Goal: Task Accomplishment & Management: Manage account settings

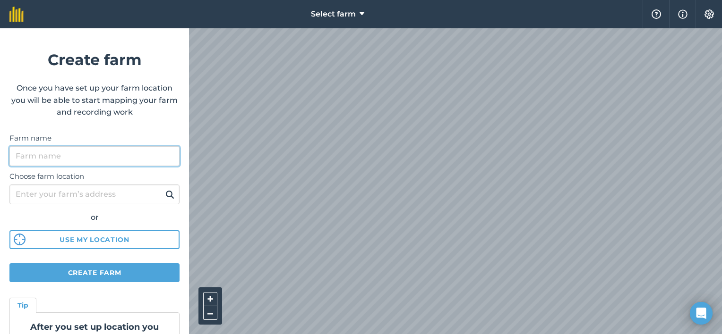
click at [101, 159] on input "Farm name" at bounding box center [94, 156] width 170 height 20
type input "Stone Ridge Farm"
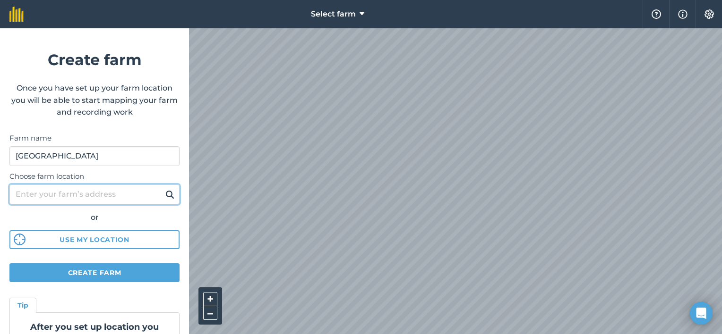
click at [96, 197] on input "Choose farm location" at bounding box center [94, 195] width 170 height 20
type input "R"
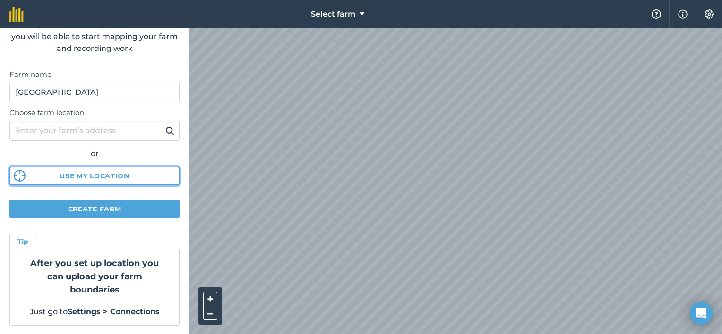
click at [112, 173] on button "Use my location" at bounding box center [94, 176] width 170 height 19
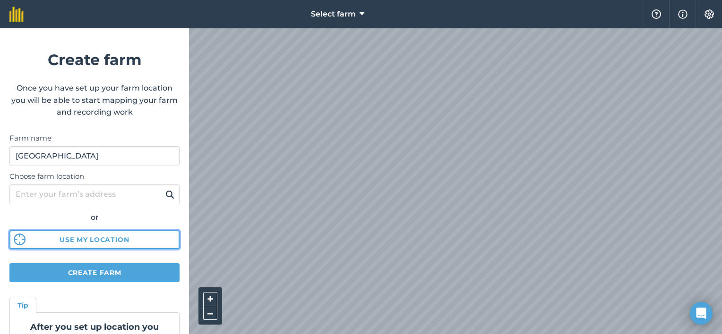
click at [130, 243] on button "Use my location" at bounding box center [94, 239] width 170 height 19
click at [413, 21] on div "Select farm Help Info Settings Create farm Once you have set up your farm locat…" at bounding box center [361, 14] width 722 height 28
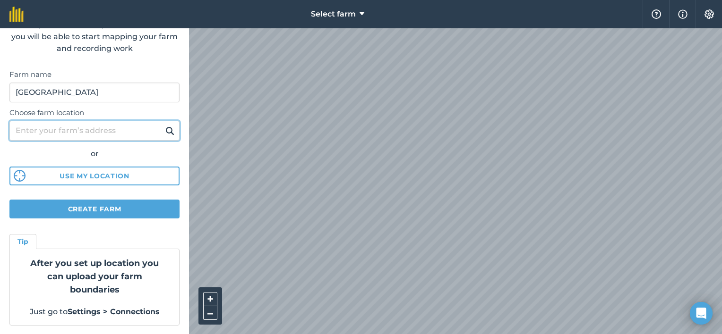
click at [83, 134] on input "Choose farm location" at bounding box center [94, 131] width 170 height 20
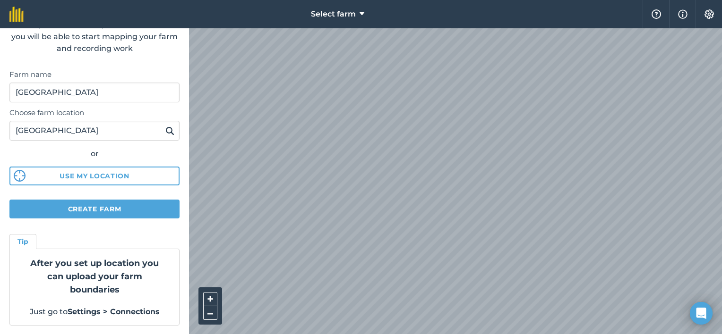
click at [169, 130] on button at bounding box center [169, 131] width 15 height 12
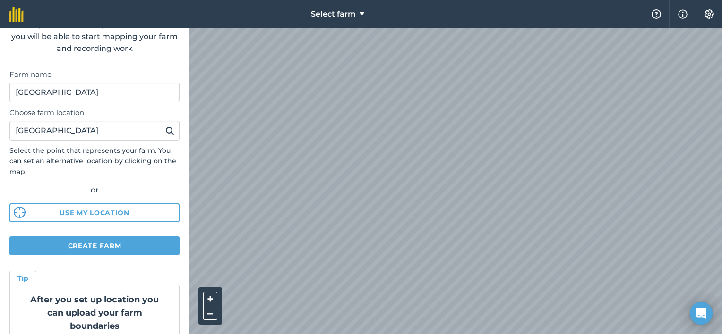
click at [165, 130] on img at bounding box center [169, 130] width 9 height 11
click at [329, 17] on div "Select farm Help Info Settings Create farm Once you have set up your farm locat…" at bounding box center [361, 14] width 722 height 28
click at [82, 136] on input "Richmond" at bounding box center [94, 131] width 170 height 20
type input "Richmond kzn"
click at [162, 125] on button at bounding box center [169, 131] width 15 height 12
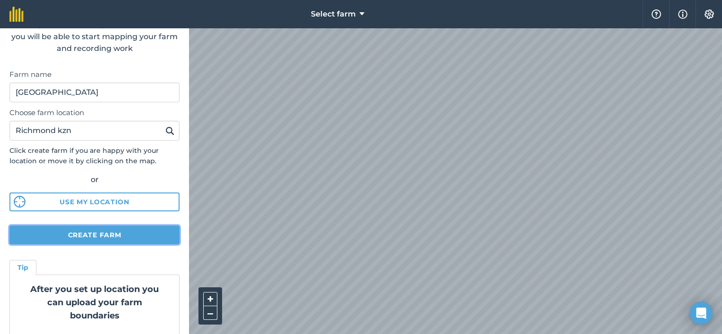
click at [153, 235] on button "Create farm" at bounding box center [94, 235] width 170 height 19
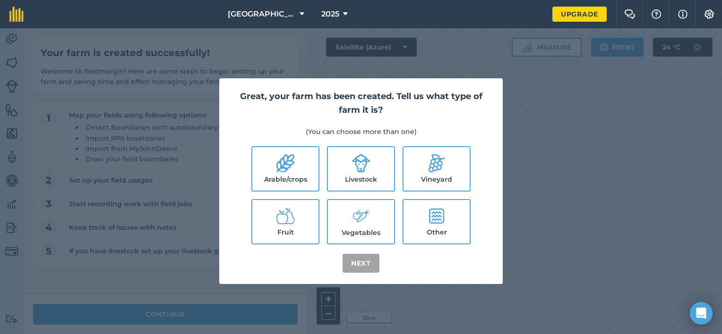
click at [299, 224] on label "Fruit" at bounding box center [285, 221] width 66 height 43
checkbox input "true"
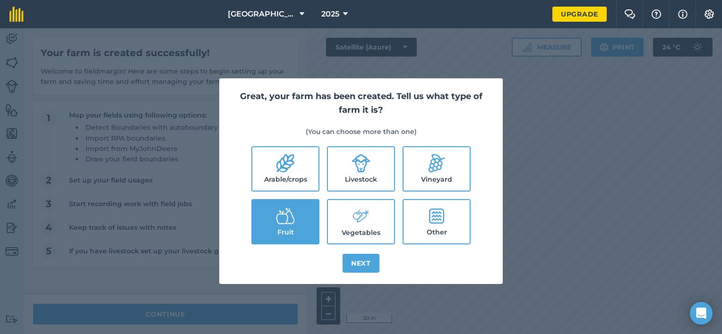
click at [354, 171] on icon at bounding box center [360, 163] width 19 height 19
checkbox input "true"
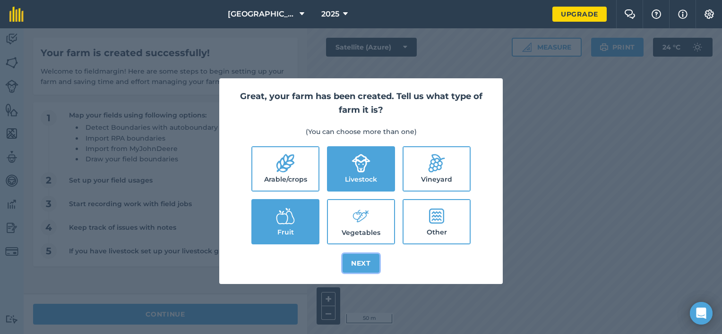
click at [371, 264] on button "Next" at bounding box center [360, 263] width 37 height 19
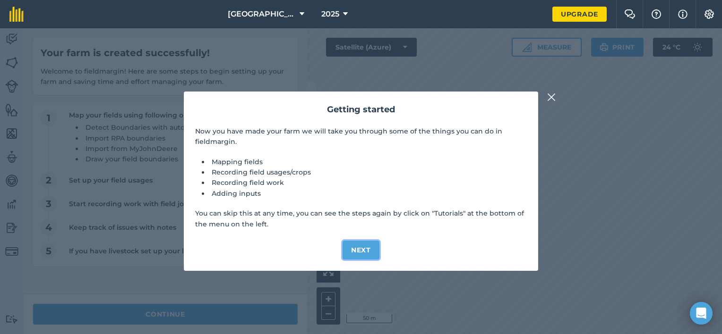
click at [357, 251] on button "Next" at bounding box center [360, 250] width 37 height 19
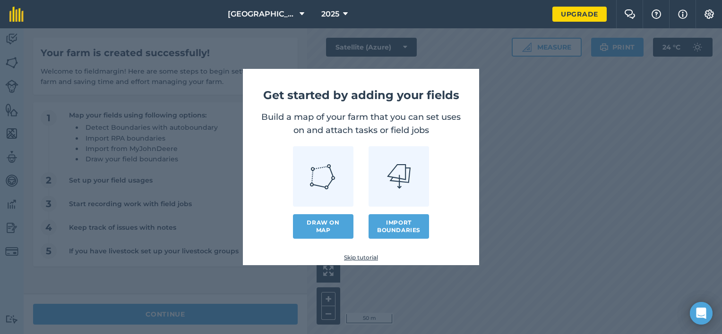
click at [316, 170] on img at bounding box center [322, 176] width 27 height 27
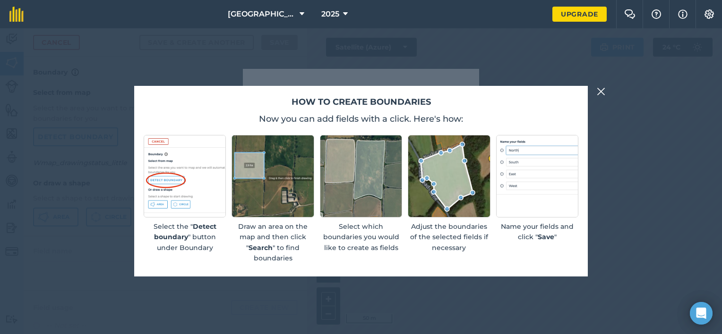
click at [603, 92] on img at bounding box center [600, 91] width 9 height 11
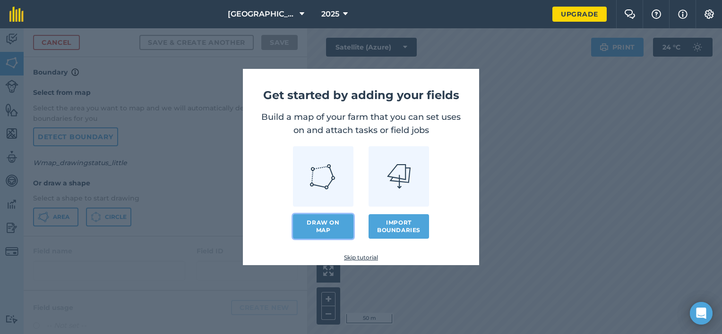
click at [327, 231] on link "Draw on map" at bounding box center [323, 226] width 60 height 25
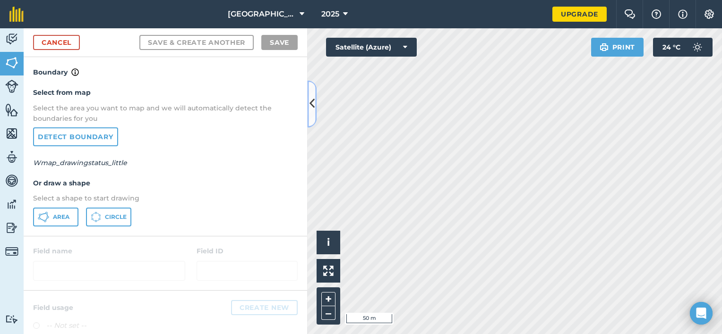
click at [314, 107] on icon at bounding box center [311, 104] width 5 height 17
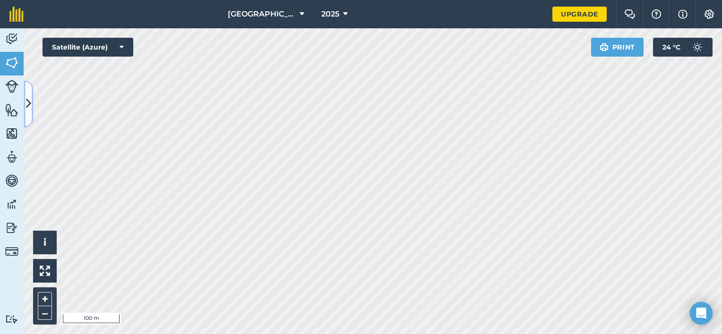
click at [32, 102] on button at bounding box center [28, 103] width 9 height 47
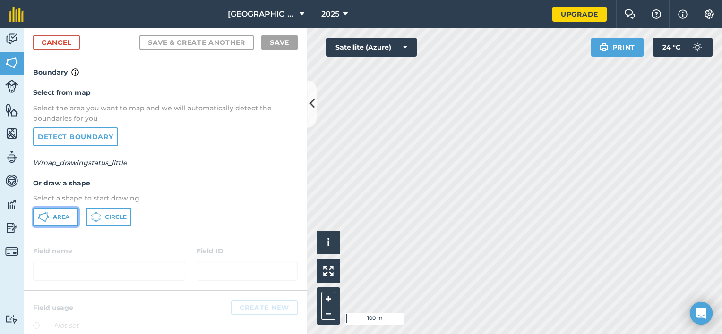
click at [69, 218] on button "Area" at bounding box center [55, 217] width 45 height 19
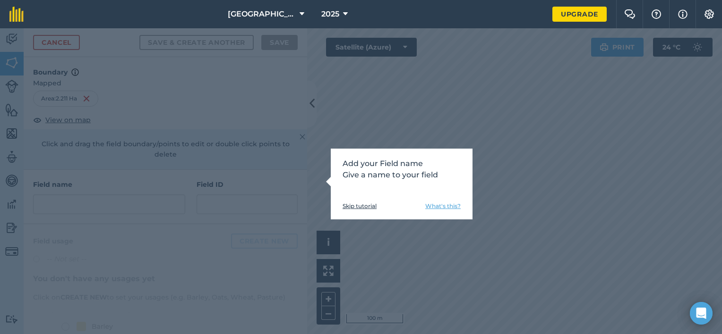
click at [384, 172] on p "Add your Field name Give a name to your field" at bounding box center [401, 169] width 118 height 23
click at [371, 207] on link "Skip tutorial" at bounding box center [359, 207] width 34 height 8
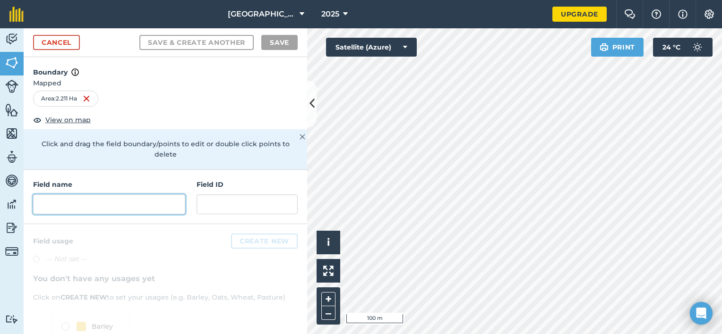
click at [98, 203] on input "text" at bounding box center [109, 205] width 152 height 20
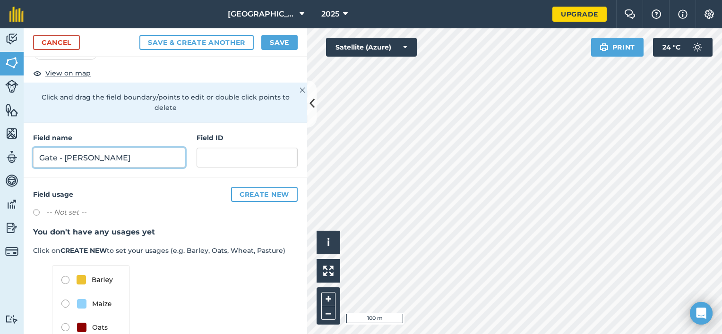
scroll to position [93, 0]
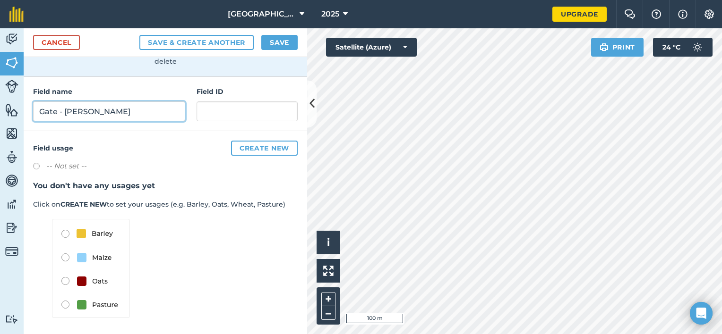
type input "Gate - Coleman"
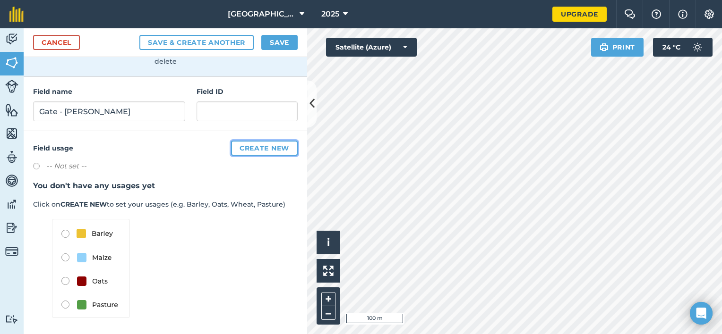
click at [238, 145] on button "Create new" at bounding box center [264, 148] width 67 height 15
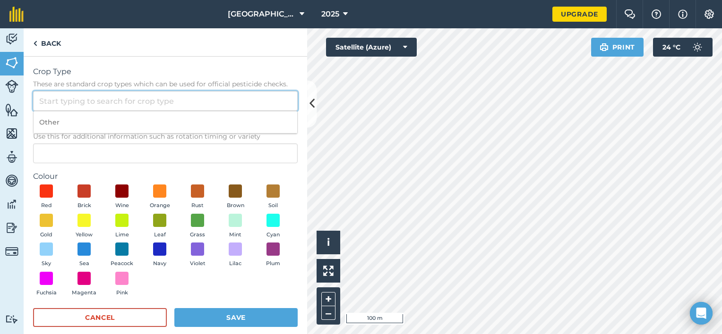
click at [131, 98] on input "Crop Type These are standard crop types which can be used for official pesticid…" at bounding box center [165, 101] width 264 height 20
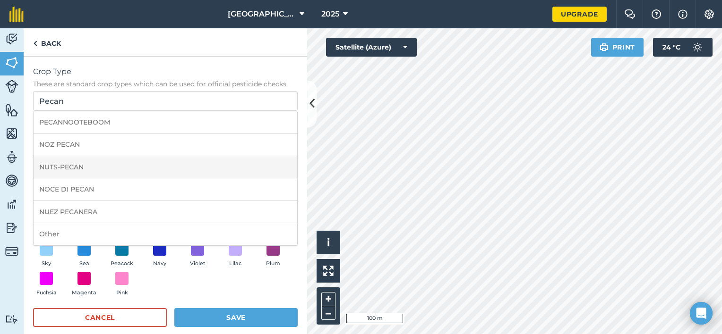
click at [85, 166] on li "NUTS-PECAN" at bounding box center [166, 167] width 264 height 22
type input "NUTS-PECAN"
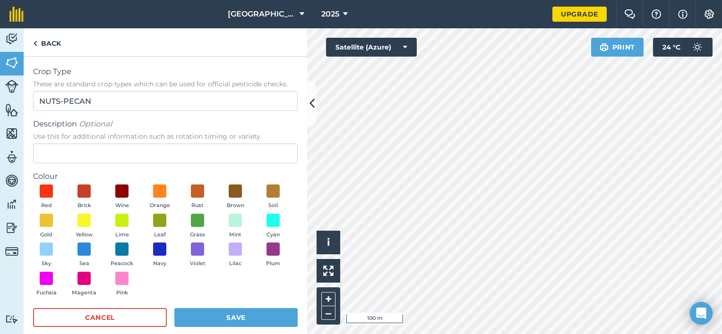
scroll to position [12, 0]
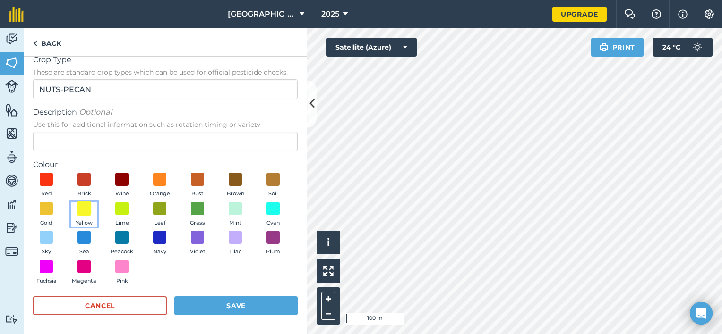
click at [92, 209] on span at bounding box center [84, 208] width 15 height 15
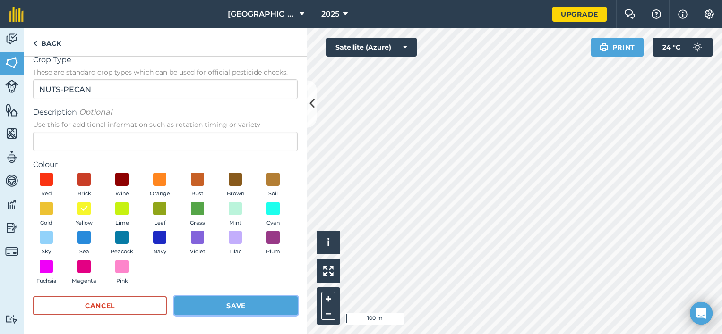
click at [209, 301] on button "Save" at bounding box center [235, 306] width 123 height 19
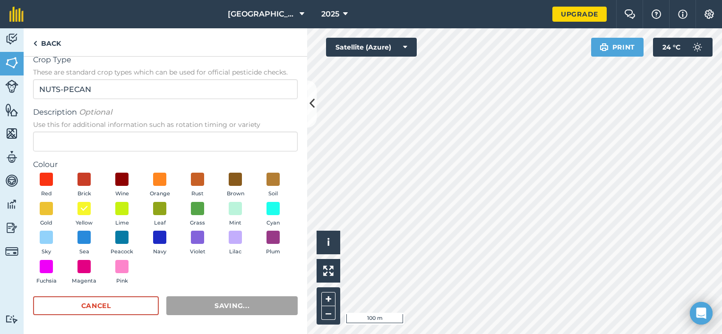
scroll to position [0, 0]
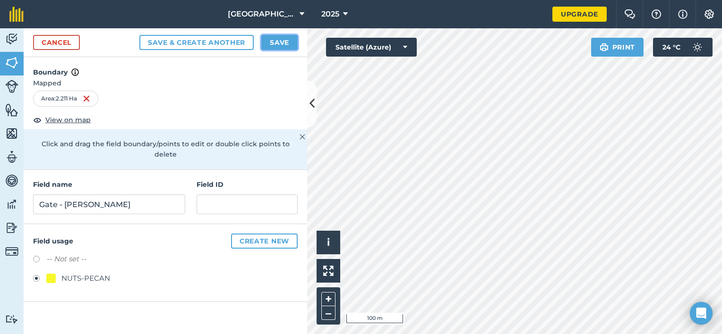
click at [272, 42] on button "Save" at bounding box center [279, 42] width 36 height 15
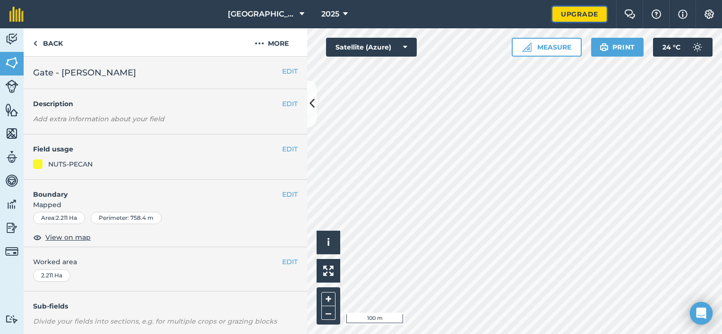
click at [585, 13] on link "Upgrade" at bounding box center [579, 14] width 54 height 15
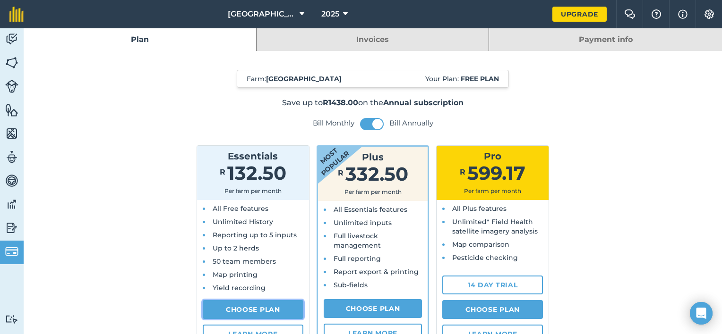
click at [270, 306] on link "Choose Plan" at bounding box center [253, 309] width 101 height 19
select select "ZA"
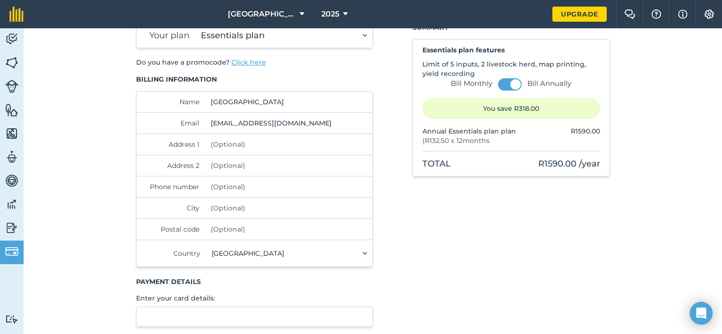
scroll to position [49, 0]
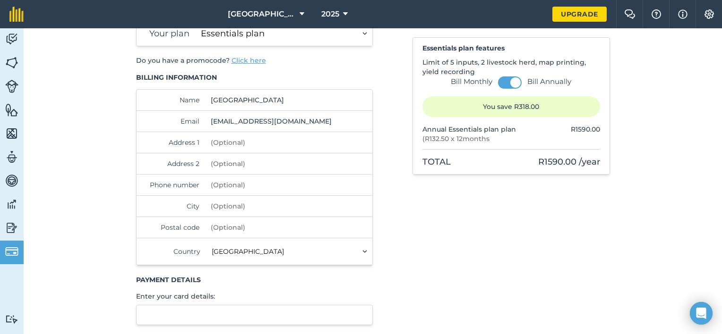
click at [239, 142] on input "Address 1" at bounding box center [271, 142] width 129 height 21
type input "Stone Ridge Farm"
click at [224, 166] on input "Address 2" at bounding box center [271, 163] width 129 height 21
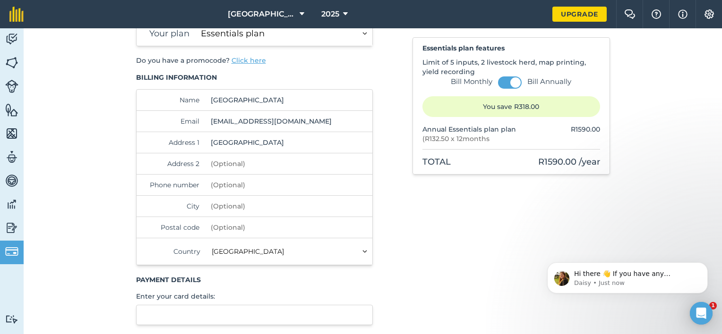
scroll to position [0, 0]
type input "Richmond"
click at [224, 227] on input "Postal code" at bounding box center [271, 227] width 129 height 21
type input "3780"
click at [223, 208] on input "City" at bounding box center [271, 206] width 129 height 21
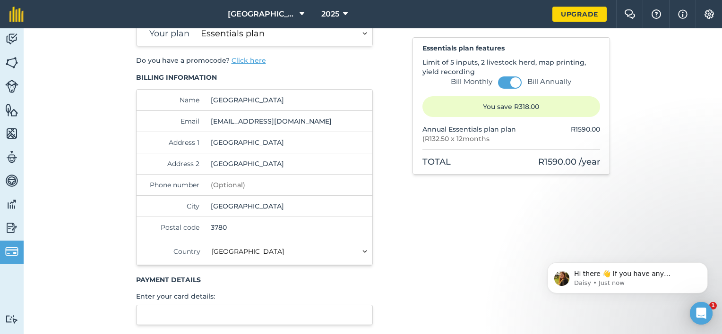
type input "Richmond, KZN"
drag, startPoint x: 236, startPoint y: 164, endPoint x: 134, endPoint y: 162, distance: 101.6
click at [136, 162] on div "Address 2 Richmond" at bounding box center [254, 163] width 236 height 21
type input "d"
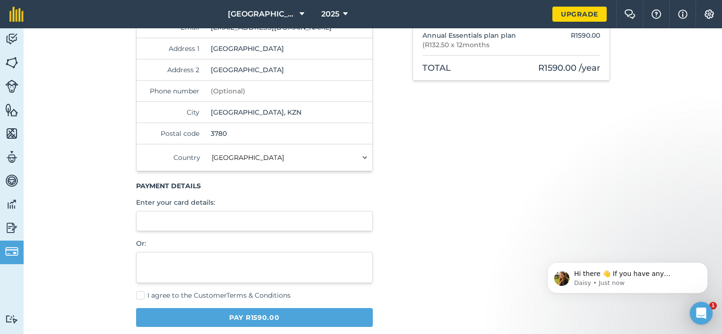
scroll to position [144, 0]
type input "Ncwadi Road"
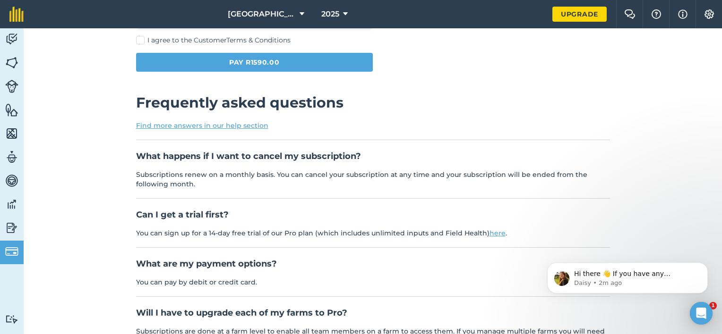
scroll to position [399, 0]
click at [485, 97] on h2 "Frequently asked questions" at bounding box center [373, 102] width 474 height 17
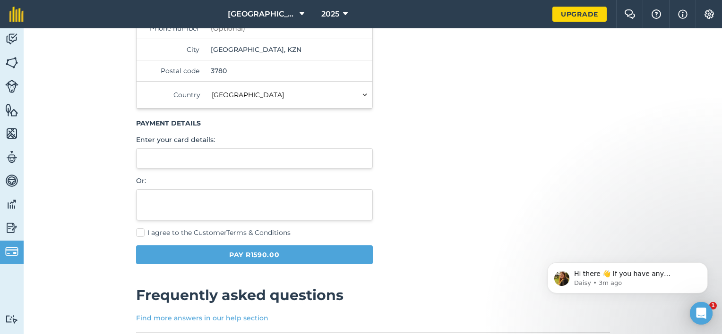
scroll to position [207, 0]
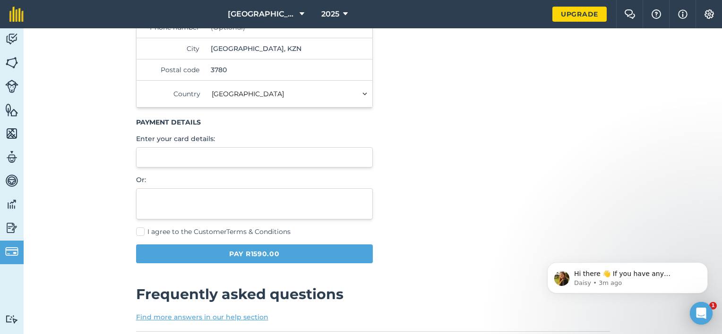
click at [234, 151] on div at bounding box center [254, 157] width 237 height 20
click at [449, 153] on div "Summary Essentials plan features Limit of 5 inputs, 2 livestock herd, map print…" at bounding box center [510, 67] width 197 height 408
click at [460, 176] on div "Summary Essentials plan features Limit of 5 inputs, 2 livestock herd, map print…" at bounding box center [510, 67] width 197 height 408
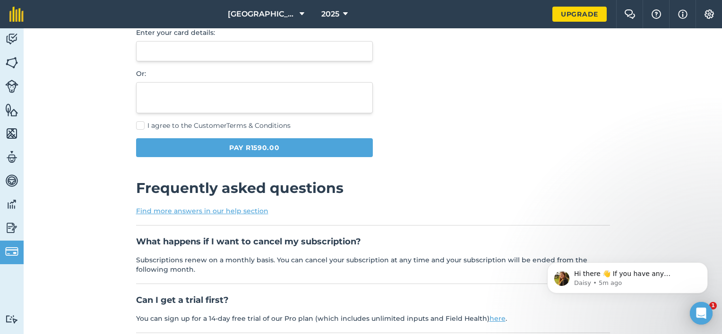
click at [136, 123] on label "I agree to the Customer Terms & Conditions" at bounding box center [254, 126] width 237 height 10
checkbox input "true"
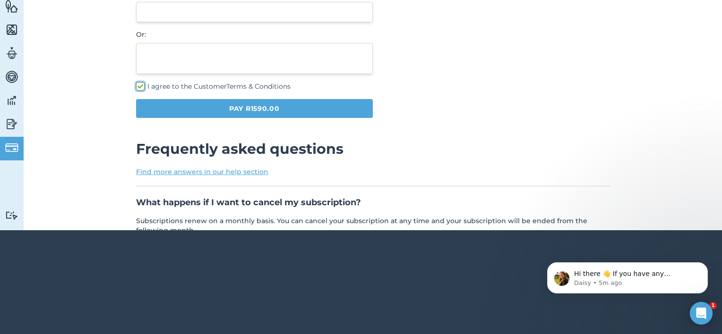
scroll to position [249, 0]
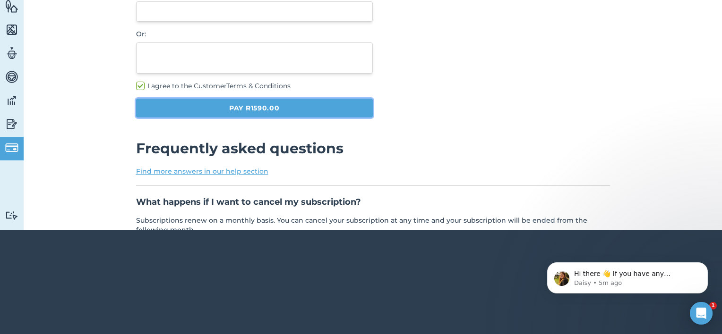
click at [348, 101] on button "Pay R1590.00" at bounding box center [254, 108] width 237 height 19
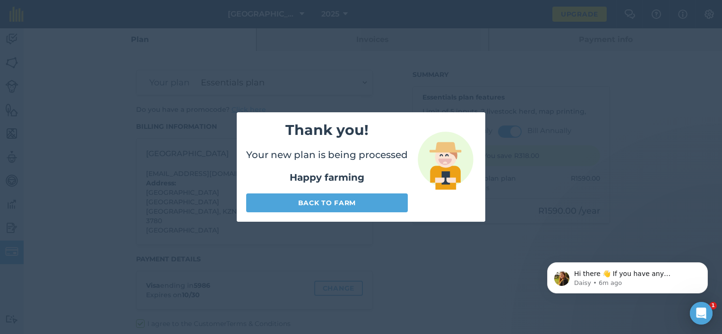
scroll to position [0, 0]
click at [378, 200] on link "Back to farm" at bounding box center [327, 203] width 162 height 19
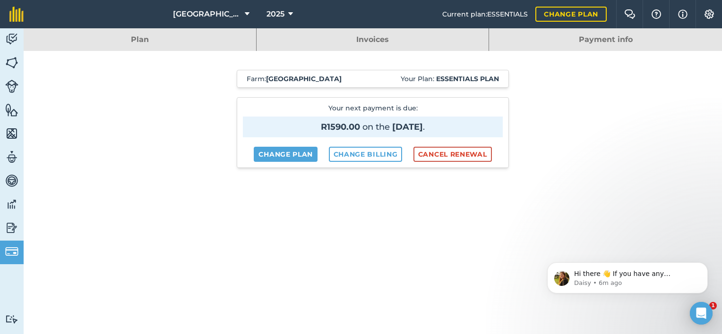
click at [562, 41] on link "Payment info" at bounding box center [605, 39] width 233 height 23
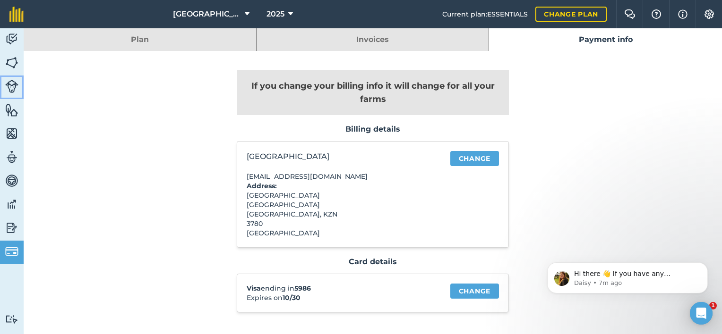
click at [13, 84] on img at bounding box center [11, 86] width 13 height 13
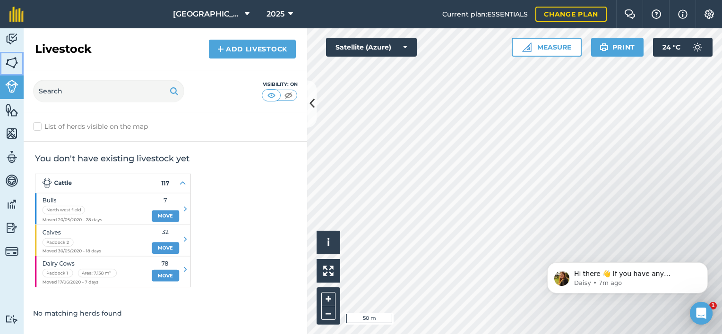
click at [12, 59] on img at bounding box center [11, 63] width 13 height 14
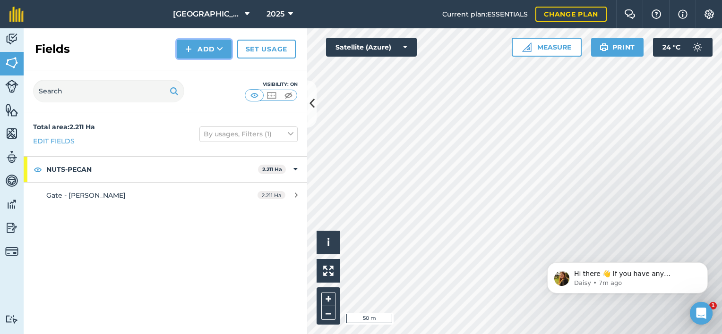
click at [216, 46] on button "Add" at bounding box center [204, 49] width 55 height 19
click at [532, 334] on html "Stone Ridge Farm 2025 Current plan : ESSENTIALS Change plan Farm Chat Help Info…" at bounding box center [361, 167] width 722 height 334
click at [287, 99] on div "Activity Fields Livestock Features Maps Team Vehicles Data Reporting Billing Tu…" at bounding box center [361, 181] width 722 height 306
click at [208, 48] on button "Add" at bounding box center [204, 49] width 55 height 19
click at [207, 68] on link "Draw" at bounding box center [204, 70] width 52 height 21
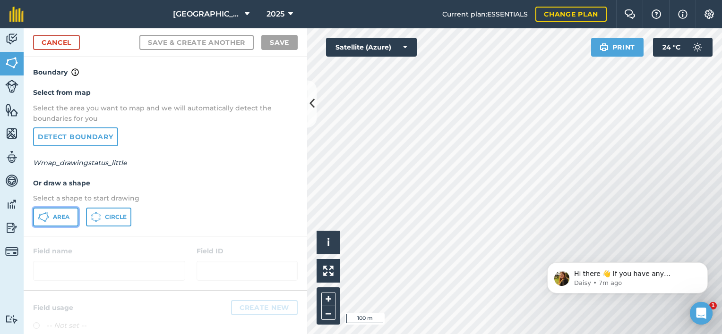
click at [60, 212] on button "Area" at bounding box center [55, 217] width 45 height 19
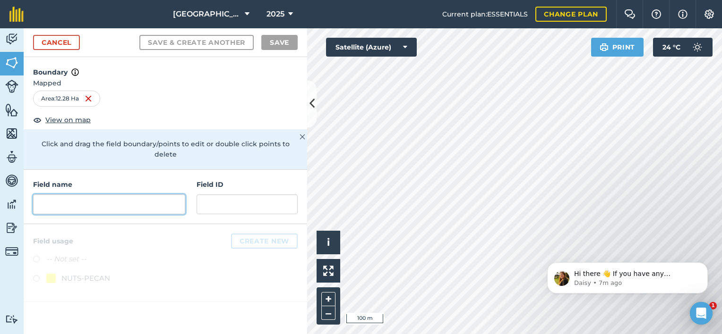
click at [105, 200] on input "text" at bounding box center [109, 205] width 152 height 20
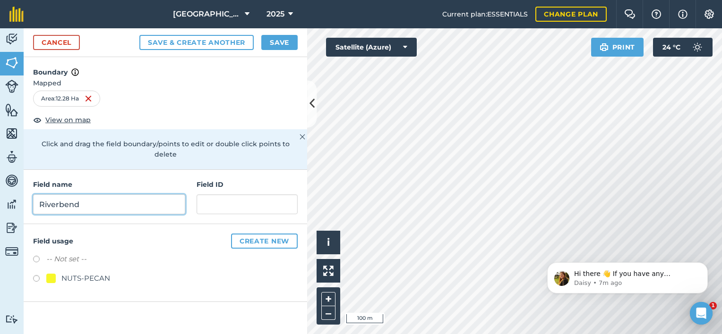
type input "Riverbend"
click at [74, 273] on div "NUTS-PECAN" at bounding box center [85, 278] width 49 height 11
radio input "true"
click at [282, 39] on button "Save" at bounding box center [279, 42] width 36 height 15
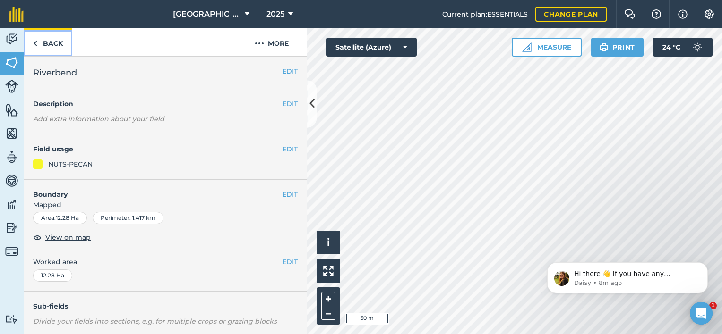
click at [56, 45] on link "Back" at bounding box center [48, 42] width 49 height 28
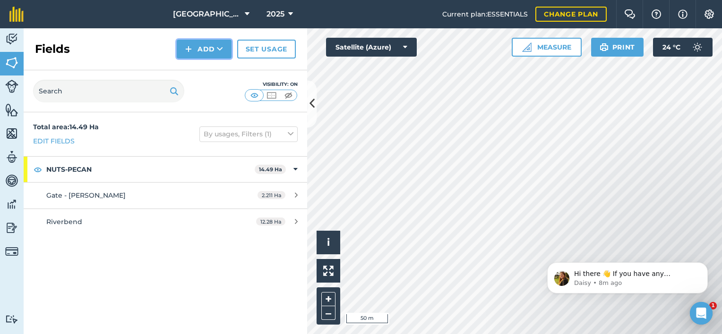
click at [199, 43] on button "Add" at bounding box center [204, 49] width 55 height 19
click at [211, 67] on link "Draw" at bounding box center [204, 70] width 52 height 21
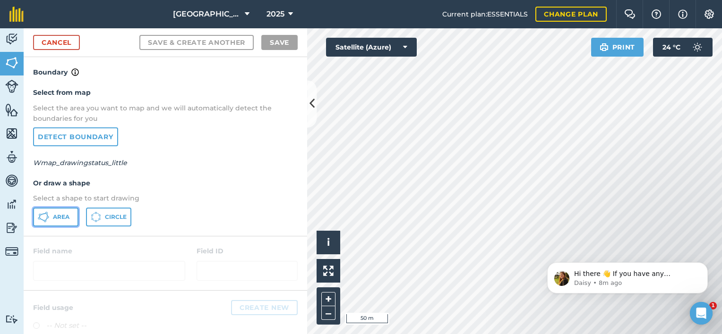
click at [44, 213] on icon at bounding box center [43, 217] width 11 height 11
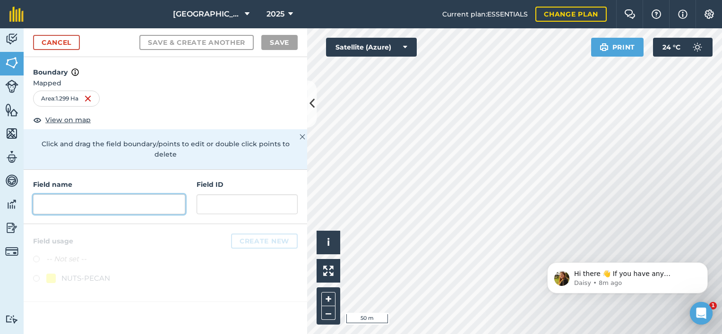
click at [148, 195] on input "text" at bounding box center [109, 205] width 152 height 20
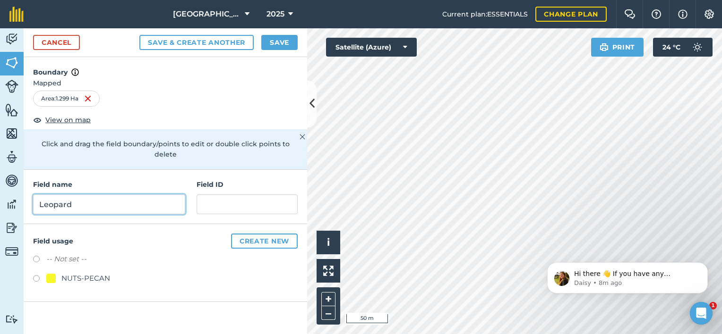
type input "Leopard"
click at [107, 273] on div "NUTS-PECAN" at bounding box center [85, 278] width 49 height 11
radio input "true"
click at [289, 37] on button "Save" at bounding box center [279, 42] width 36 height 15
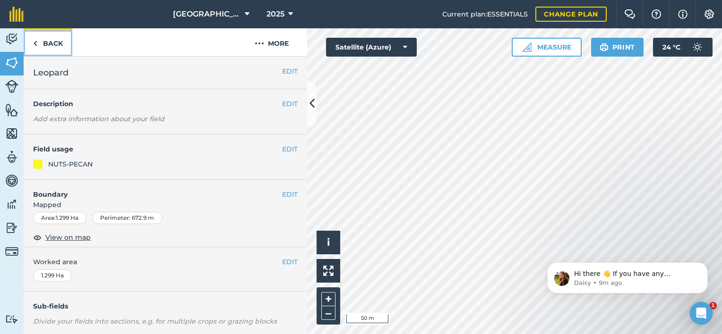
click at [40, 47] on link "Back" at bounding box center [48, 42] width 49 height 28
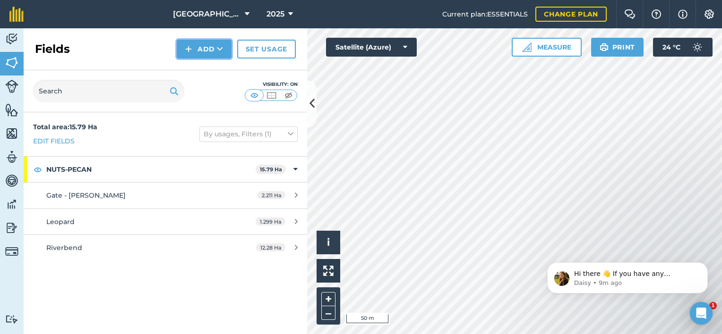
click at [218, 44] on icon at bounding box center [220, 48] width 6 height 9
click at [199, 70] on link "Draw" at bounding box center [204, 70] width 52 height 21
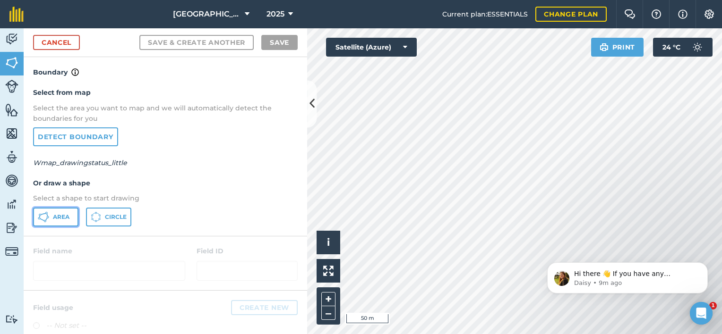
click at [45, 215] on icon at bounding box center [43, 217] width 11 height 11
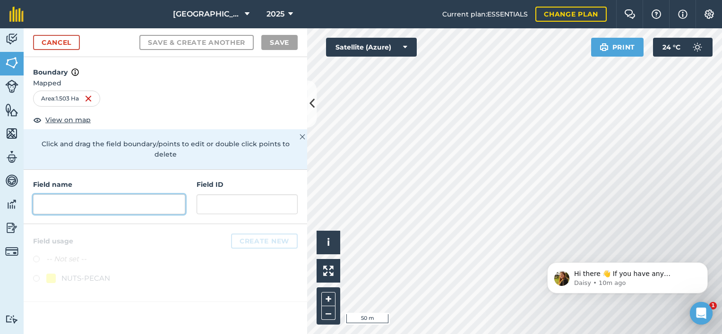
click at [76, 195] on input "text" at bounding box center [109, 205] width 152 height 20
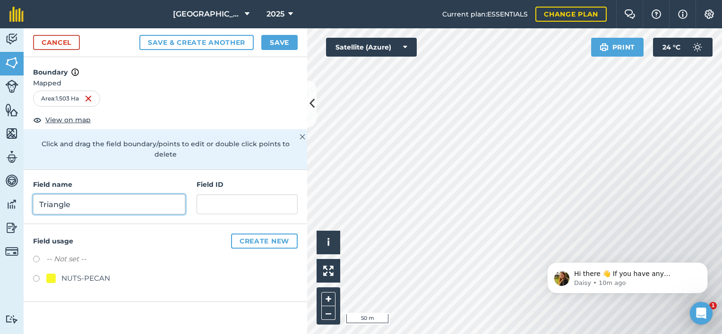
type input "Triangle"
click at [70, 261] on div "-- Not set -- NUTS-PECAN" at bounding box center [165, 270] width 264 height 33
click at [60, 273] on div "NUTS-PECAN" at bounding box center [78, 278] width 64 height 11
radio input "true"
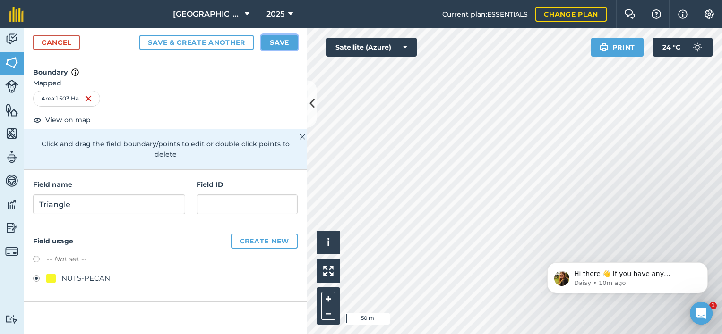
click at [279, 37] on button "Save" at bounding box center [279, 42] width 36 height 15
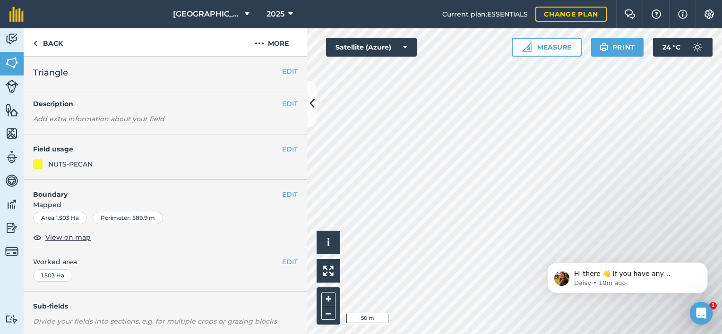
click at [721, 250] on html "Stone Ridge Farm 2025 Current plan : ESSENTIALS Change plan Farm Chat Help Info…" at bounding box center [361, 167] width 722 height 334
click at [41, 44] on link "Back" at bounding box center [48, 42] width 49 height 28
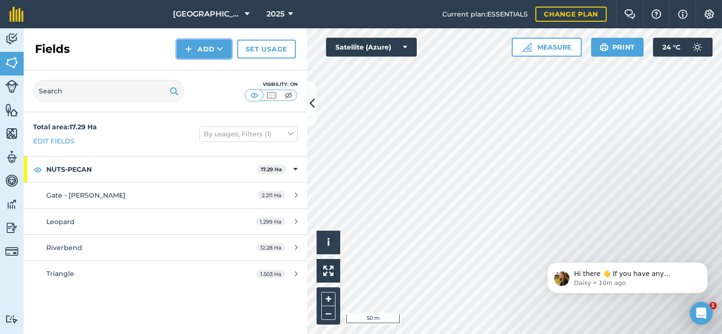
click at [207, 47] on button "Add" at bounding box center [204, 49] width 55 height 19
click at [205, 72] on link "Draw" at bounding box center [204, 70] width 52 height 21
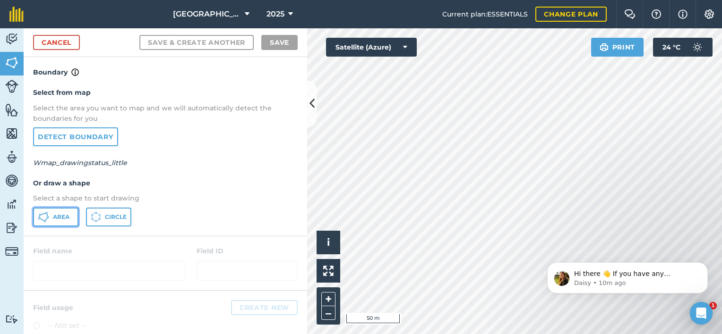
click at [41, 215] on icon at bounding box center [43, 217] width 11 height 11
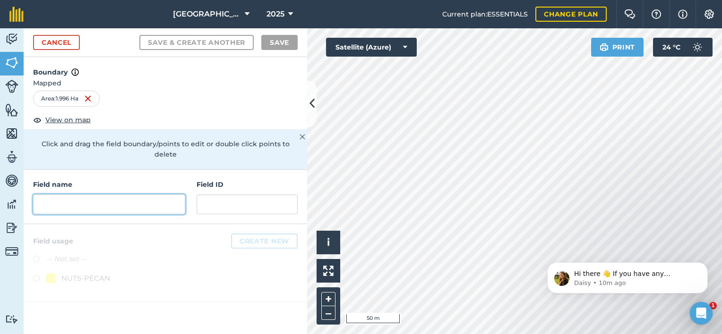
click at [102, 195] on input "text" at bounding box center [109, 205] width 152 height 20
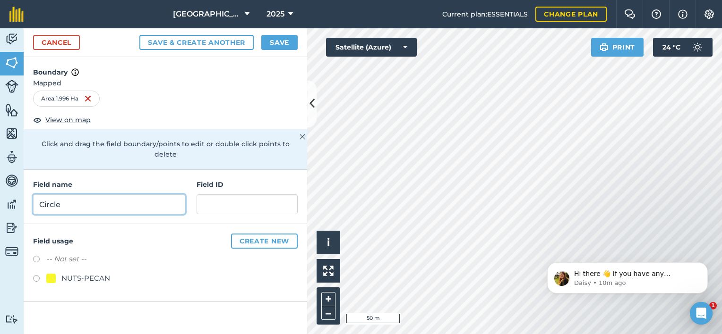
type input "Circle"
drag, startPoint x: 34, startPoint y: 264, endPoint x: 44, endPoint y: 257, distance: 12.1
click at [34, 275] on label at bounding box center [39, 279] width 13 height 9
radio input "true"
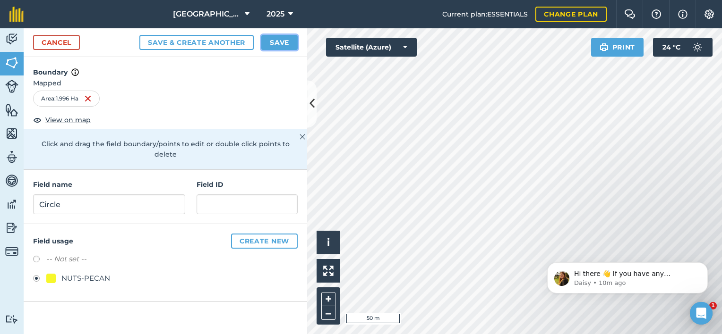
click at [280, 43] on button "Save" at bounding box center [279, 42] width 36 height 15
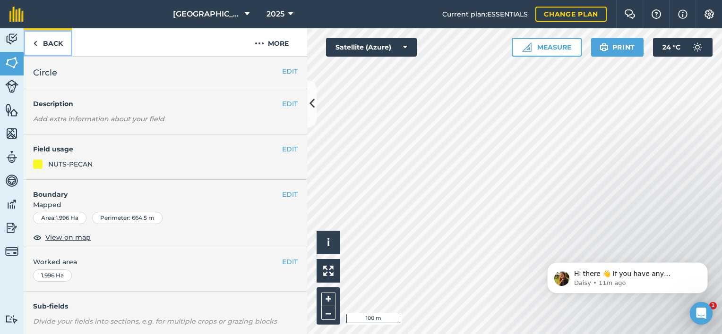
click at [48, 45] on link "Back" at bounding box center [48, 42] width 49 height 28
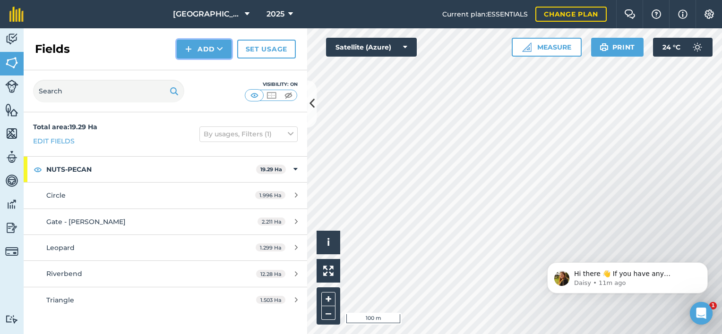
click at [200, 49] on button "Add" at bounding box center [204, 49] width 55 height 19
click at [200, 68] on link "Draw" at bounding box center [204, 70] width 52 height 21
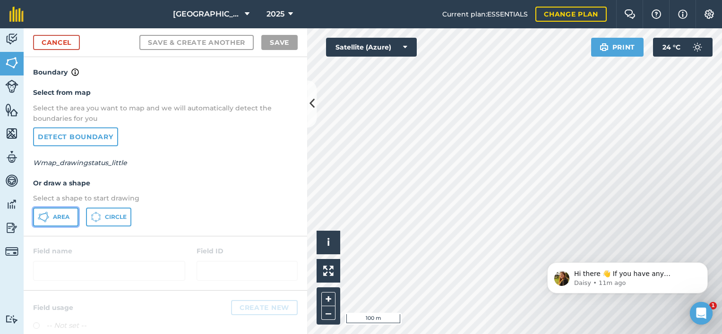
click at [54, 217] on span "Area" at bounding box center [61, 217] width 17 height 8
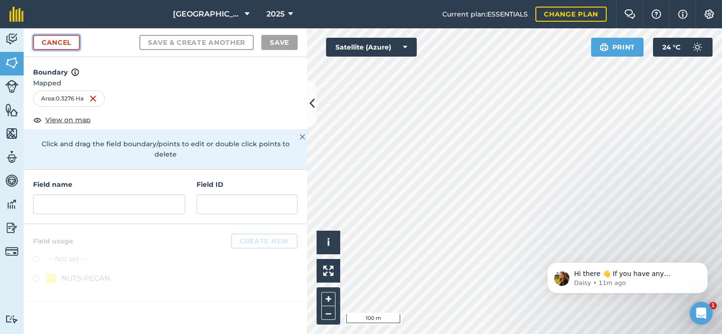
click at [67, 42] on link "Cancel" at bounding box center [56, 42] width 47 height 15
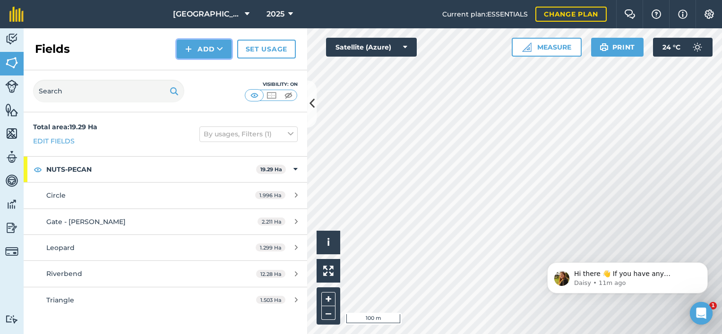
click at [206, 51] on button "Add" at bounding box center [204, 49] width 55 height 19
click at [204, 70] on link "Draw" at bounding box center [204, 70] width 52 height 21
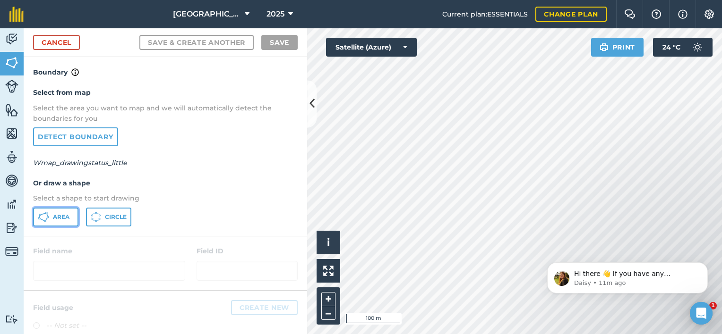
click at [43, 213] on icon at bounding box center [43, 217] width 11 height 11
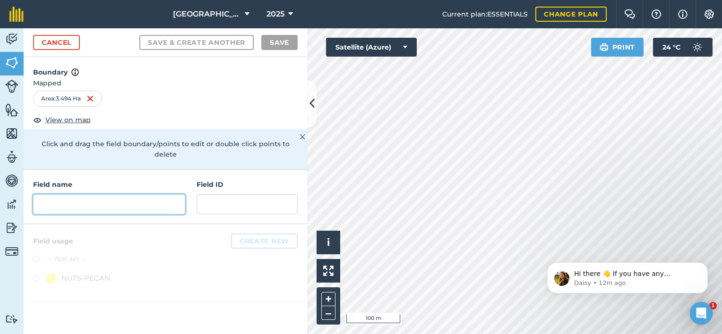
click at [102, 197] on input "text" at bounding box center [109, 205] width 152 height 20
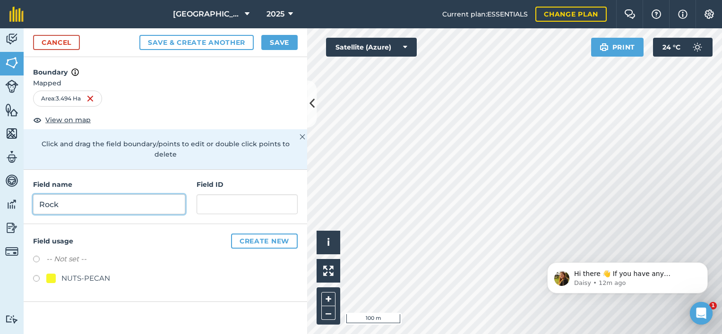
type input "Rock"
click at [32, 266] on div "Field usage Create new -- Not set -- NUTS-PECAN" at bounding box center [165, 263] width 283 height 78
click at [40, 275] on label at bounding box center [39, 279] width 13 height 9
radio input "true"
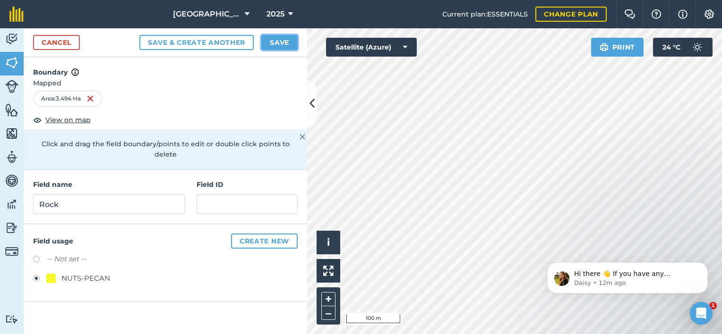
click at [277, 39] on button "Save" at bounding box center [279, 42] width 36 height 15
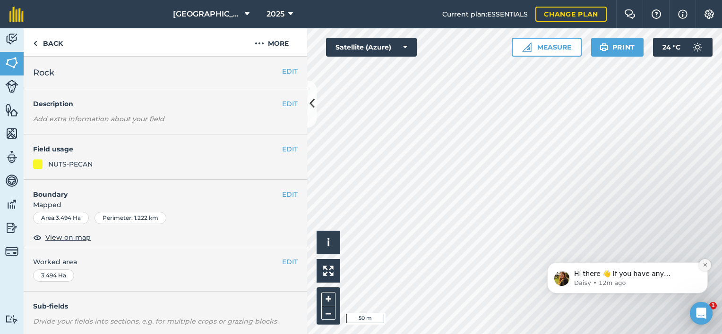
click at [704, 263] on icon "Dismiss notification" at bounding box center [704, 265] width 5 height 5
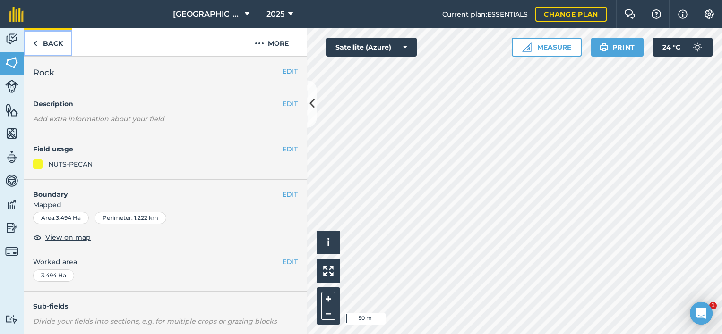
click at [52, 43] on link "Back" at bounding box center [48, 42] width 49 height 28
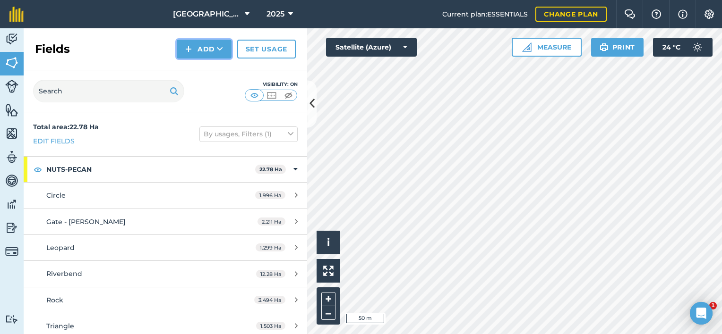
click at [196, 47] on button "Add" at bounding box center [204, 49] width 55 height 19
click at [196, 74] on link "Draw" at bounding box center [204, 70] width 52 height 21
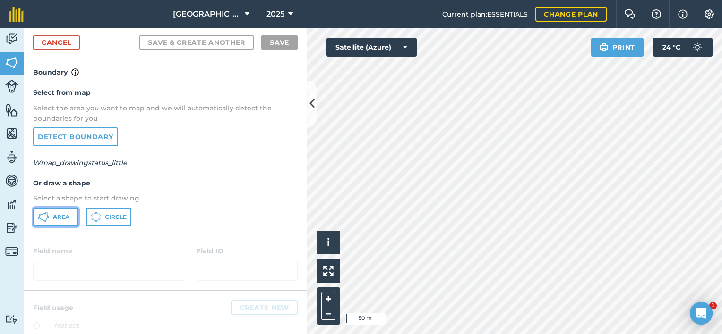
click at [56, 221] on button "Area" at bounding box center [55, 217] width 45 height 19
click at [55, 213] on span "Area" at bounding box center [61, 217] width 17 height 8
click at [44, 40] on link "Cancel" at bounding box center [56, 42] width 47 height 15
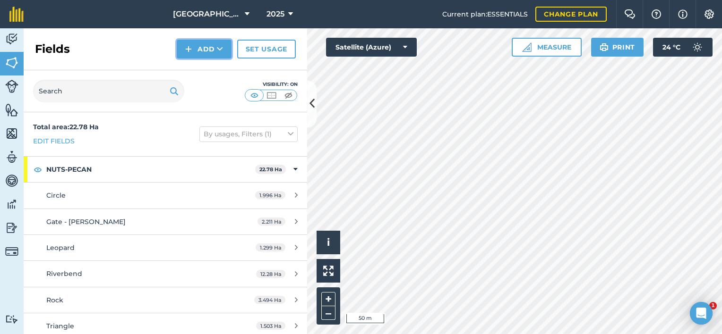
click at [197, 51] on button "Add" at bounding box center [204, 49] width 55 height 19
click at [198, 71] on link "Draw" at bounding box center [204, 70] width 52 height 21
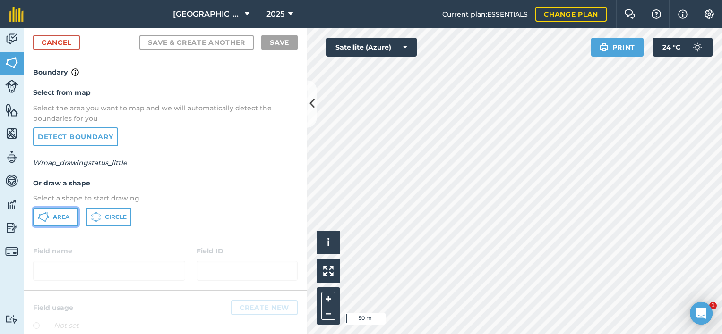
click at [53, 220] on button "Area" at bounding box center [55, 217] width 45 height 19
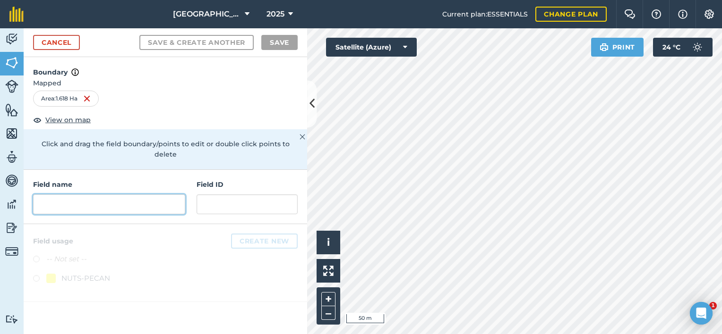
click at [80, 195] on input "text" at bounding box center [109, 205] width 152 height 20
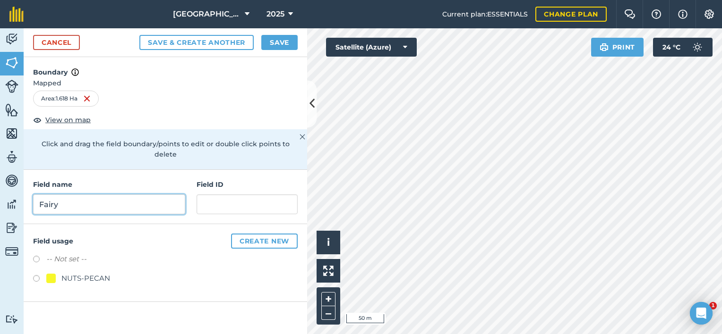
type input "Fairy"
click at [45, 275] on label at bounding box center [39, 279] width 13 height 9
radio input "true"
click at [271, 35] on button "Save" at bounding box center [279, 42] width 36 height 15
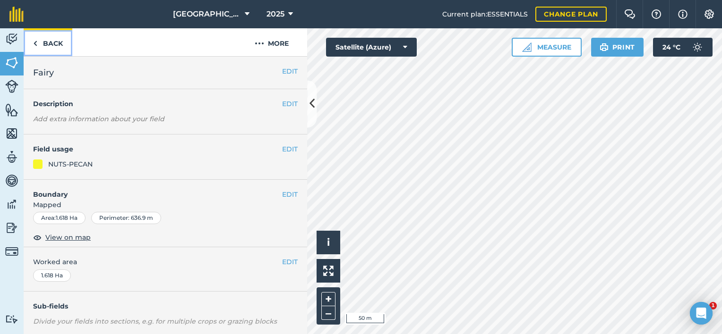
click at [37, 43] on img at bounding box center [35, 43] width 4 height 11
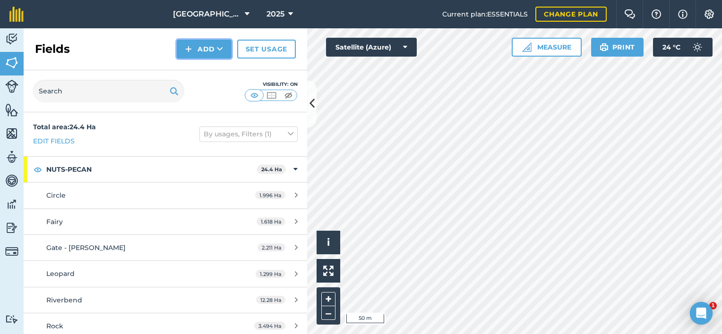
click at [206, 48] on button "Add" at bounding box center [204, 49] width 55 height 19
click at [204, 68] on link "Draw" at bounding box center [204, 70] width 52 height 21
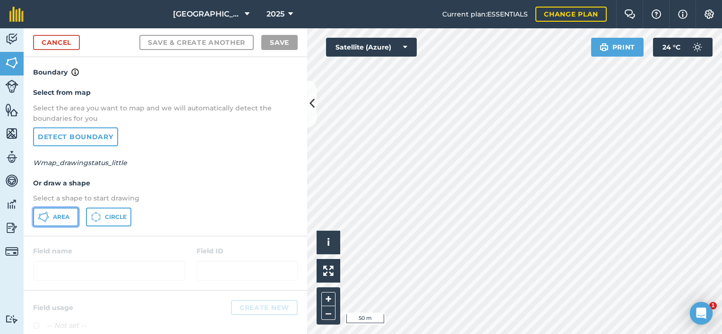
click at [49, 213] on button "Area" at bounding box center [55, 217] width 45 height 19
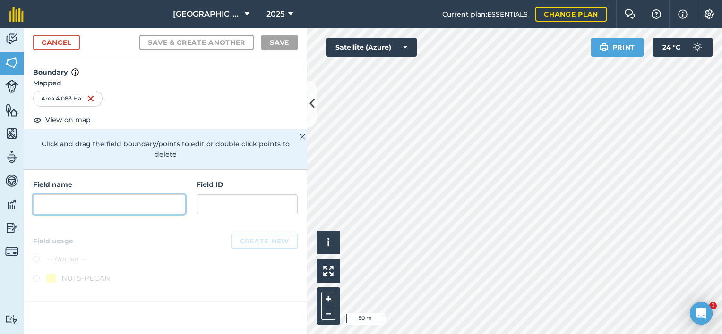
click at [59, 195] on input "text" at bounding box center [109, 205] width 152 height 20
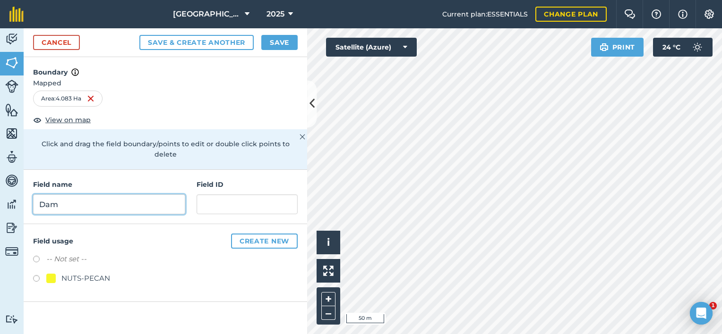
type input "Dam"
click at [37, 275] on label at bounding box center [39, 279] width 13 height 9
radio input "true"
click at [283, 37] on button "Save" at bounding box center [279, 42] width 36 height 15
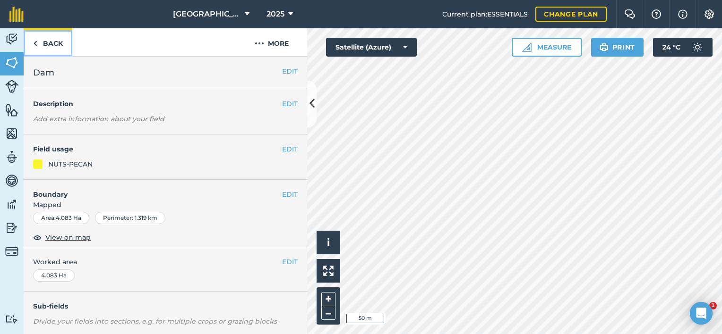
click at [32, 43] on link "Back" at bounding box center [48, 42] width 49 height 28
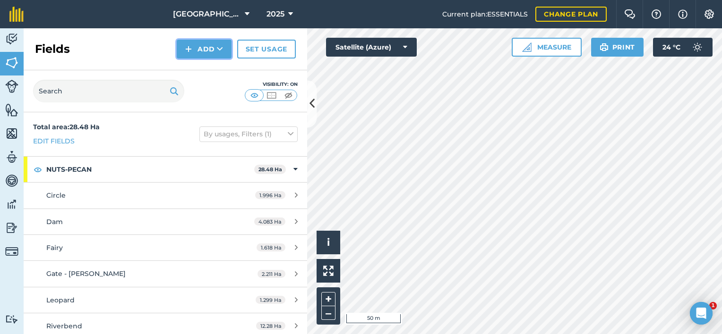
click at [204, 47] on button "Add" at bounding box center [204, 49] width 55 height 19
click at [199, 66] on link "Draw" at bounding box center [204, 70] width 52 height 21
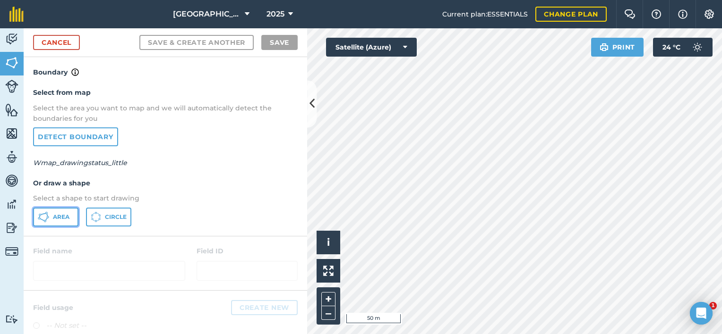
click at [45, 217] on icon at bounding box center [43, 217] width 11 height 11
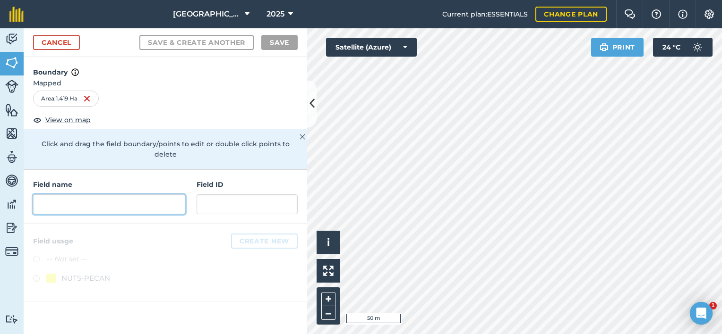
click at [85, 195] on input "text" at bounding box center [109, 205] width 152 height 20
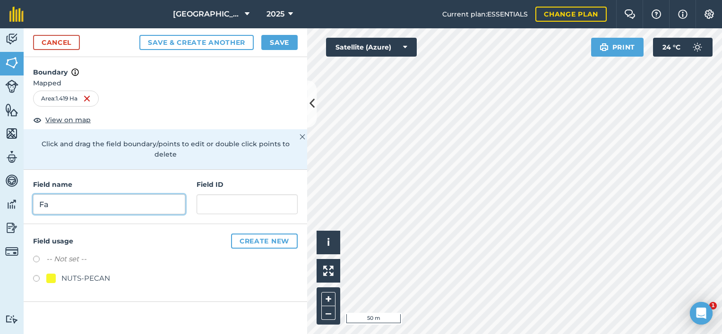
type input "F"
type input "Stoney"
click at [40, 275] on label at bounding box center [39, 279] width 13 height 9
radio input "true"
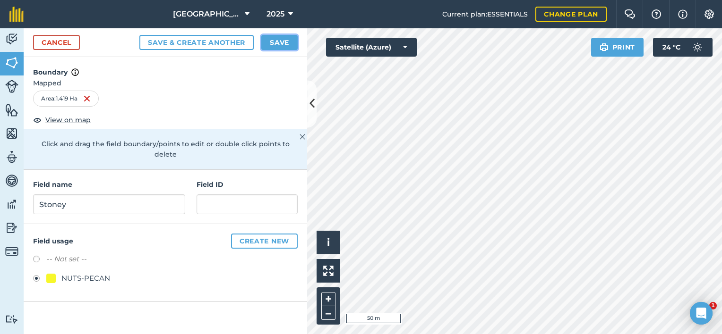
click at [291, 41] on button "Save" at bounding box center [279, 42] width 36 height 15
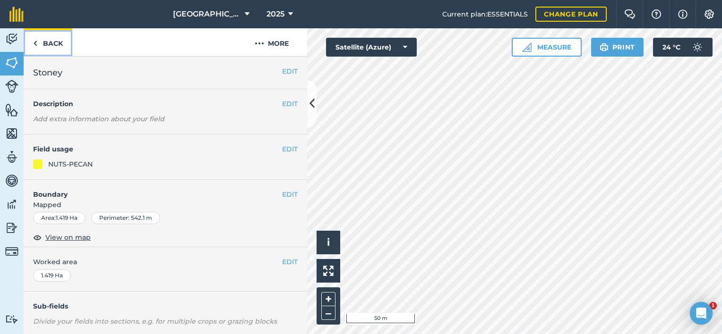
click at [47, 45] on link "Back" at bounding box center [48, 42] width 49 height 28
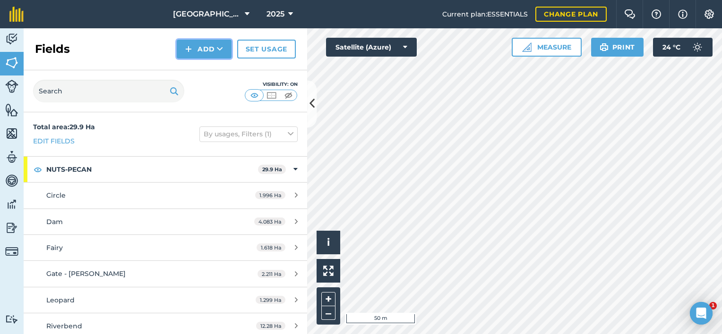
click at [202, 50] on button "Add" at bounding box center [204, 49] width 55 height 19
click at [203, 71] on link "Draw" at bounding box center [204, 70] width 52 height 21
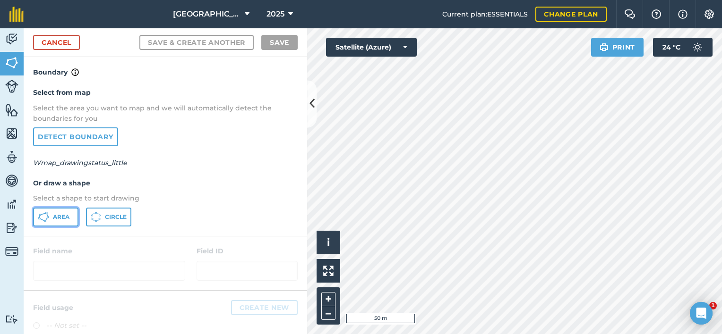
click at [58, 216] on span "Area" at bounding box center [61, 217] width 17 height 8
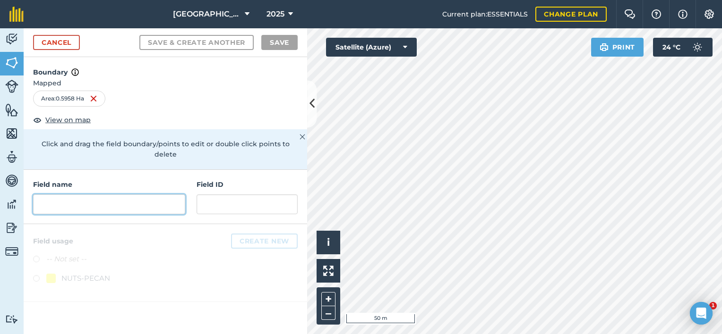
click at [99, 195] on input "text" at bounding box center [109, 205] width 152 height 20
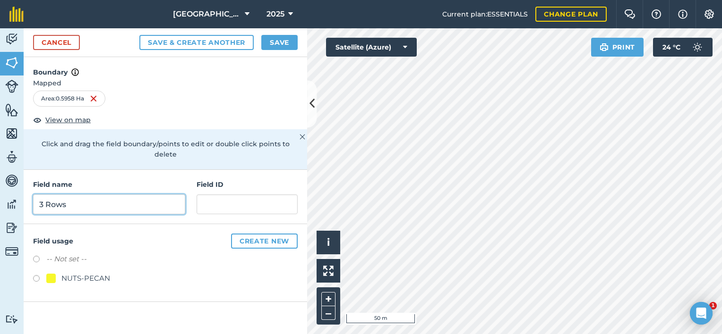
type input "3 Rows"
click at [37, 275] on label at bounding box center [39, 279] width 13 height 9
radio input "true"
click at [278, 40] on button "Save" at bounding box center [279, 42] width 36 height 15
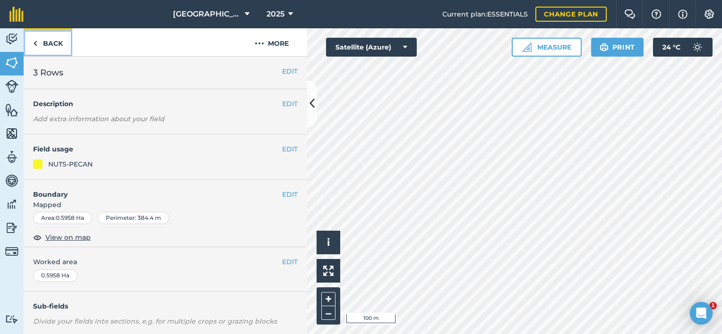
click at [39, 41] on link "Back" at bounding box center [48, 42] width 49 height 28
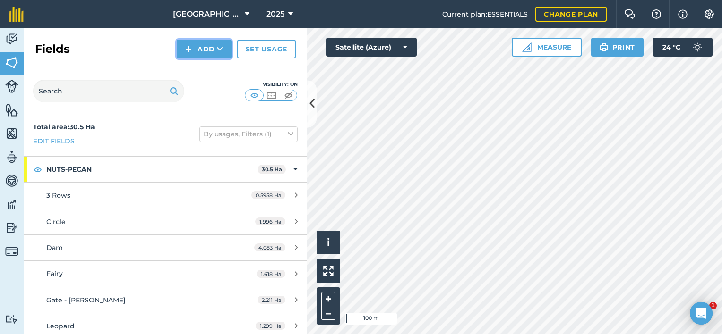
click at [205, 45] on button "Add" at bounding box center [204, 49] width 55 height 19
click at [198, 73] on link "Draw" at bounding box center [204, 70] width 52 height 21
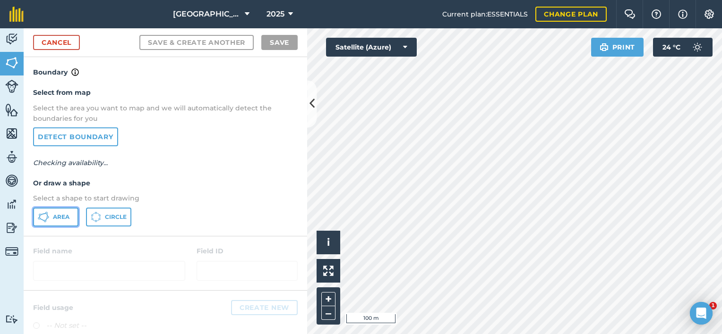
click at [60, 220] on button "Area" at bounding box center [55, 217] width 45 height 19
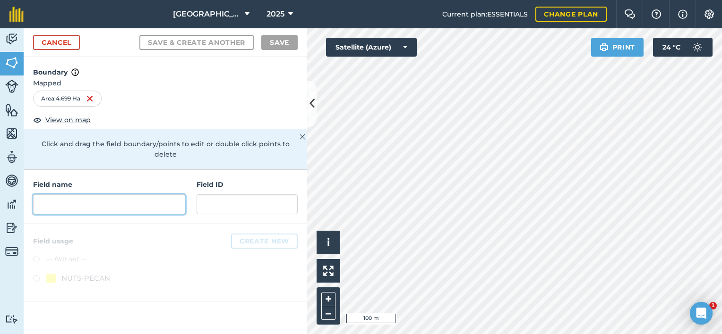
click at [85, 195] on input "text" at bounding box center [109, 205] width 152 height 20
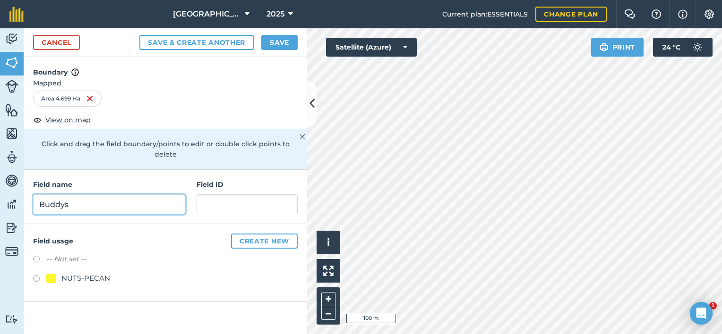
type input "Buddys"
click at [145, 260] on div "-- Not set -- NUTS-PECAN" at bounding box center [165, 270] width 264 height 33
click at [144, 273] on div "NUTS-PECAN" at bounding box center [165, 280] width 264 height 14
click at [36, 275] on label at bounding box center [39, 279] width 13 height 9
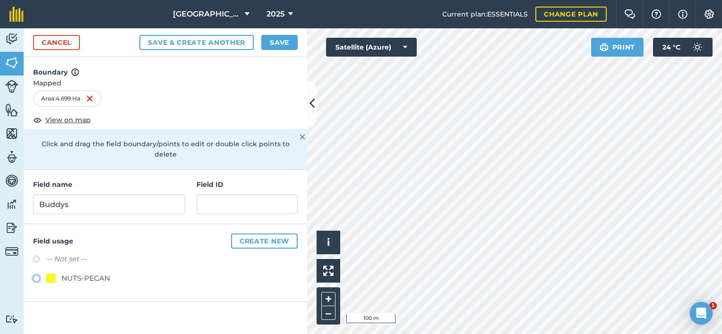
radio input "true"
click at [274, 46] on button "Save" at bounding box center [279, 42] width 36 height 15
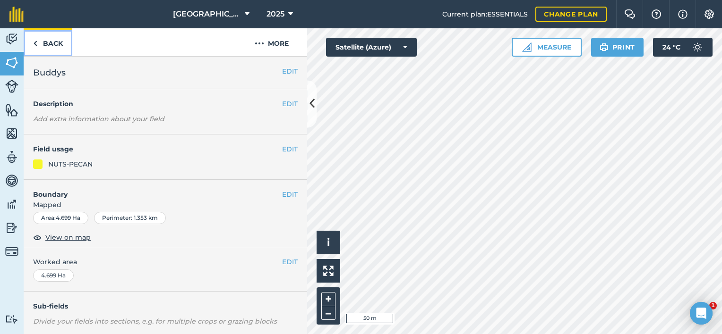
click at [39, 43] on link "Back" at bounding box center [48, 42] width 49 height 28
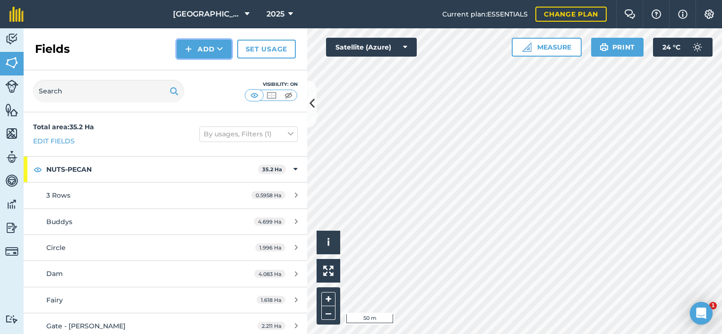
click at [205, 46] on button "Add" at bounding box center [204, 49] width 55 height 19
click at [203, 73] on link "Draw" at bounding box center [204, 70] width 52 height 21
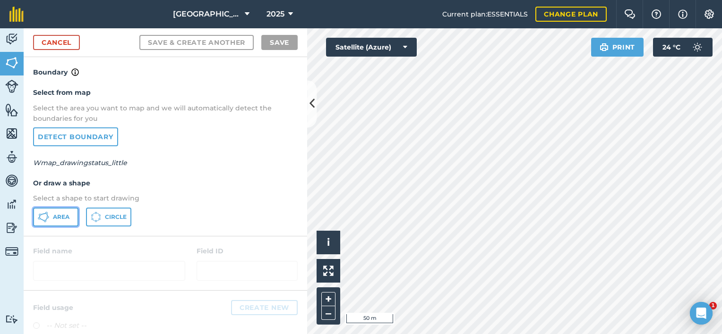
click at [54, 216] on span "Area" at bounding box center [61, 217] width 17 height 8
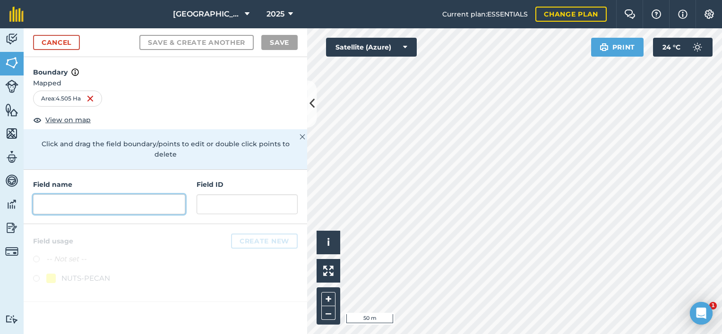
click at [87, 195] on input "text" at bounding box center [109, 205] width 152 height 20
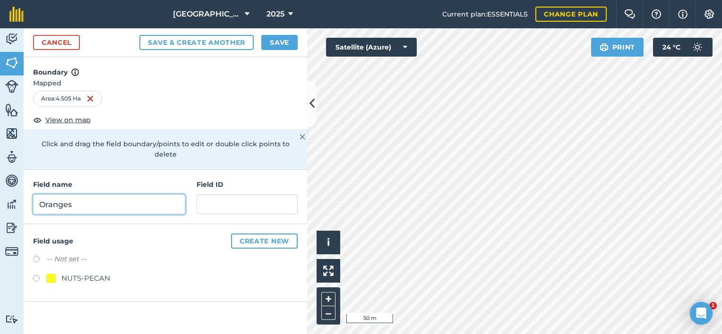
type input "Oranges"
click at [40, 275] on label at bounding box center [39, 279] width 13 height 9
radio input "true"
click at [285, 44] on button "Save" at bounding box center [279, 42] width 36 height 15
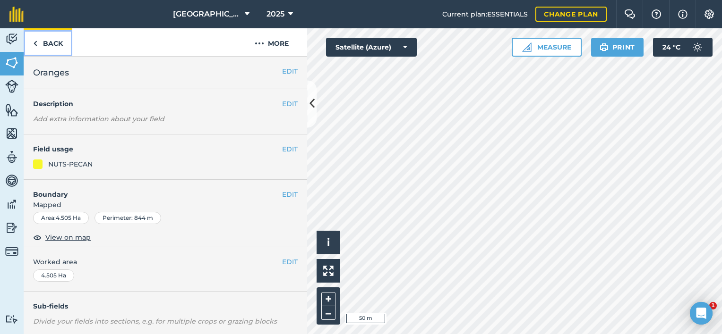
click at [47, 38] on link "Back" at bounding box center [48, 42] width 49 height 28
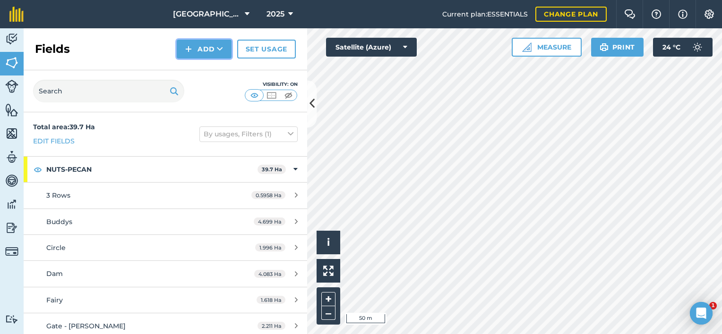
click at [179, 51] on button "Add" at bounding box center [204, 49] width 55 height 19
click at [203, 72] on link "Draw" at bounding box center [204, 70] width 52 height 21
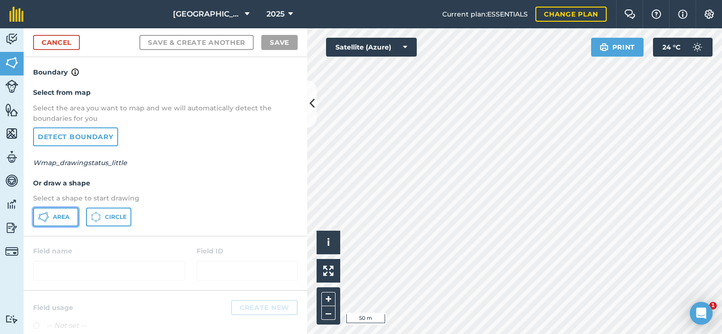
click at [66, 216] on span "Area" at bounding box center [61, 217] width 17 height 8
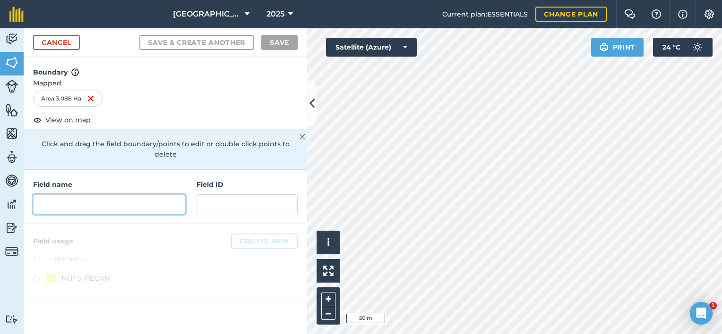
click at [81, 198] on input "text" at bounding box center [109, 205] width 152 height 20
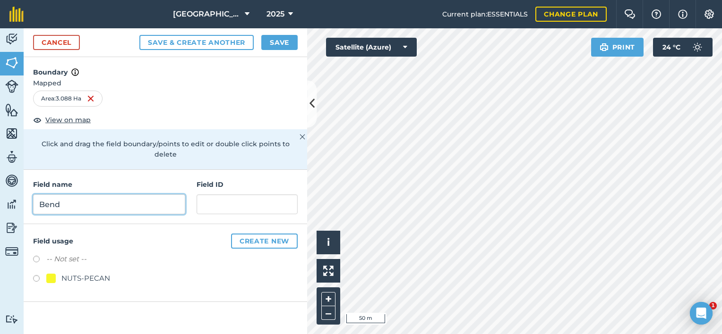
type input "Bend"
click at [34, 275] on label at bounding box center [39, 279] width 13 height 9
radio input "true"
click at [286, 45] on button "Save" at bounding box center [279, 42] width 36 height 15
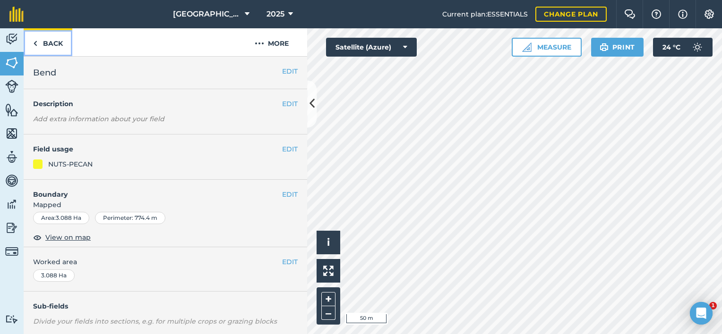
click at [34, 42] on img at bounding box center [35, 43] width 4 height 11
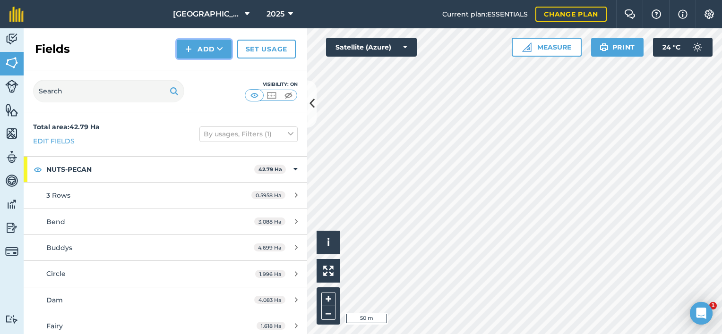
click at [185, 53] on button "Add" at bounding box center [204, 49] width 55 height 19
click at [203, 68] on link "Draw" at bounding box center [204, 70] width 52 height 21
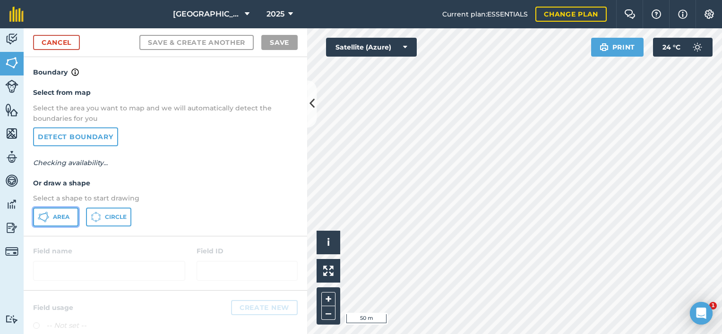
click at [56, 211] on button "Area" at bounding box center [55, 217] width 45 height 19
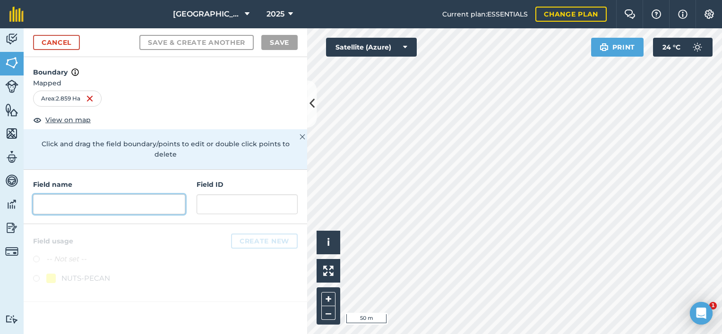
click at [110, 195] on input "text" at bounding box center [109, 205] width 152 height 20
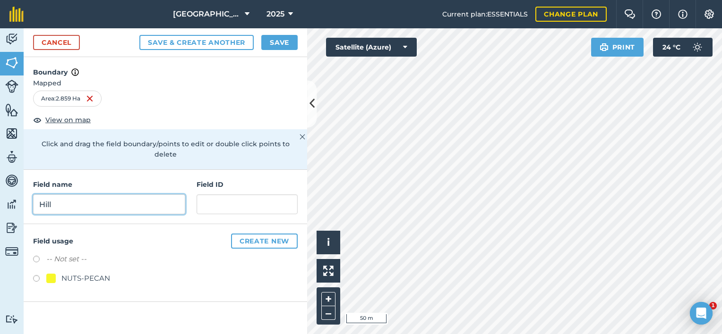
type input "Hill"
click at [35, 275] on label at bounding box center [39, 279] width 13 height 9
radio input "true"
click at [281, 40] on button "Save" at bounding box center [279, 42] width 36 height 15
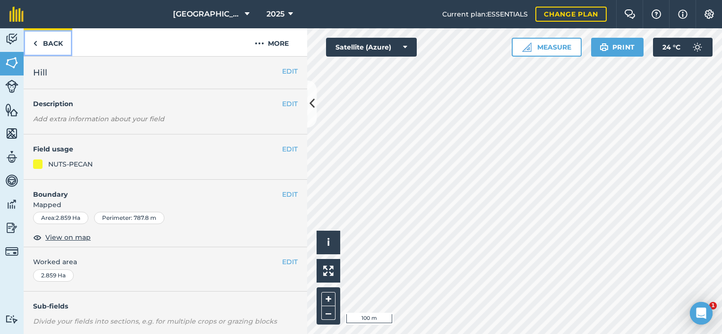
click at [43, 46] on link "Back" at bounding box center [48, 42] width 49 height 28
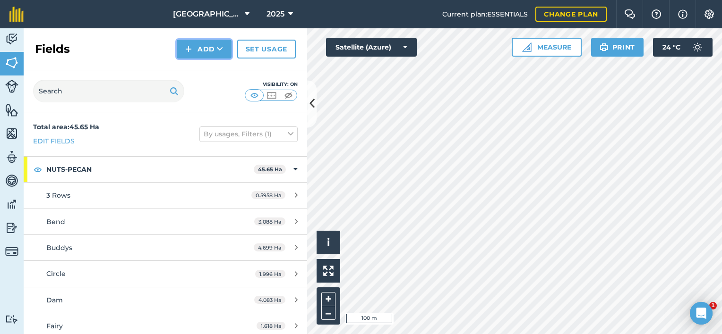
click at [208, 48] on button "Add" at bounding box center [204, 49] width 55 height 19
click at [200, 64] on link "Draw" at bounding box center [204, 70] width 52 height 21
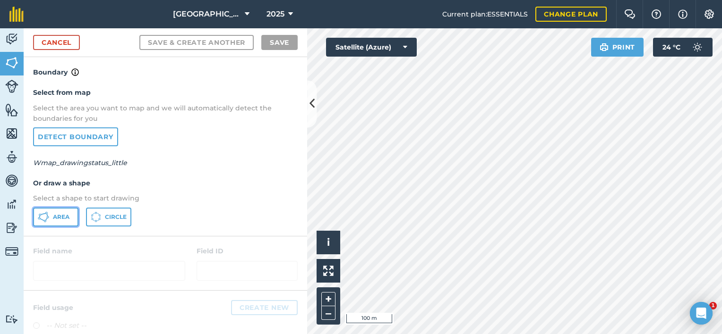
click at [53, 219] on span "Area" at bounding box center [61, 217] width 17 height 8
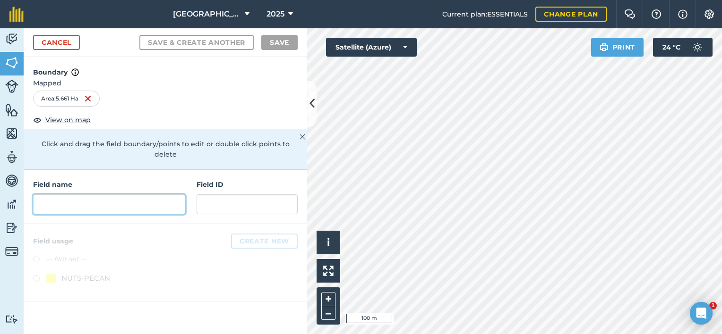
click at [97, 195] on input "text" at bounding box center [109, 205] width 152 height 20
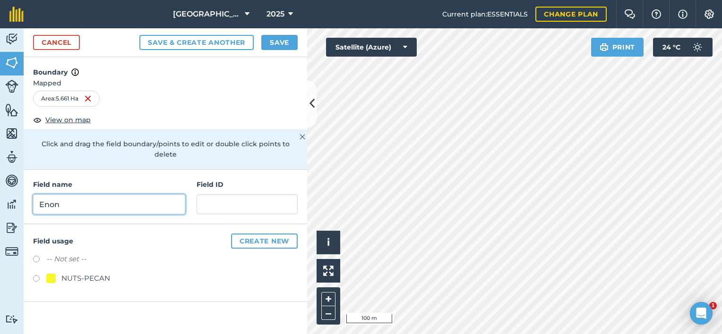
type input "Enon"
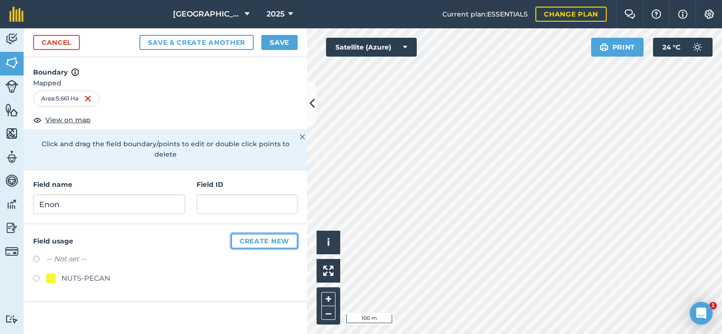
click at [273, 234] on button "Create new" at bounding box center [264, 241] width 67 height 15
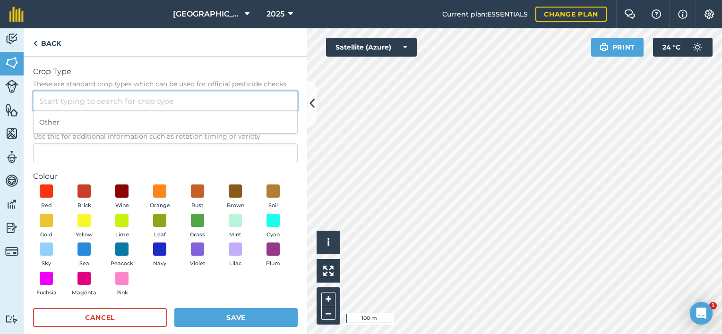
click at [107, 100] on input "Crop Type These are standard crop types which can be used for official pesticid…" at bounding box center [165, 101] width 264 height 20
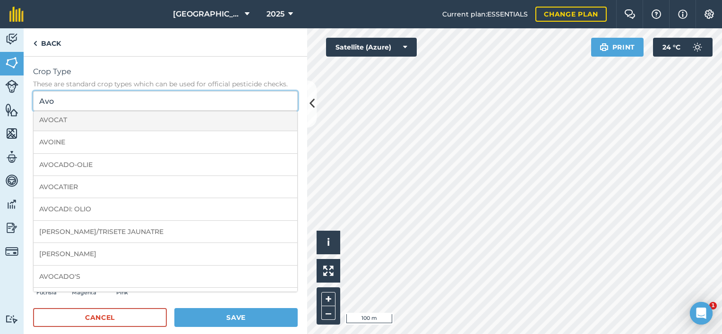
scroll to position [94, 0]
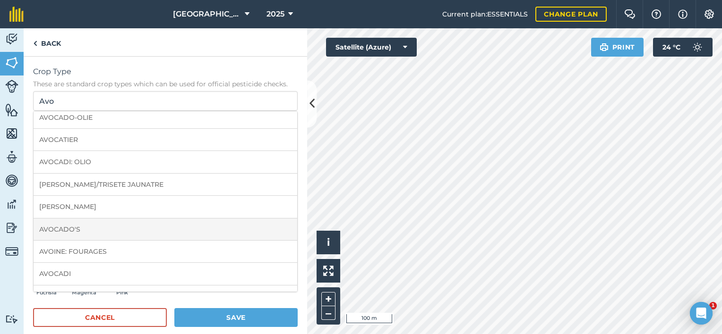
click at [88, 229] on li "AVOCADO'S" at bounding box center [166, 230] width 264 height 22
type input "AVOCADO'S"
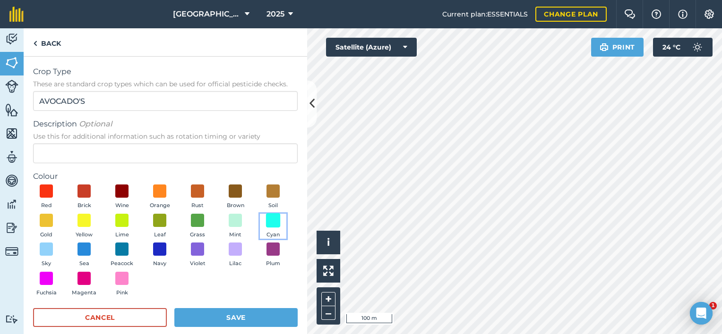
click at [266, 228] on span at bounding box center [273, 220] width 15 height 15
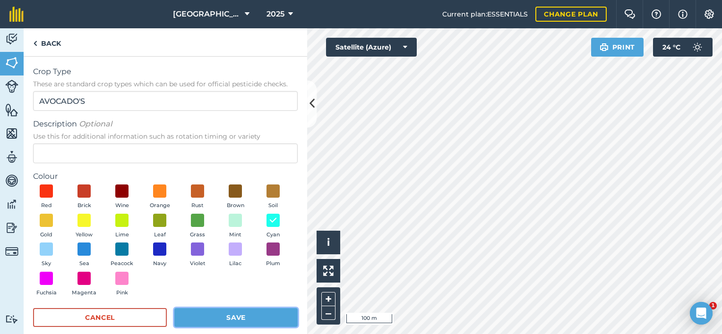
click at [209, 315] on button "Save" at bounding box center [235, 317] width 123 height 19
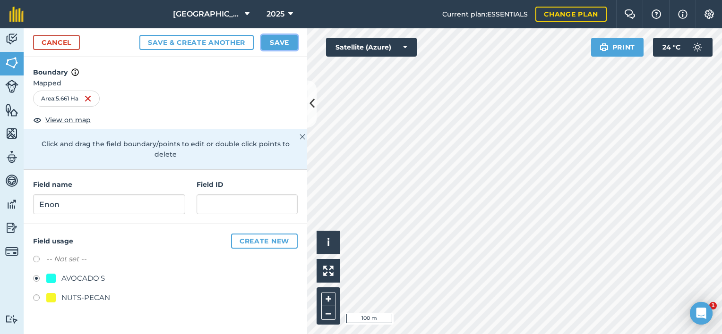
click at [283, 42] on button "Save" at bounding box center [279, 42] width 36 height 15
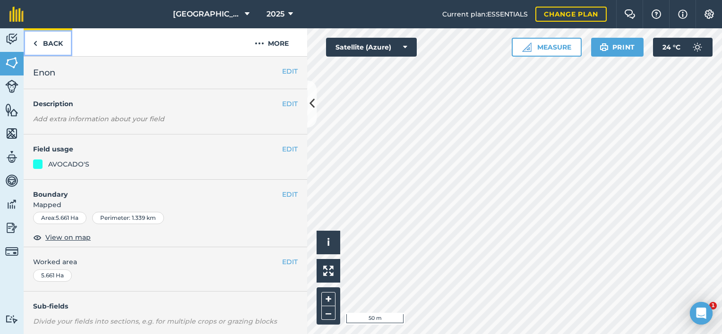
click at [31, 45] on link "Back" at bounding box center [48, 42] width 49 height 28
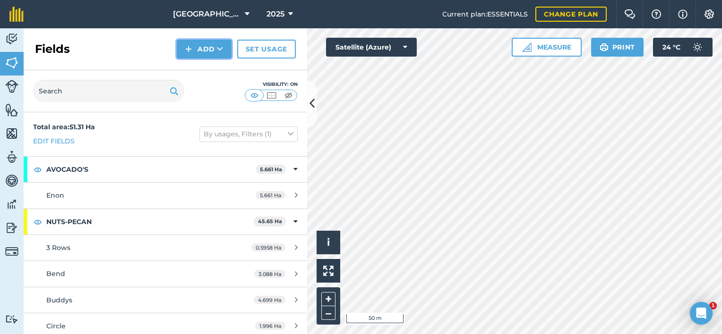
click at [204, 48] on button "Add" at bounding box center [204, 49] width 55 height 19
click at [201, 72] on link "Draw" at bounding box center [204, 70] width 52 height 21
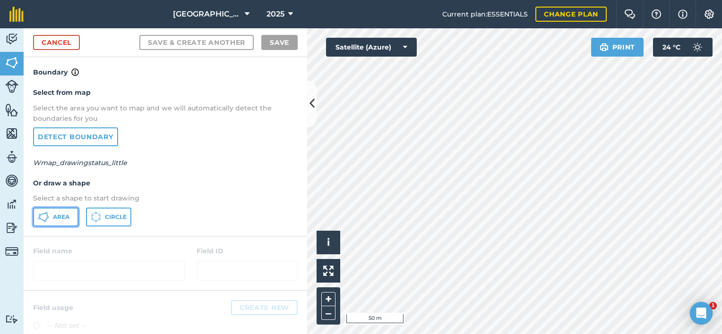
click at [61, 217] on span "Area" at bounding box center [61, 217] width 17 height 8
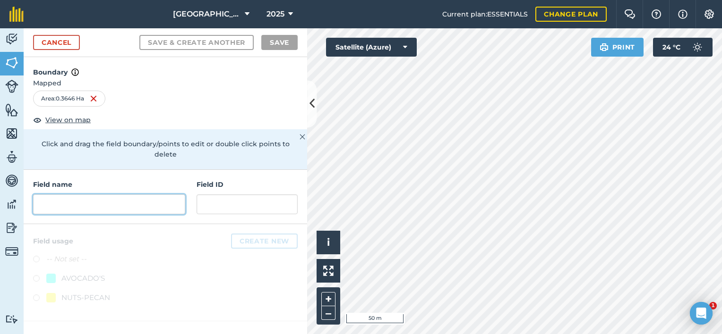
click at [96, 195] on input "text" at bounding box center [109, 205] width 152 height 20
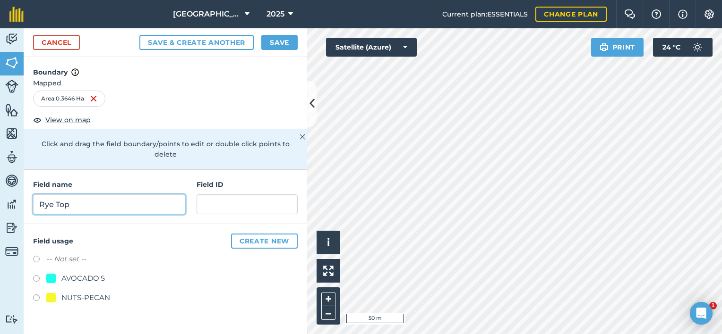
type input "Rye Top"
click at [34, 295] on label at bounding box center [39, 299] width 13 height 9
radio input "true"
click at [278, 37] on button "Save" at bounding box center [279, 42] width 36 height 15
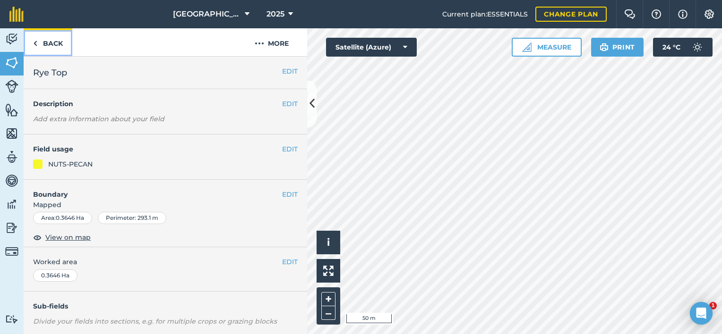
click at [45, 48] on link "Back" at bounding box center [48, 42] width 49 height 28
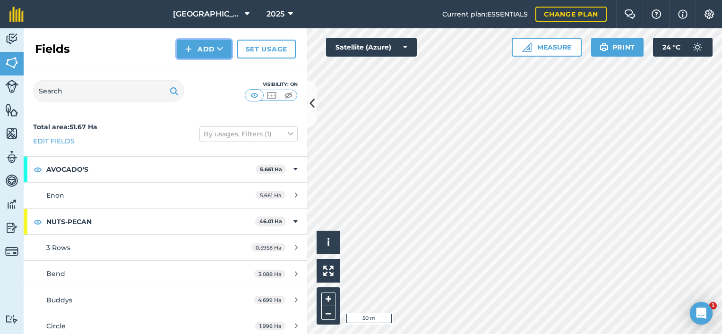
click at [203, 47] on button "Add" at bounding box center [204, 49] width 55 height 19
click at [199, 70] on link "Draw" at bounding box center [204, 70] width 52 height 21
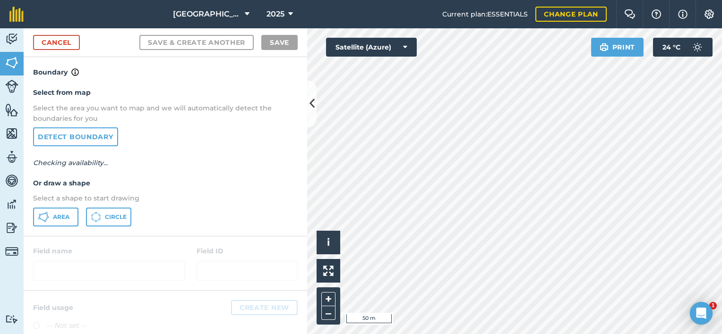
click at [199, 70] on h4 "Boundary" at bounding box center [165, 67] width 283 height 21
click at [53, 217] on span "Area" at bounding box center [61, 217] width 17 height 8
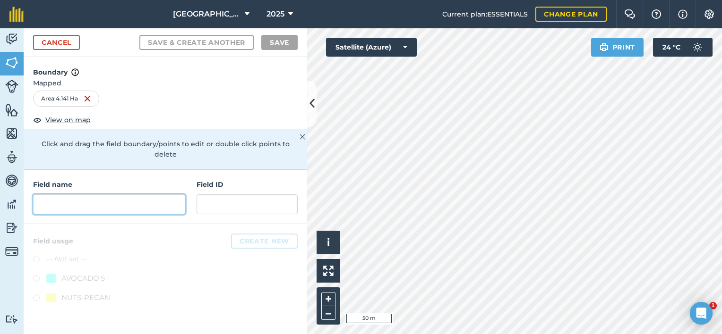
click at [76, 195] on input "text" at bounding box center [109, 205] width 152 height 20
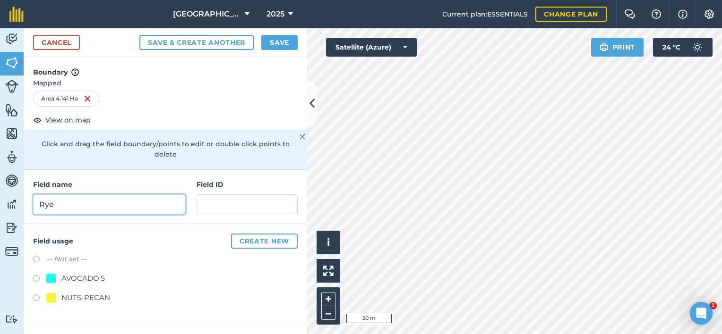
type input "Rye"
click at [79, 292] on div "NUTS-PECAN" at bounding box center [85, 297] width 49 height 11
radio input "true"
click at [284, 39] on button "Save" at bounding box center [279, 42] width 36 height 15
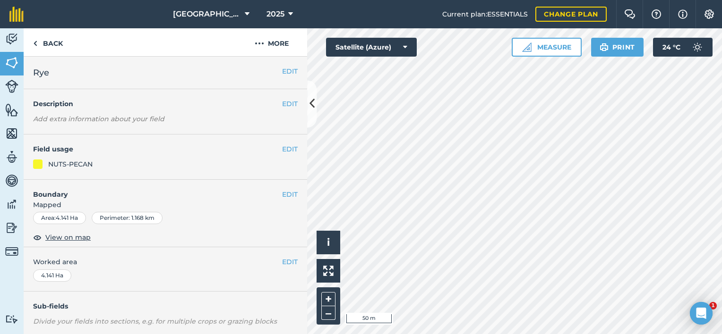
click at [272, 286] on div "Activity Fields Livestock Features Maps Team Vehicles Data Reporting Billing Tu…" at bounding box center [361, 181] width 722 height 306
click at [47, 40] on link "Back" at bounding box center [48, 42] width 49 height 28
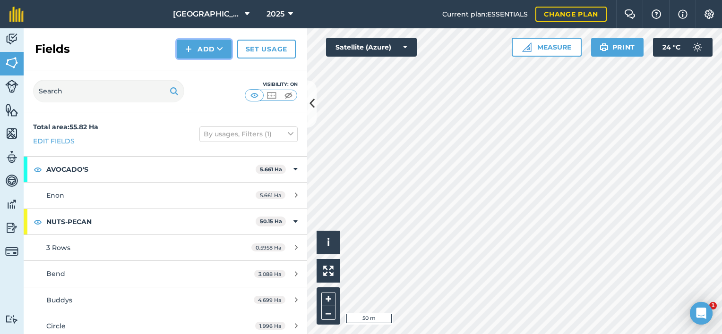
click at [190, 55] on button "Add" at bounding box center [204, 49] width 55 height 19
click at [202, 68] on link "Draw" at bounding box center [204, 70] width 52 height 21
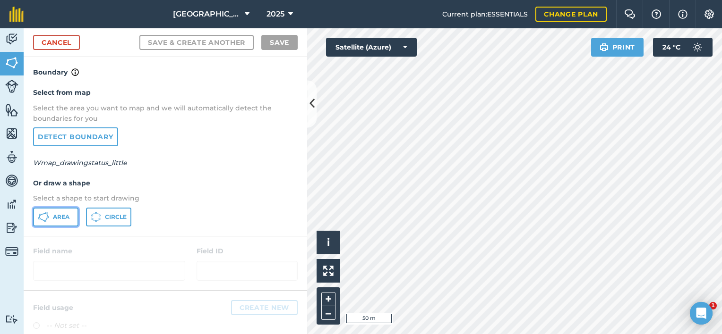
click at [51, 225] on button "Area" at bounding box center [55, 217] width 45 height 19
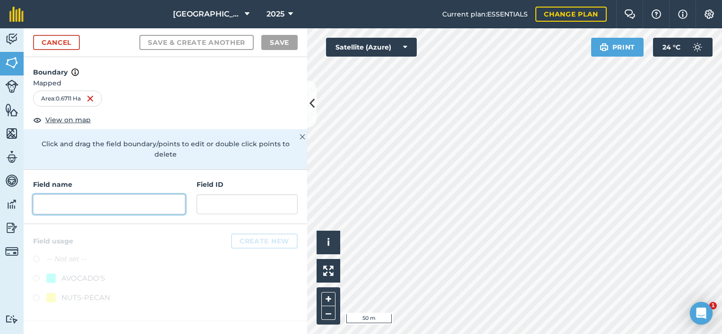
click at [85, 195] on input "text" at bounding box center [109, 205] width 152 height 20
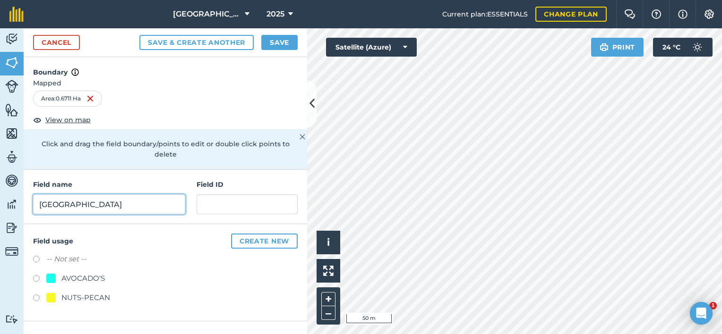
type input "Gate West"
click at [79, 294] on div "Field usage Create new -- Not set -- AVOCADO'S NUTS-PECAN" at bounding box center [165, 272] width 283 height 97
click at [85, 292] on div "NUTS-PECAN" at bounding box center [85, 297] width 49 height 11
radio input "true"
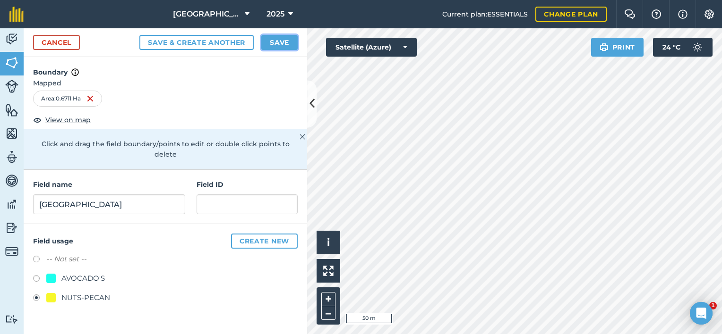
click at [276, 43] on button "Save" at bounding box center [279, 42] width 36 height 15
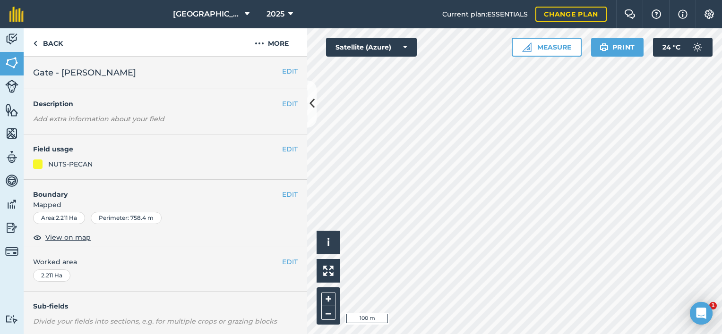
click at [102, 77] on h2 "Gate - Coleman" at bounding box center [157, 72] width 249 height 13
click at [282, 71] on button "EDIT" at bounding box center [290, 71] width 16 height 10
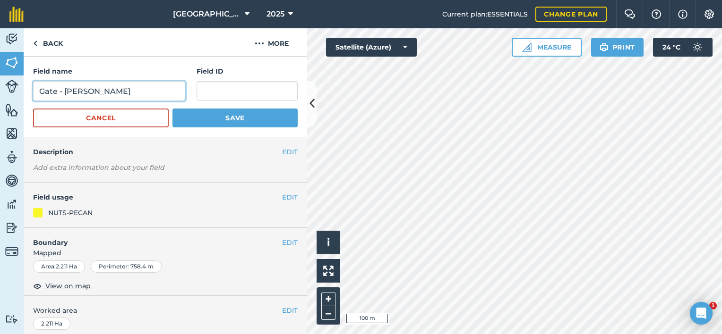
drag, startPoint x: 119, startPoint y: 93, endPoint x: 65, endPoint y: 94, distance: 54.3
click at [65, 94] on input "Gate - Coleman" at bounding box center [109, 91] width 152 height 20
type input "Gate - East"
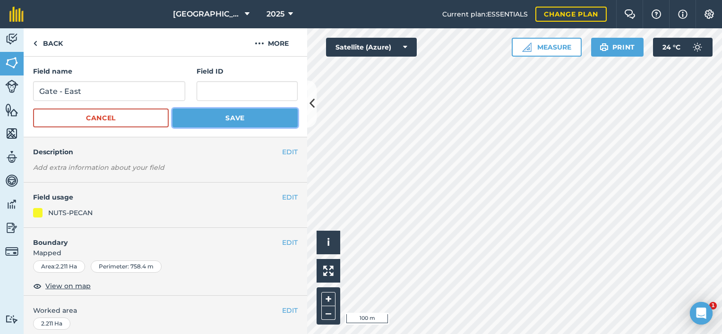
click at [179, 117] on button "Save" at bounding box center [234, 118] width 125 height 19
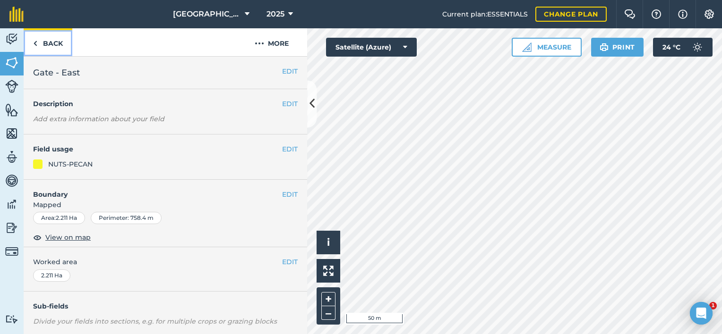
click at [42, 49] on link "Back" at bounding box center [48, 42] width 49 height 28
click at [34, 42] on img at bounding box center [35, 43] width 4 height 11
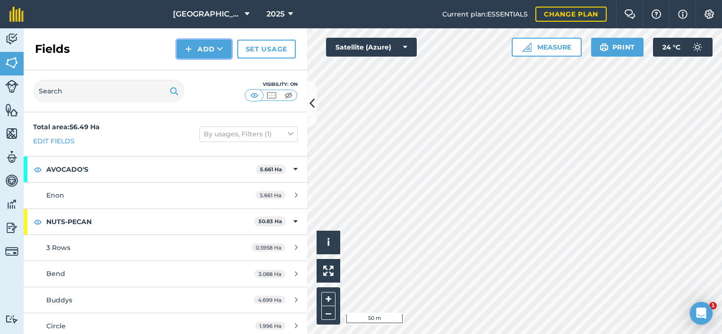
click at [197, 45] on button "Add" at bounding box center [204, 49] width 55 height 19
click at [205, 72] on link "Draw" at bounding box center [204, 70] width 52 height 21
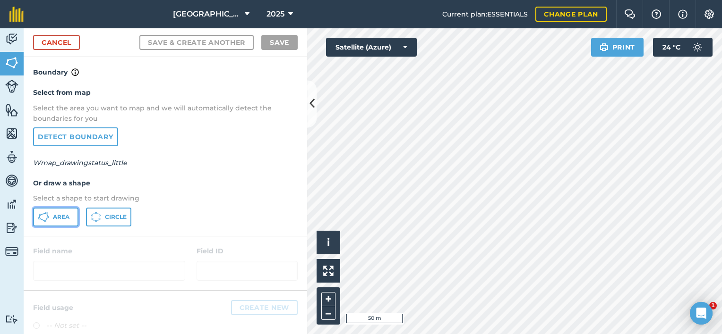
click at [57, 209] on button "Area" at bounding box center [55, 217] width 45 height 19
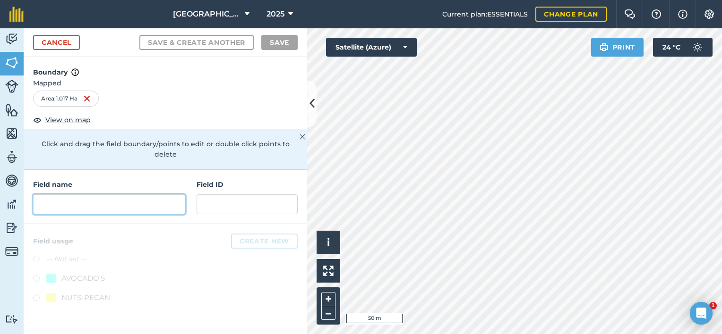
click at [83, 195] on input "text" at bounding box center [109, 205] width 152 height 20
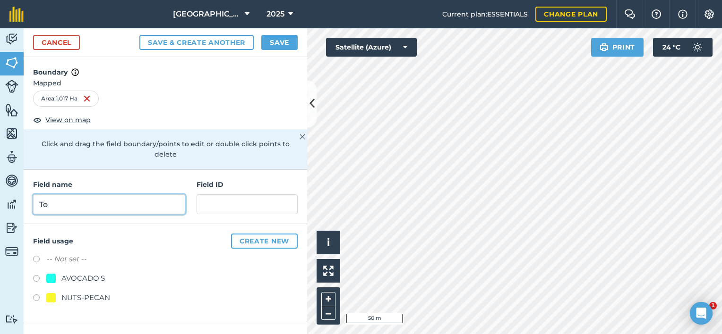
type input "T"
type input "Dam Top"
click at [31, 280] on div "Field usage Create new -- Not set -- AVOCADO'S NUTS-PECAN" at bounding box center [165, 272] width 283 height 97
click at [35, 295] on label at bounding box center [39, 299] width 13 height 9
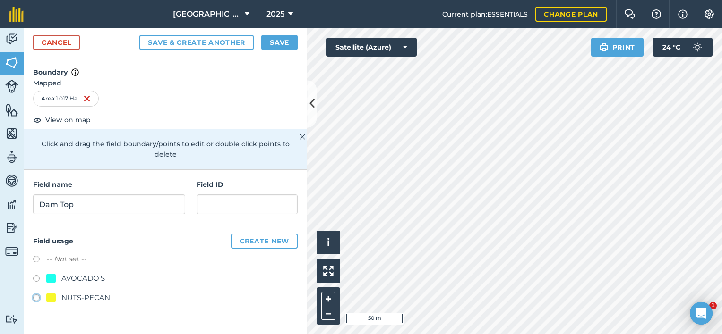
radio input "true"
click at [282, 30] on div "Cancel Save & Create Another Save" at bounding box center [165, 42] width 283 height 29
click at [282, 43] on button "Save" at bounding box center [279, 42] width 36 height 15
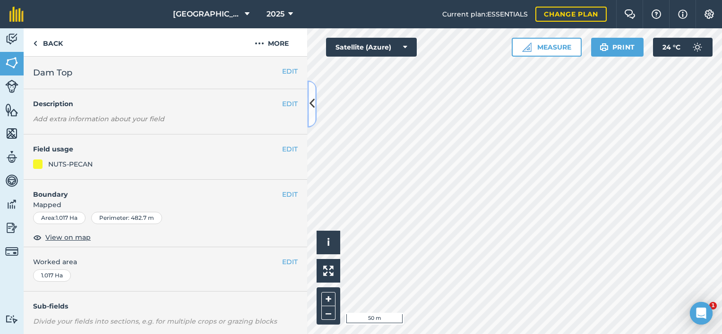
click at [315, 113] on button at bounding box center [311, 103] width 9 height 47
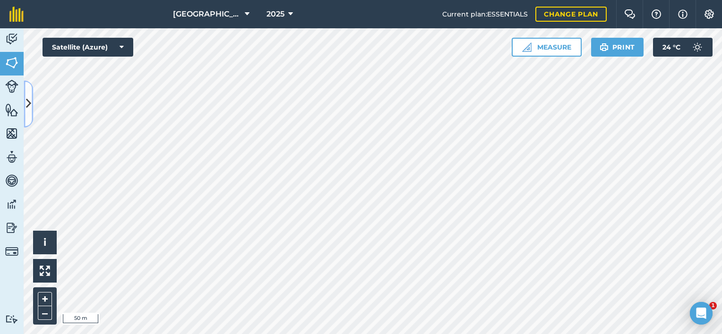
click at [28, 100] on icon at bounding box center [28, 104] width 5 height 17
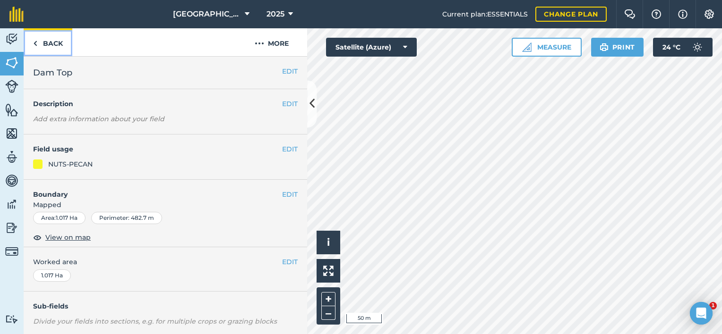
click at [42, 45] on link "Back" at bounding box center [48, 42] width 49 height 28
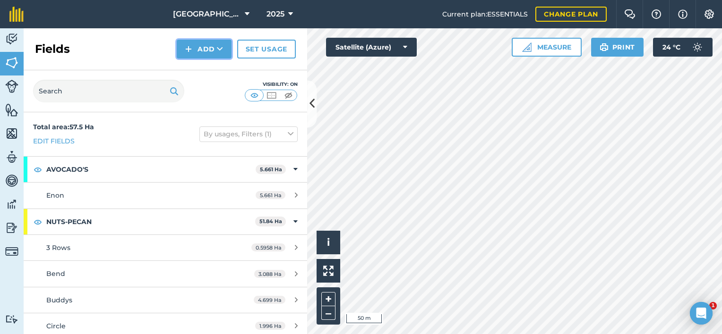
click at [195, 46] on button "Add" at bounding box center [204, 49] width 55 height 19
click at [201, 68] on link "Draw" at bounding box center [204, 70] width 52 height 21
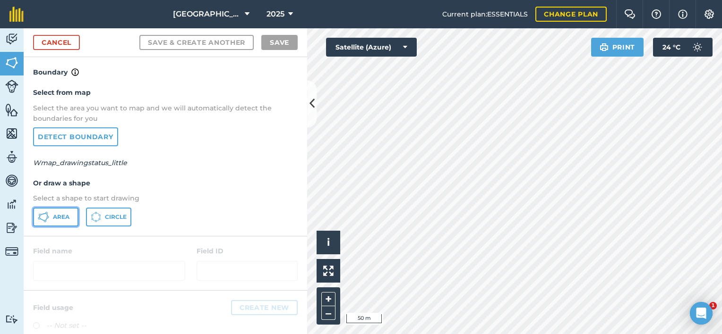
click at [50, 217] on button "Area" at bounding box center [55, 217] width 45 height 19
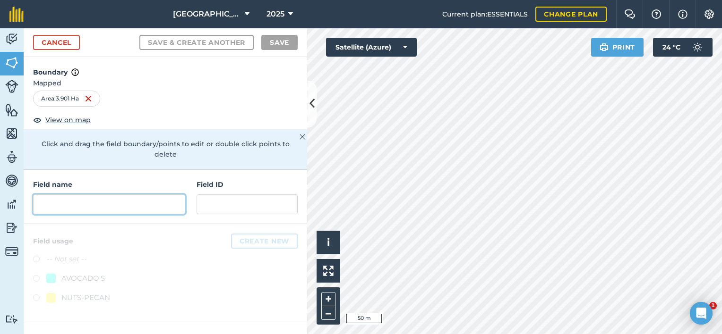
click at [77, 195] on input "text" at bounding box center [109, 205] width 152 height 20
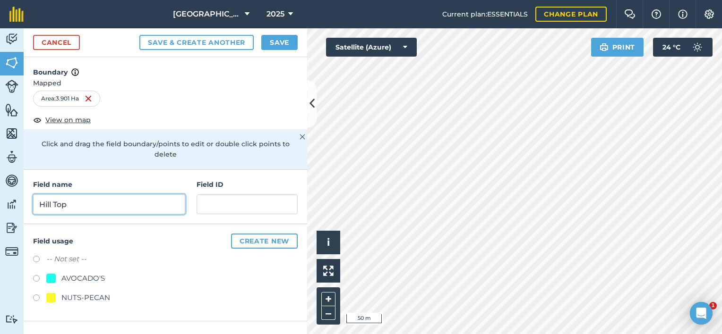
type input "Hill Top"
click at [38, 275] on label at bounding box center [39, 279] width 13 height 9
radio input "true"
click at [278, 44] on button "Save" at bounding box center [279, 42] width 36 height 15
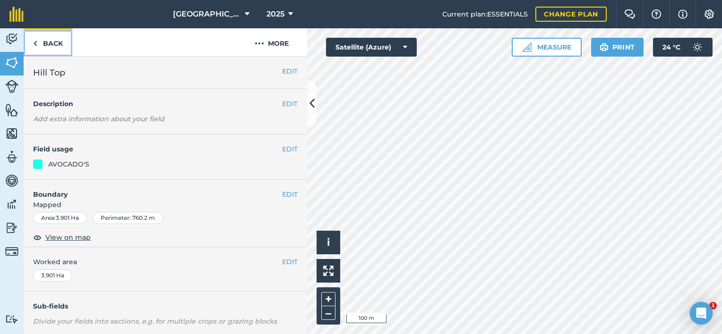
click at [47, 53] on link "Back" at bounding box center [48, 42] width 49 height 28
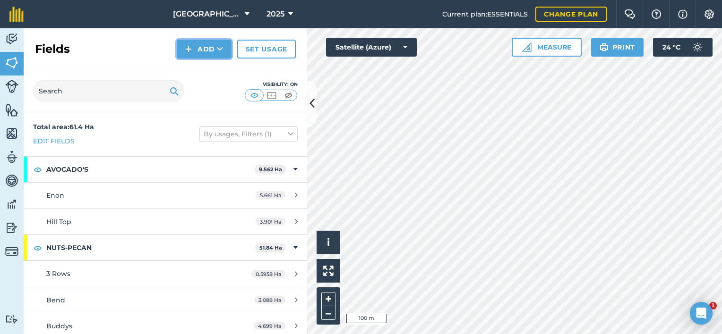
click at [199, 44] on button "Add" at bounding box center [204, 49] width 55 height 19
click at [201, 71] on link "Draw" at bounding box center [204, 70] width 52 height 21
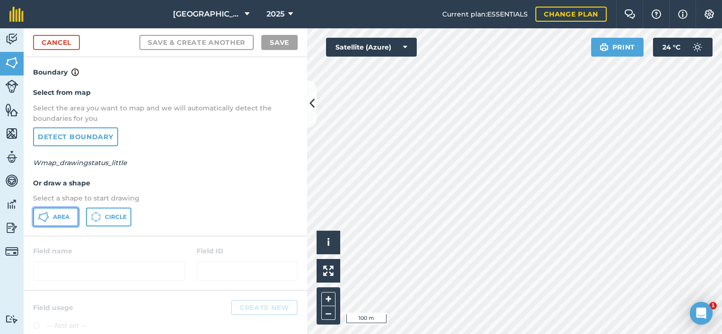
click at [54, 210] on button "Area" at bounding box center [55, 217] width 45 height 19
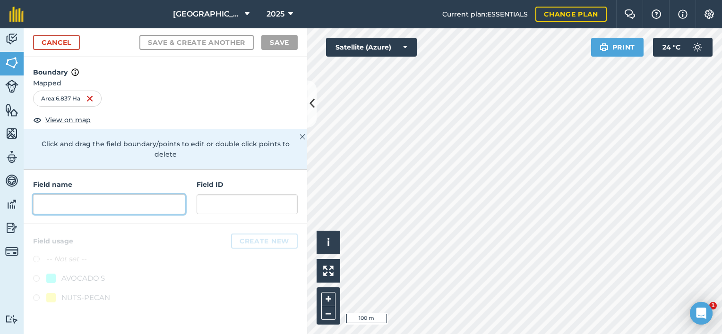
click at [81, 196] on input "text" at bounding box center [109, 205] width 152 height 20
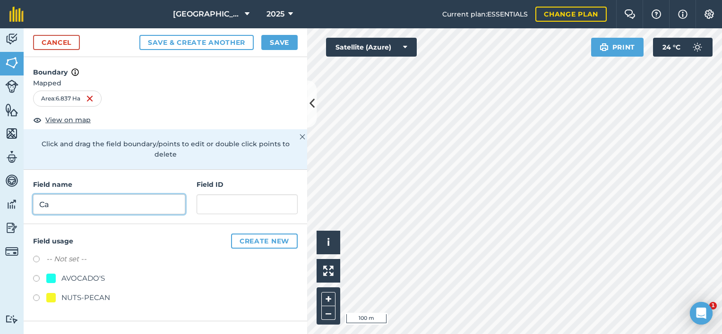
type input "C"
type input "Cane"
click at [72, 273] on div "AVOCADO'S" at bounding box center [82, 278] width 43 height 11
radio input "true"
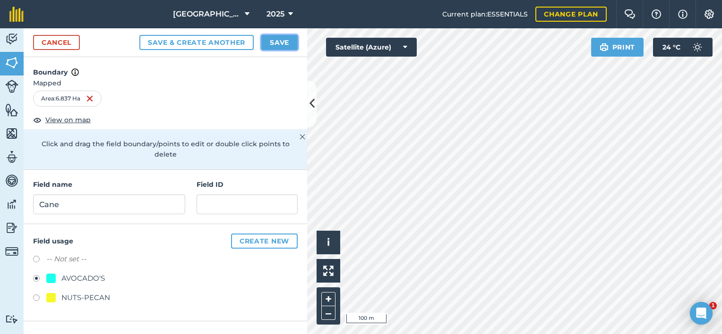
click at [283, 44] on button "Save" at bounding box center [279, 42] width 36 height 15
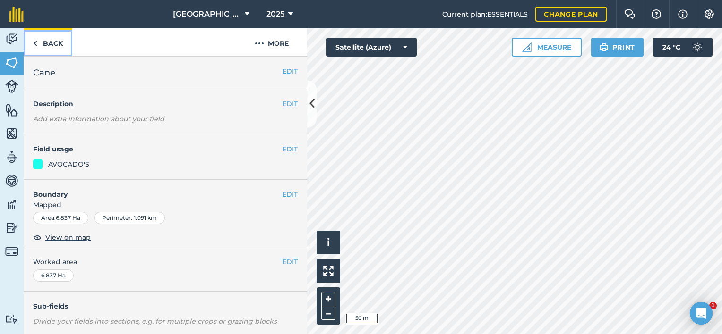
click at [36, 41] on img at bounding box center [35, 43] width 4 height 11
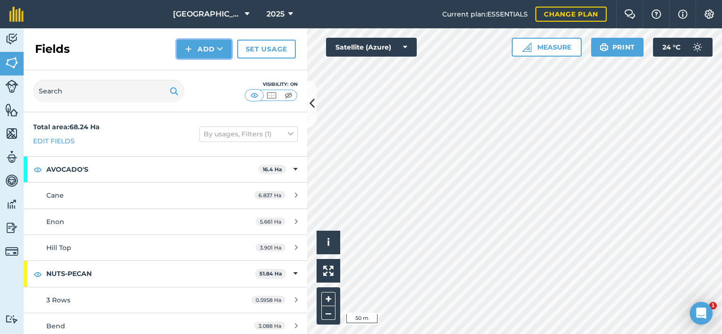
click at [189, 47] on img at bounding box center [188, 48] width 7 height 11
click at [191, 68] on link "Draw" at bounding box center [204, 70] width 52 height 21
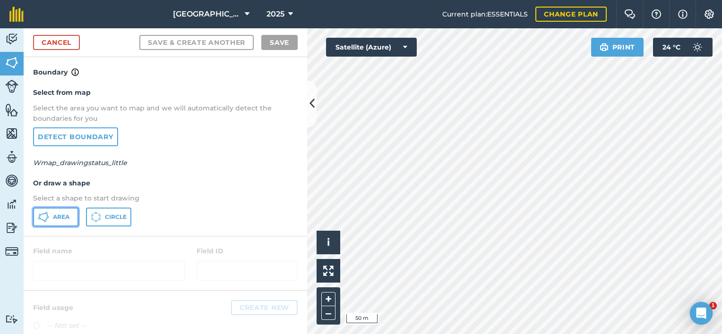
click at [40, 217] on icon at bounding box center [43, 217] width 11 height 11
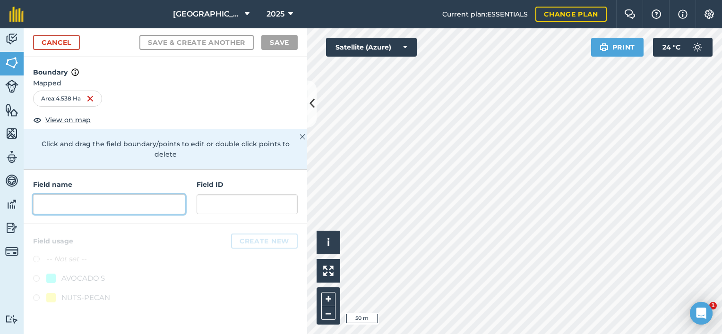
click at [72, 195] on input "text" at bounding box center [109, 205] width 152 height 20
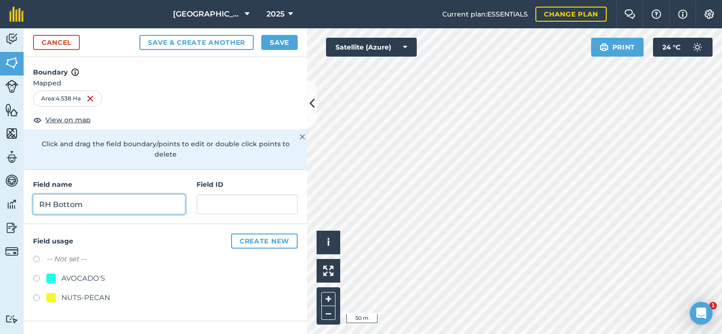
type input "RH Bottom"
click at [37, 275] on label at bounding box center [39, 279] width 13 height 9
radio input "true"
click at [285, 36] on button "Save" at bounding box center [279, 42] width 36 height 15
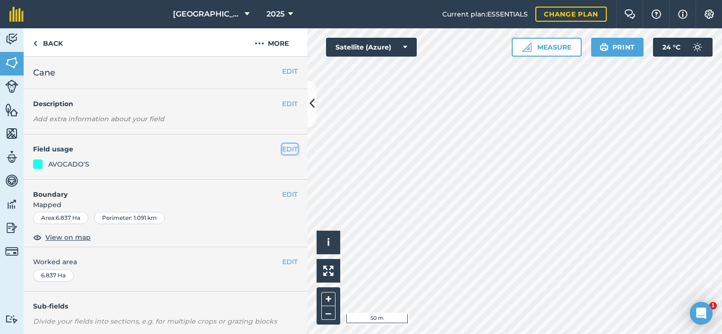
click at [286, 148] on button "EDIT" at bounding box center [290, 149] width 16 height 10
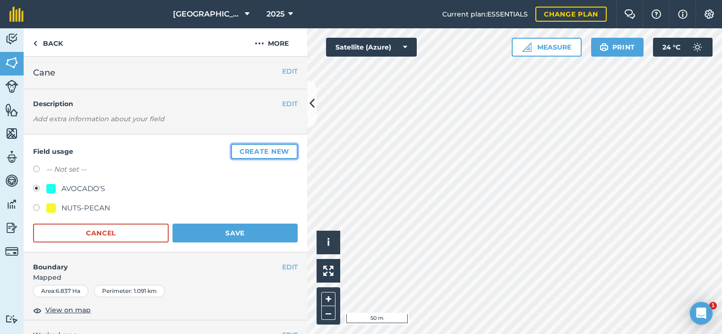
click at [277, 145] on button "Create new" at bounding box center [264, 151] width 67 height 15
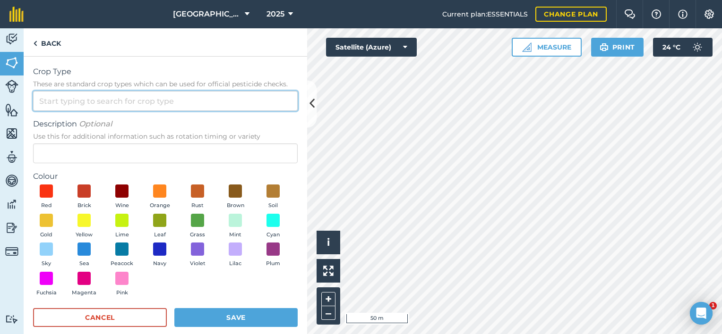
click at [121, 102] on input "Crop Type These are standard crop types which can be used for official pesticid…" at bounding box center [165, 101] width 264 height 20
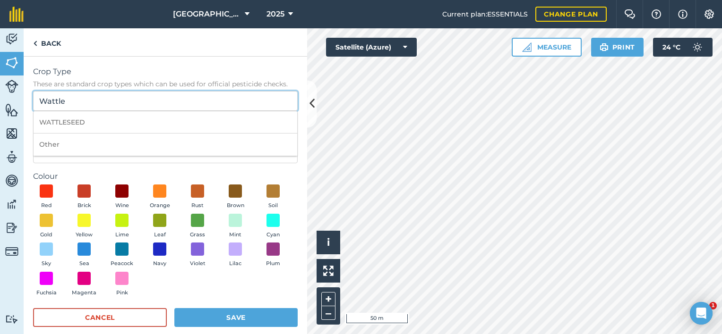
click at [85, 96] on input "Wattle" at bounding box center [165, 101] width 264 height 20
click at [49, 144] on li "Other" at bounding box center [166, 145] width 264 height 22
drag, startPoint x: 65, startPoint y: 98, endPoint x: 2, endPoint y: 87, distance: 63.3
click at [6, 89] on div "Activity Fields Livestock Features Maps Team Vehicles Data Reporting Billing Tu…" at bounding box center [361, 181] width 722 height 306
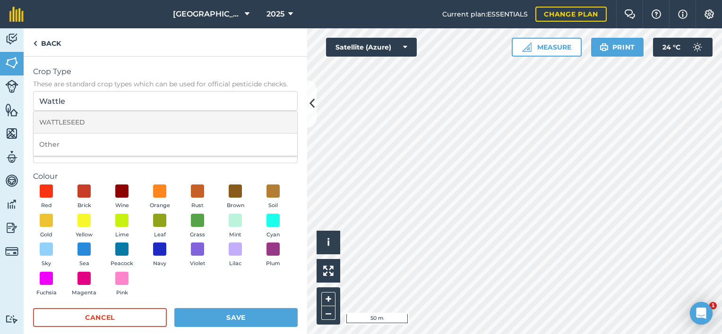
click at [70, 124] on li "WATTLESEED" at bounding box center [166, 122] width 264 height 22
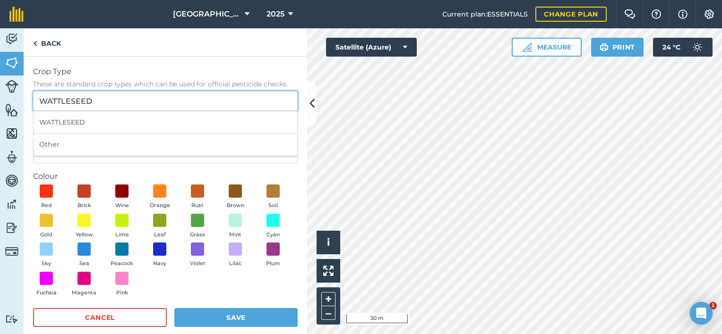
drag, startPoint x: 110, startPoint y: 96, endPoint x: 69, endPoint y: 102, distance: 41.0
click at [69, 102] on input "WATTLESEED" at bounding box center [165, 101] width 264 height 20
click at [273, 204] on div "Red Brick Wine Orange Rust Brown Soil Gold Yellow Lime Leaf Grass Mint Cyan Sky…" at bounding box center [165, 243] width 264 height 116
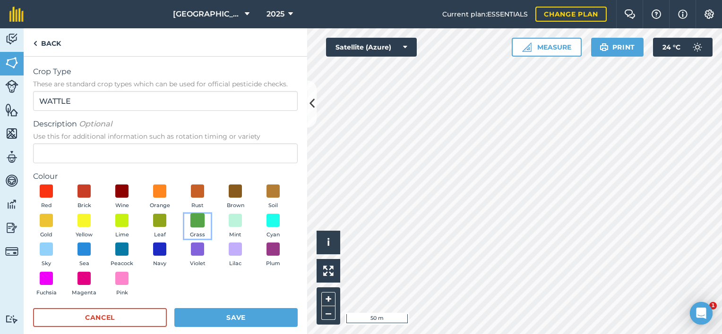
click at [205, 224] on span at bounding box center [197, 220] width 15 height 15
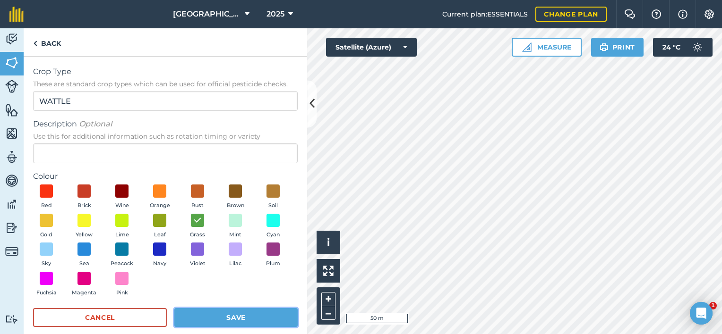
click at [246, 314] on button "Save" at bounding box center [235, 317] width 123 height 19
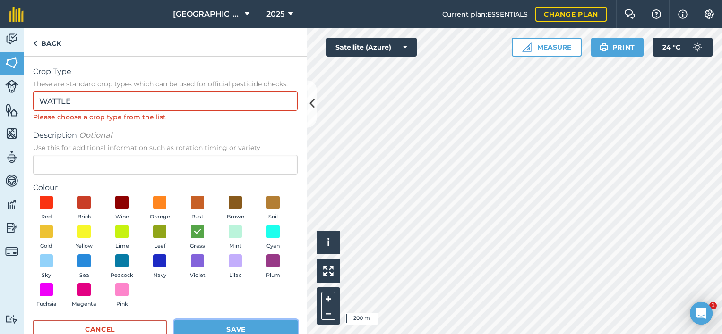
click at [264, 327] on button "Save" at bounding box center [235, 329] width 123 height 19
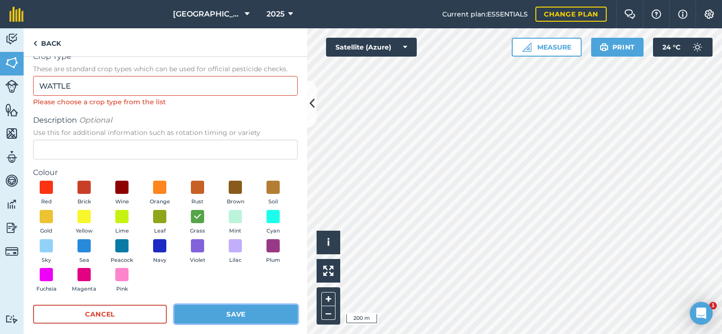
scroll to position [23, 0]
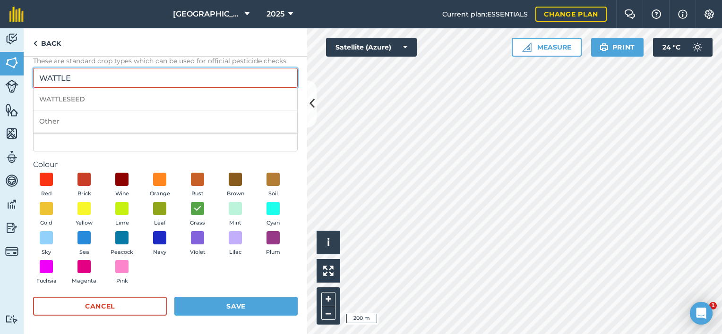
click at [98, 72] on input "WATTLE" at bounding box center [165, 78] width 264 height 20
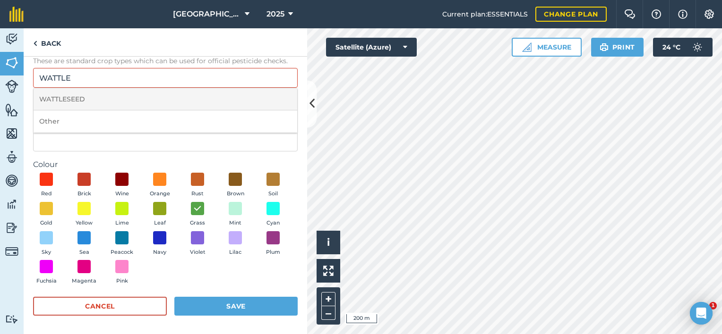
click at [78, 96] on li "WATTLESEED" at bounding box center [166, 99] width 264 height 22
type input "WATTLESEED"
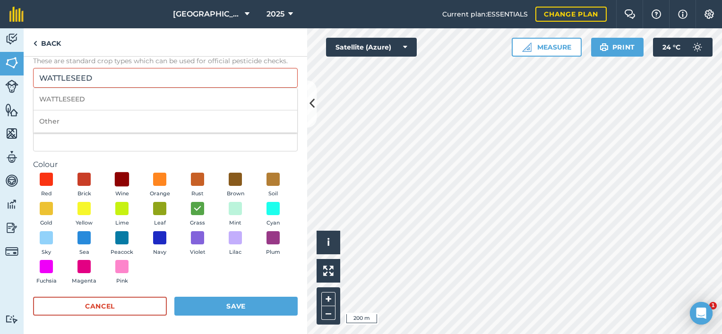
scroll to position [12, 0]
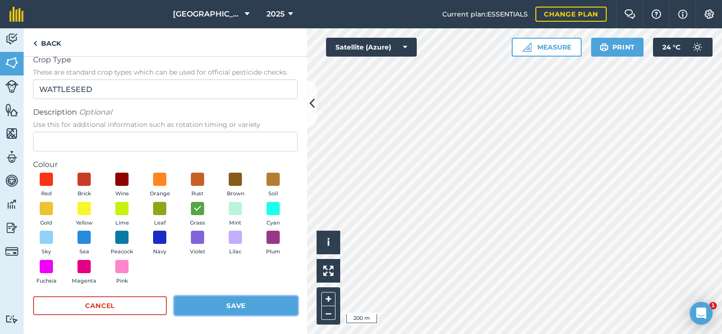
click at [213, 304] on button "Save" at bounding box center [235, 306] width 123 height 19
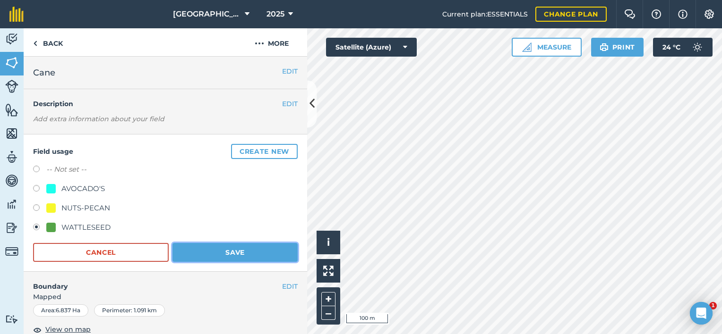
click at [247, 247] on button "Save" at bounding box center [234, 252] width 125 height 19
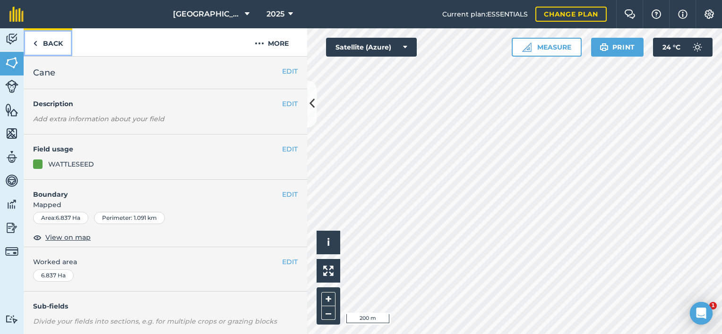
click at [34, 36] on link "Back" at bounding box center [48, 42] width 49 height 28
click at [35, 36] on link "Back" at bounding box center [48, 42] width 49 height 28
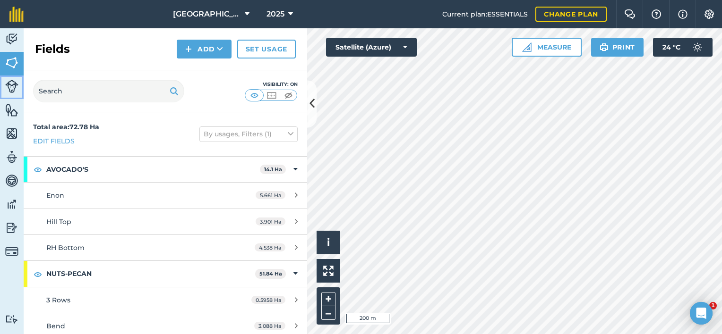
click at [9, 91] on img at bounding box center [11, 86] width 13 height 13
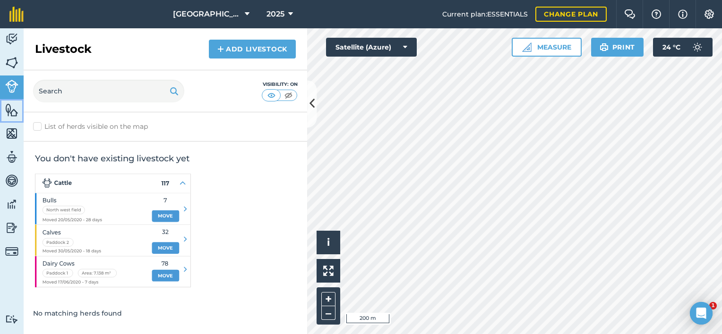
click at [13, 111] on img at bounding box center [11, 110] width 13 height 14
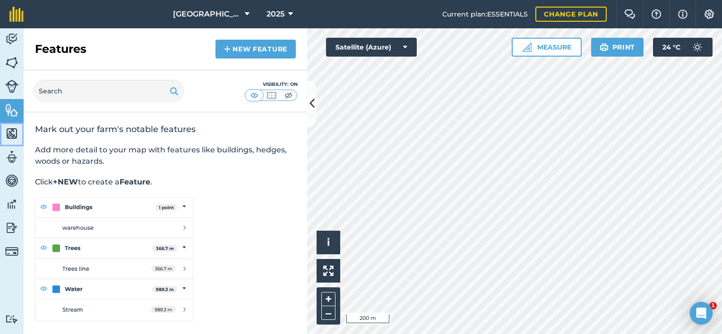
click at [9, 133] on img at bounding box center [11, 134] width 13 height 14
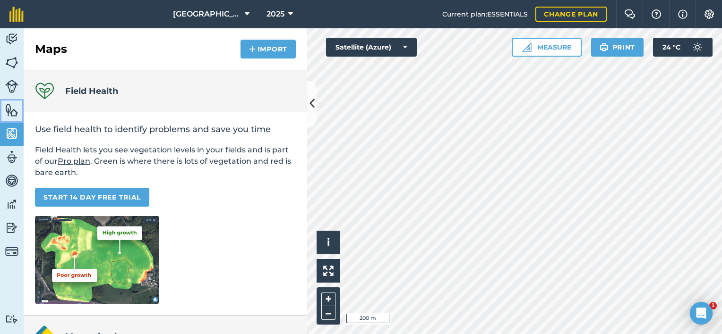
click at [6, 114] on img at bounding box center [11, 110] width 13 height 14
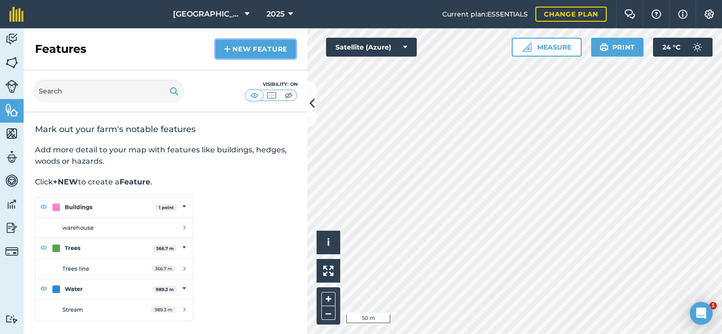
click at [236, 47] on link "New feature" at bounding box center [255, 49] width 80 height 19
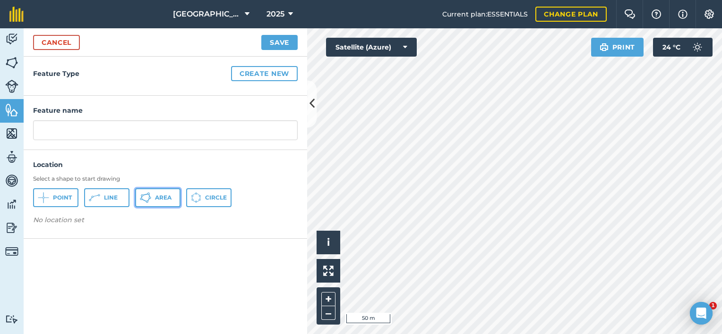
click at [149, 197] on icon at bounding box center [145, 197] width 11 height 11
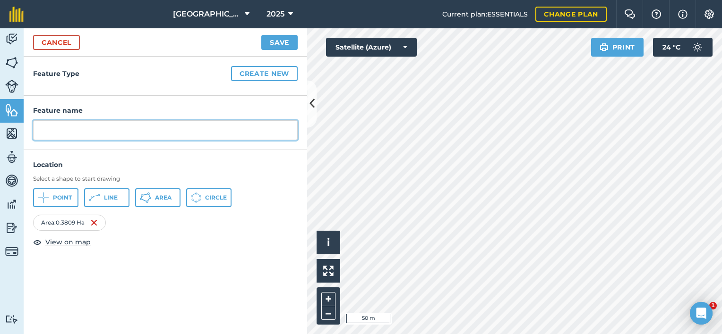
click at [122, 123] on input "text" at bounding box center [165, 130] width 264 height 20
type input "Homestead"
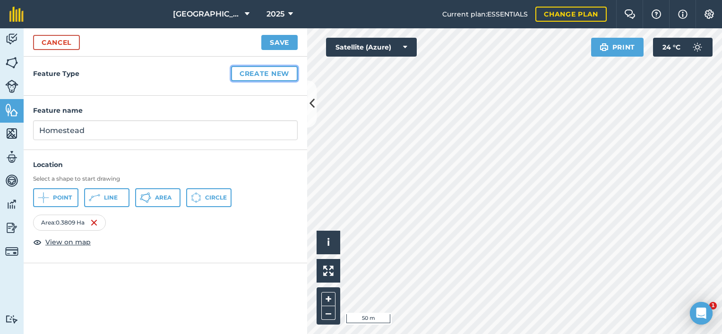
click at [248, 73] on button "Create new" at bounding box center [264, 73] width 67 height 15
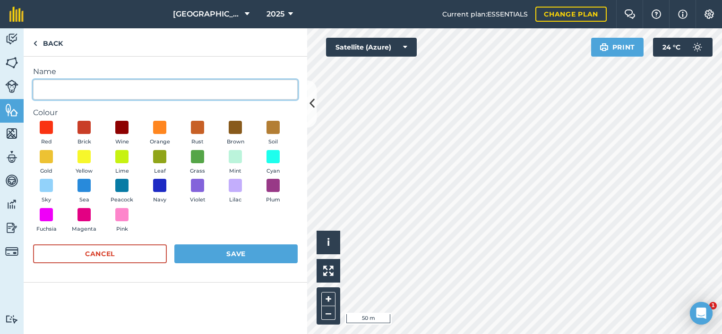
click at [117, 88] on input "Name" at bounding box center [165, 90] width 264 height 20
type input "House"
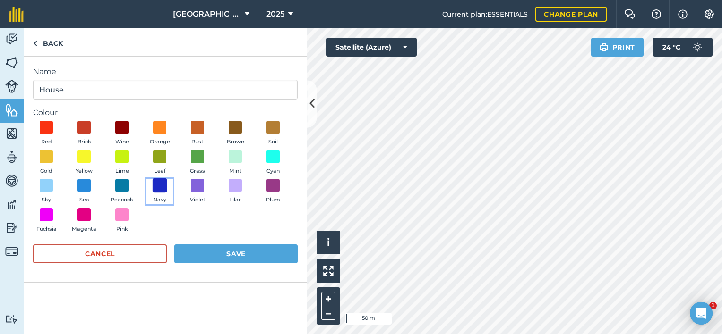
click at [162, 187] on span at bounding box center [160, 186] width 15 height 15
click at [223, 251] on button "Save" at bounding box center [235, 254] width 123 height 19
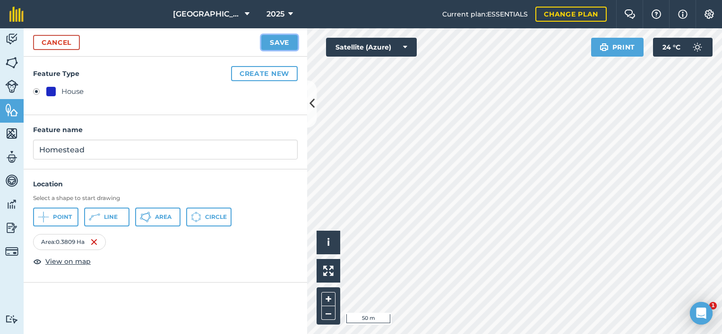
click at [292, 42] on button "Save" at bounding box center [279, 42] width 36 height 15
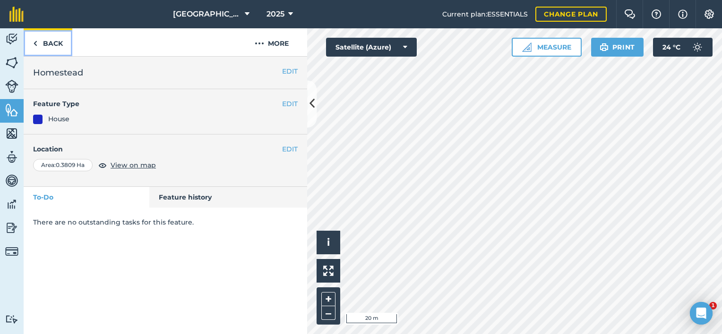
click at [36, 42] on img at bounding box center [35, 43] width 4 height 11
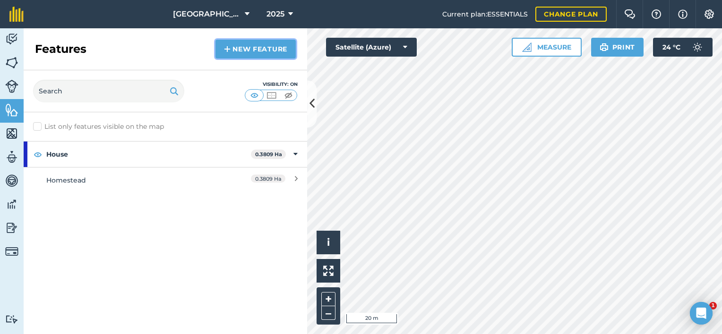
click at [272, 55] on link "New feature" at bounding box center [255, 49] width 80 height 19
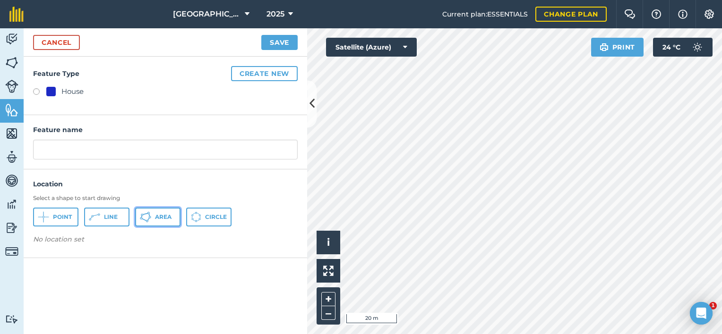
click at [159, 216] on span "Area" at bounding box center [163, 217] width 17 height 8
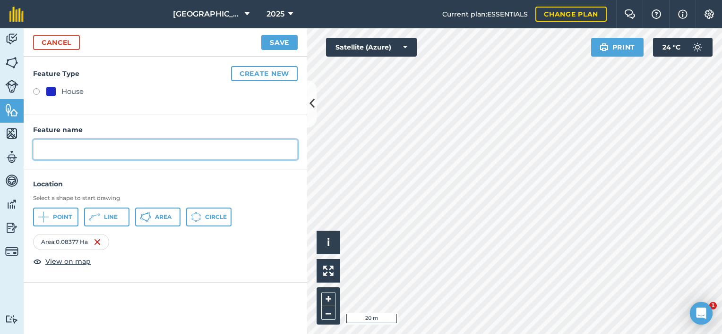
click at [94, 154] on input "text" at bounding box center [165, 150] width 264 height 20
type input "Rock Cottage"
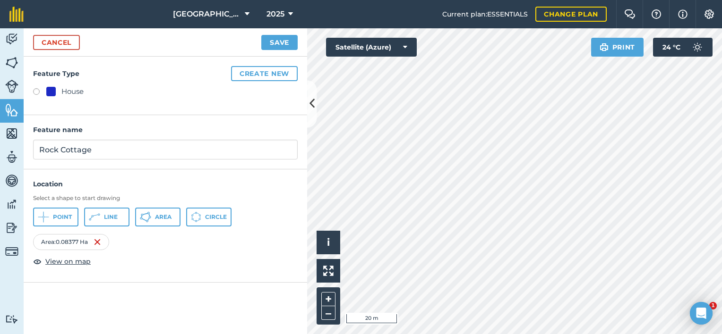
click at [38, 91] on label at bounding box center [39, 92] width 13 height 9
radio input "true"
click at [288, 40] on button "Save" at bounding box center [279, 42] width 36 height 15
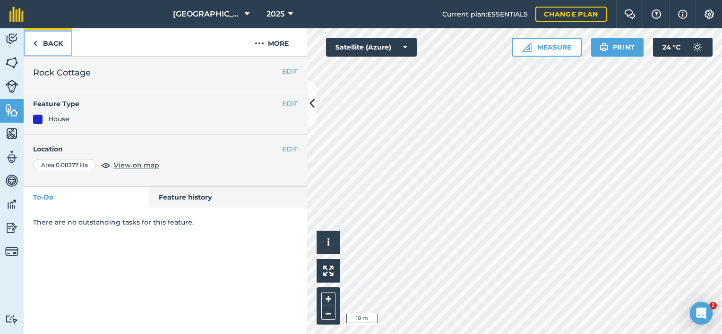
click at [46, 41] on link "Back" at bounding box center [48, 42] width 49 height 28
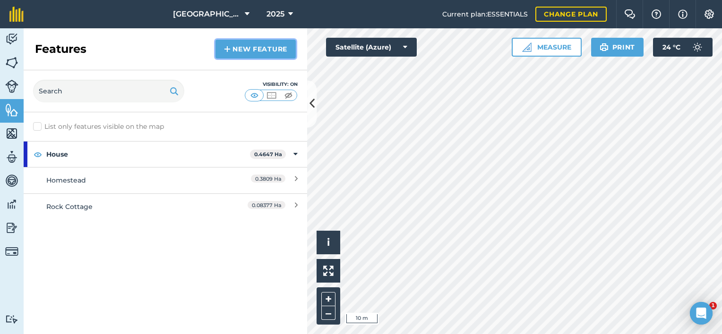
click at [246, 50] on link "New feature" at bounding box center [255, 49] width 80 height 19
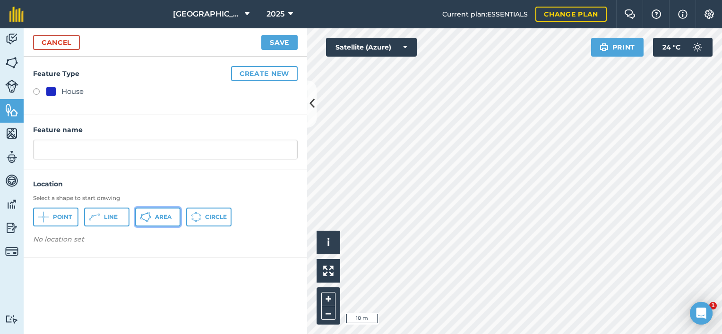
click at [149, 217] on icon at bounding box center [150, 217] width 2 height 2
click at [36, 88] on label at bounding box center [39, 92] width 13 height 9
radio input "true"
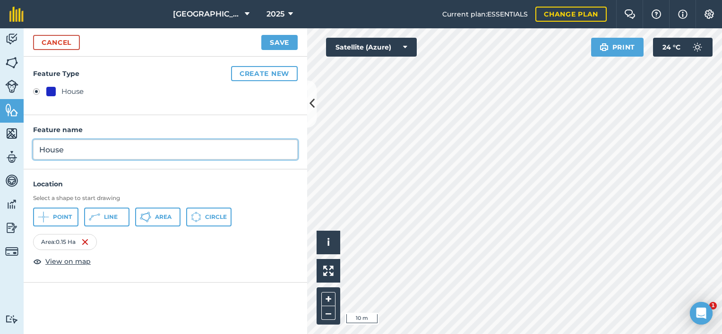
drag, startPoint x: 70, startPoint y: 149, endPoint x: 0, endPoint y: 139, distance: 70.7
click at [0, 145] on html "Stone Ridge Farm 2025 Current plan : ESSENTIALS Change plan Farm Chat Help Info…" at bounding box center [361, 167] width 722 height 334
type input "Riverbend House"
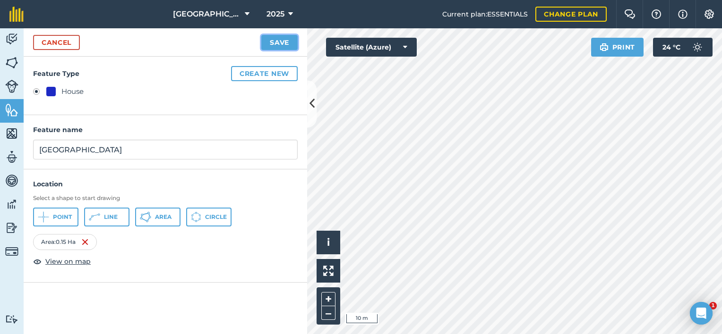
click at [273, 45] on button "Save" at bounding box center [279, 42] width 36 height 15
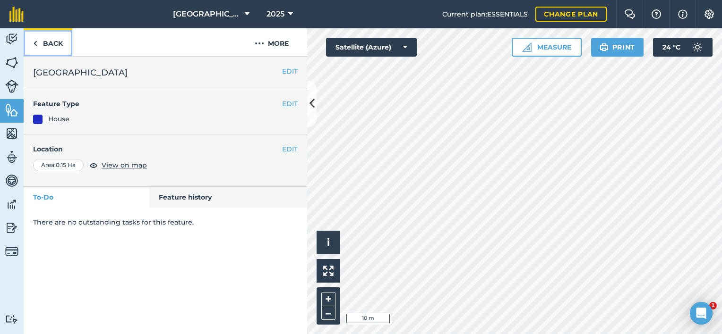
click at [36, 40] on img at bounding box center [35, 43] width 4 height 11
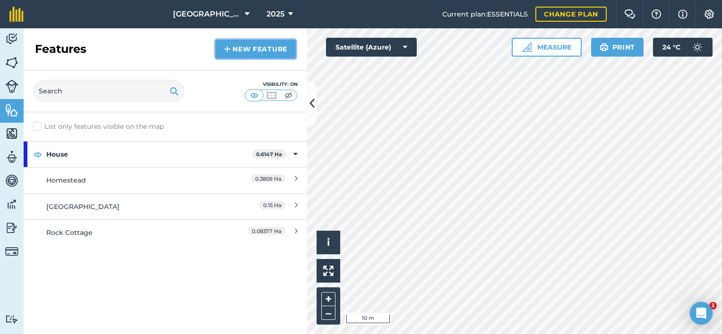
click at [278, 49] on link "New feature" at bounding box center [255, 49] width 80 height 19
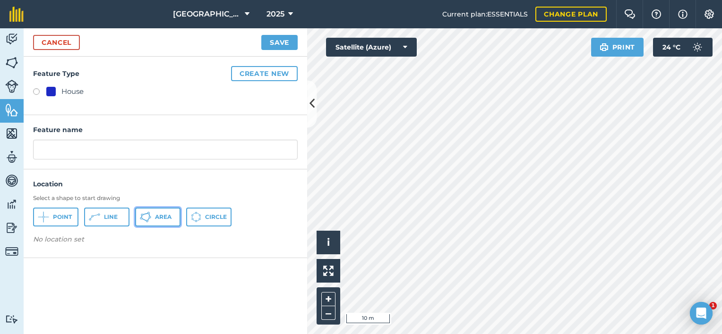
click at [147, 215] on icon at bounding box center [145, 217] width 11 height 11
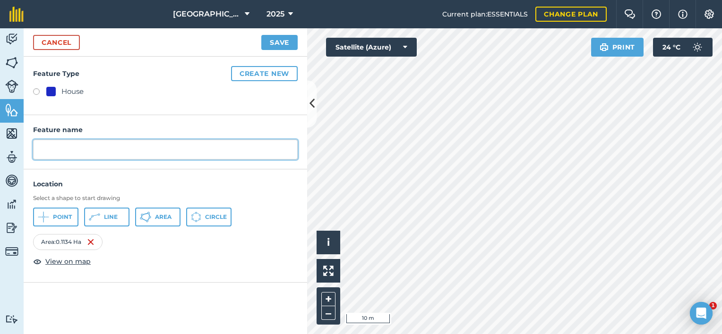
click at [127, 159] on input "text" at bounding box center [165, 150] width 264 height 20
type input "Leopard House"
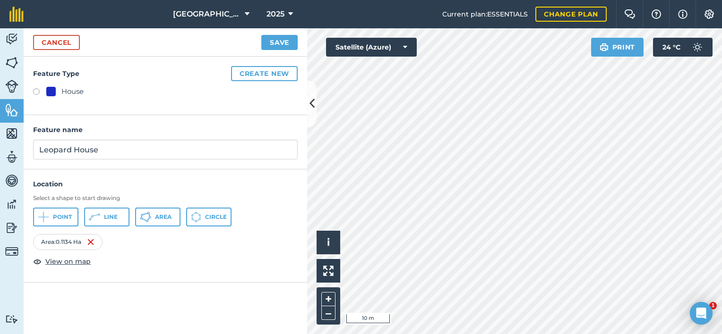
click at [42, 77] on h4 "Feature Type Create new" at bounding box center [165, 73] width 264 height 15
click at [43, 91] on label at bounding box center [39, 92] width 13 height 9
radio input "true"
click at [281, 47] on button "Save" at bounding box center [279, 42] width 36 height 15
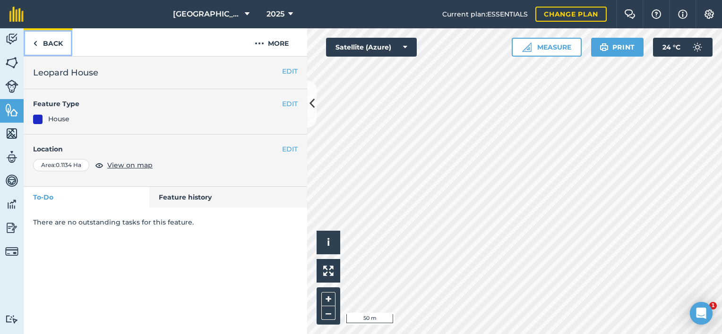
click at [28, 36] on link "Back" at bounding box center [48, 42] width 49 height 28
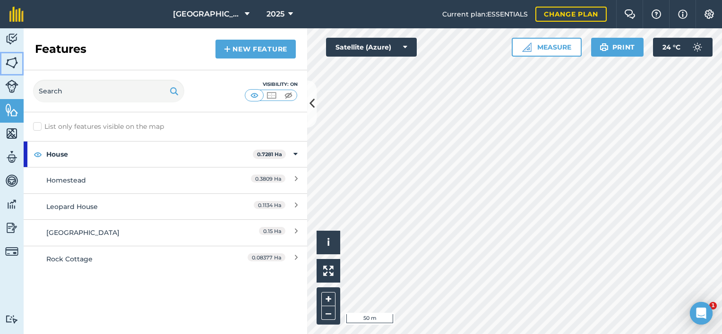
click at [13, 69] on img at bounding box center [11, 63] width 13 height 14
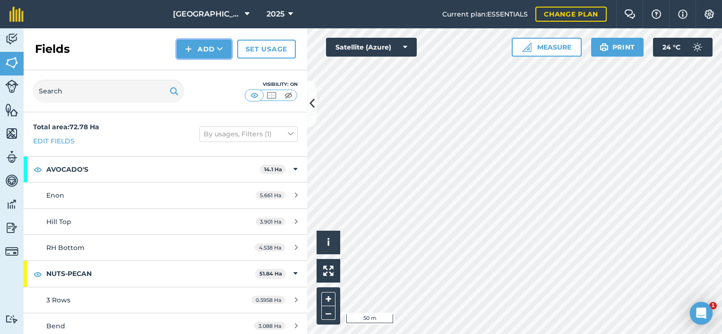
click at [197, 54] on button "Add" at bounding box center [204, 49] width 55 height 19
click at [201, 67] on link "Draw" at bounding box center [204, 70] width 52 height 21
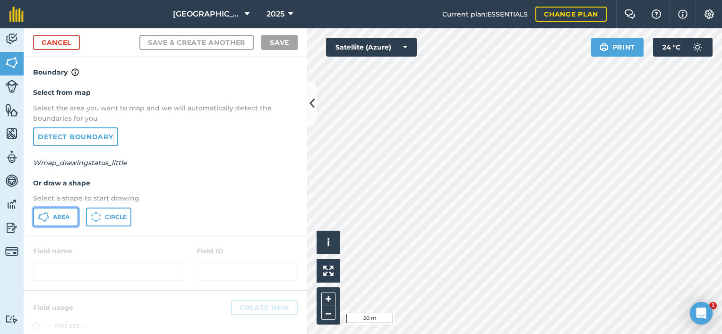
click at [51, 217] on button "Area" at bounding box center [55, 217] width 45 height 19
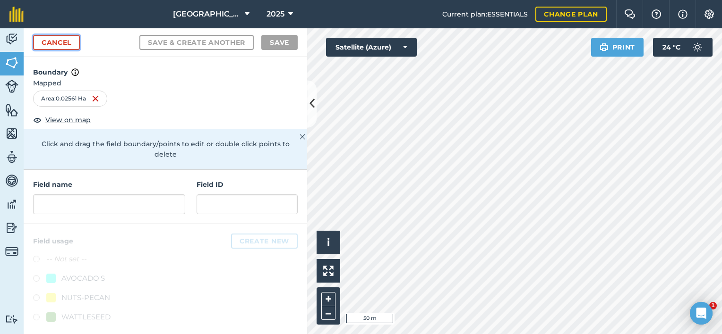
click at [66, 36] on link "Cancel" at bounding box center [56, 42] width 47 height 15
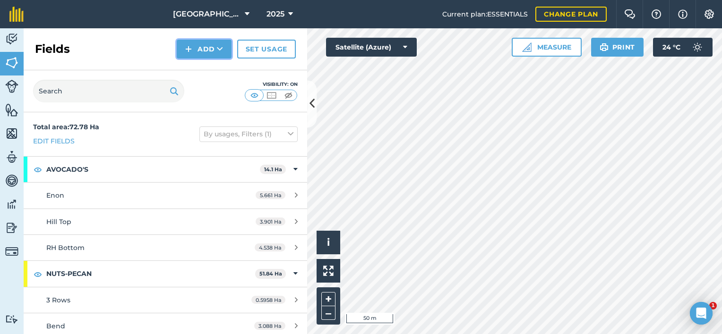
click at [202, 45] on button "Add" at bounding box center [204, 49] width 55 height 19
click at [192, 72] on link "Draw" at bounding box center [204, 70] width 52 height 21
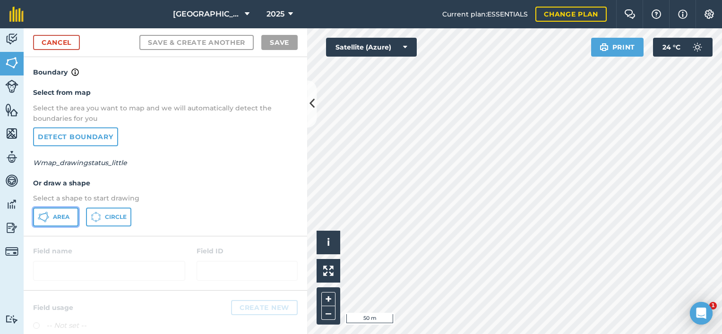
click at [43, 212] on icon at bounding box center [43, 217] width 11 height 11
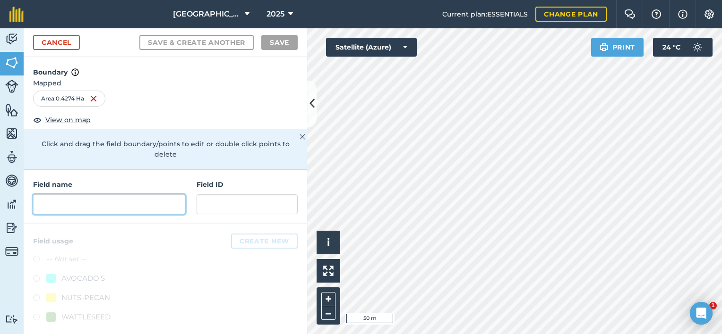
click at [155, 195] on input "text" at bounding box center [109, 205] width 152 height 20
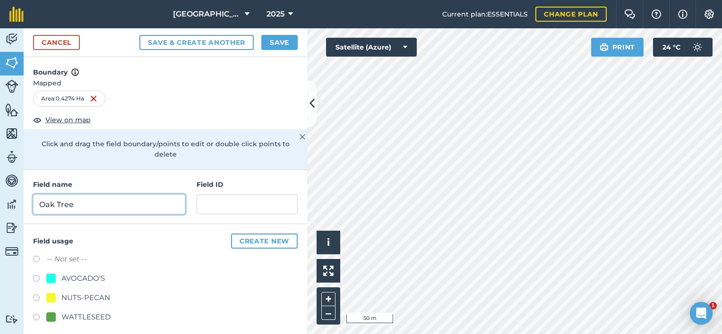
type input "Oak Tree"
click at [33, 295] on label at bounding box center [39, 299] width 13 height 9
radio input "true"
click at [268, 44] on button "Save" at bounding box center [279, 42] width 36 height 15
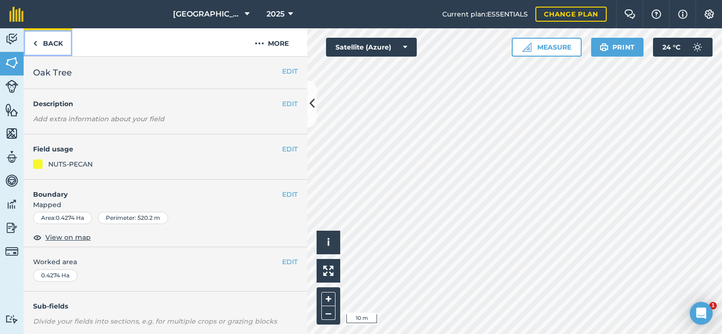
click at [30, 42] on link "Back" at bounding box center [48, 42] width 49 height 28
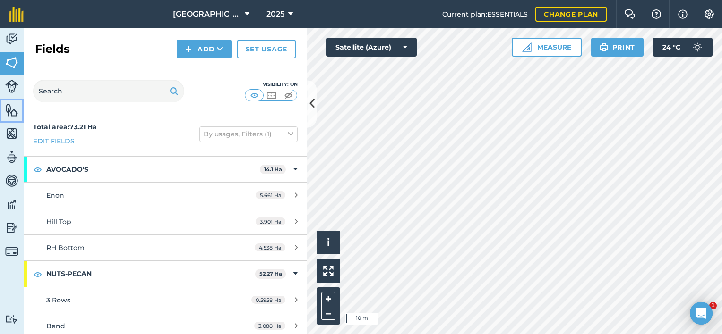
click at [15, 100] on link "Features" at bounding box center [12, 111] width 24 height 24
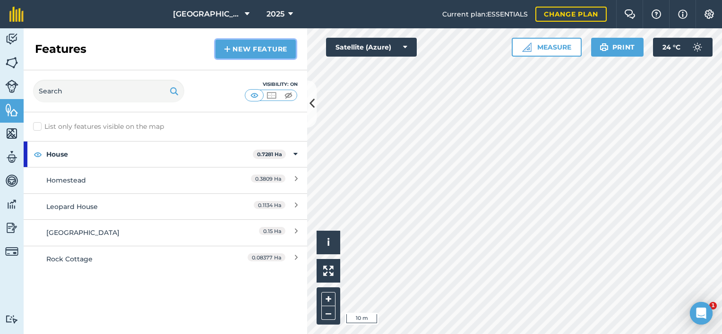
click at [245, 50] on link "New feature" at bounding box center [255, 49] width 80 height 19
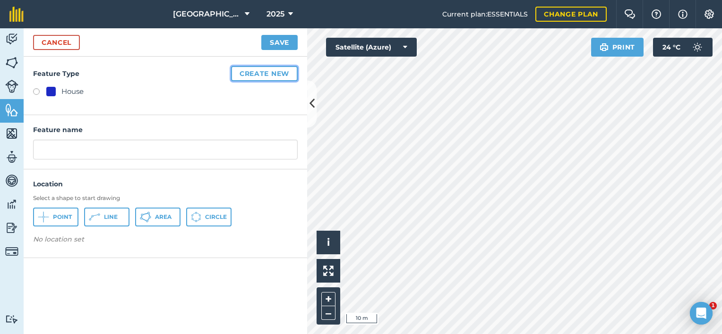
click at [255, 75] on button "Create new" at bounding box center [264, 73] width 67 height 15
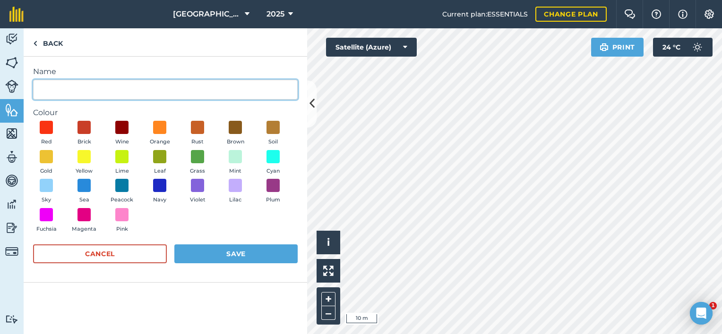
click at [125, 85] on input "Name" at bounding box center [165, 90] width 264 height 20
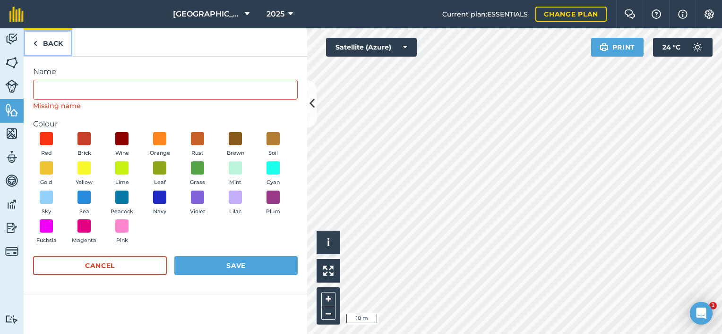
click at [32, 43] on link "Back" at bounding box center [48, 42] width 49 height 28
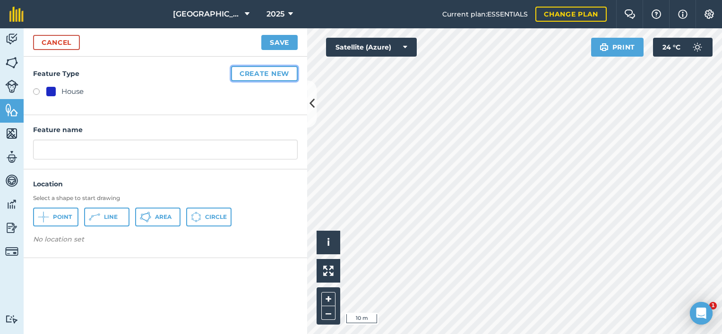
click at [239, 74] on button "Create new" at bounding box center [264, 73] width 67 height 15
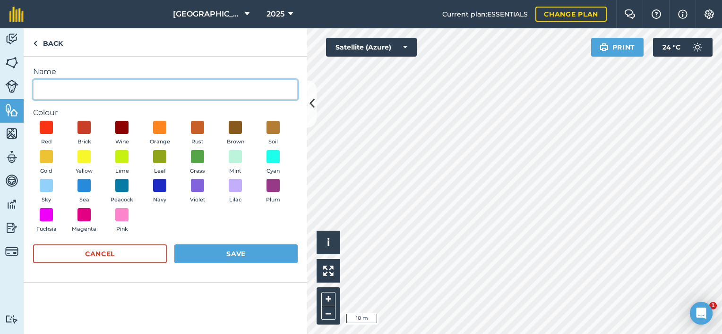
click at [68, 92] on input "Name" at bounding box center [165, 90] width 264 height 20
type input "Irrigation"
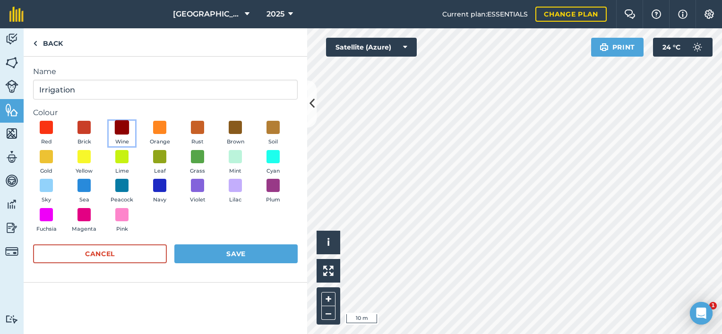
click at [122, 125] on span at bounding box center [122, 127] width 15 height 15
click at [84, 189] on span at bounding box center [84, 186] width 15 height 15
click at [43, 185] on span at bounding box center [46, 186] width 15 height 15
click at [270, 249] on button "Save" at bounding box center [235, 254] width 123 height 19
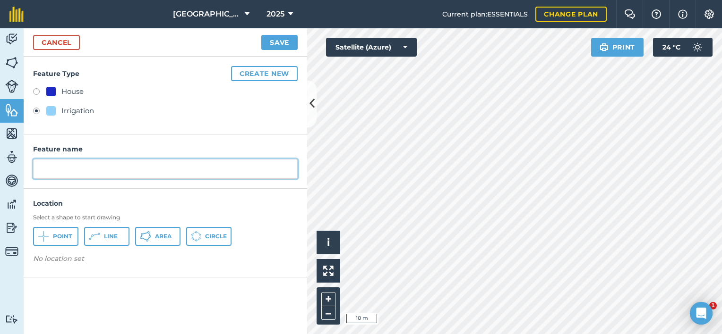
click at [91, 165] on input "text" at bounding box center [165, 169] width 264 height 20
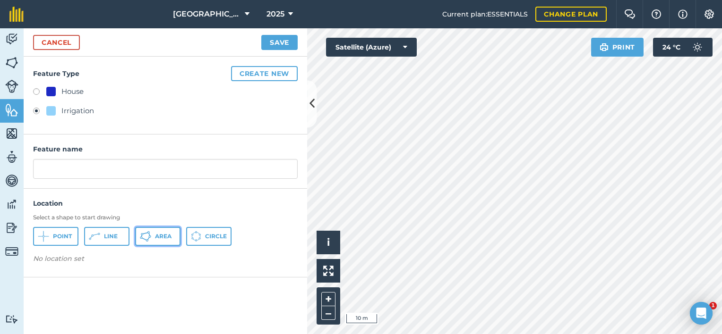
click at [162, 235] on span "Area" at bounding box center [163, 237] width 17 height 8
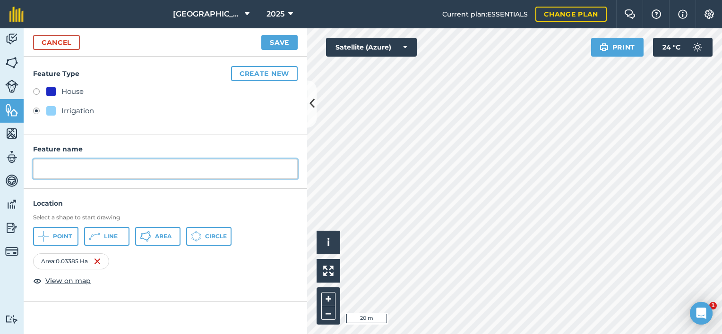
click at [195, 171] on input "text" at bounding box center [165, 169] width 264 height 20
type input "Pump House"
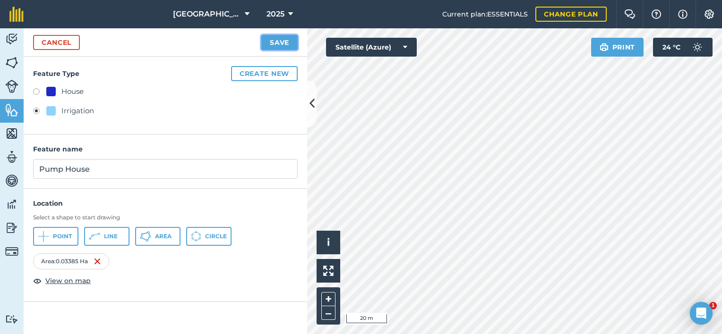
click at [285, 38] on button "Save" at bounding box center [279, 42] width 36 height 15
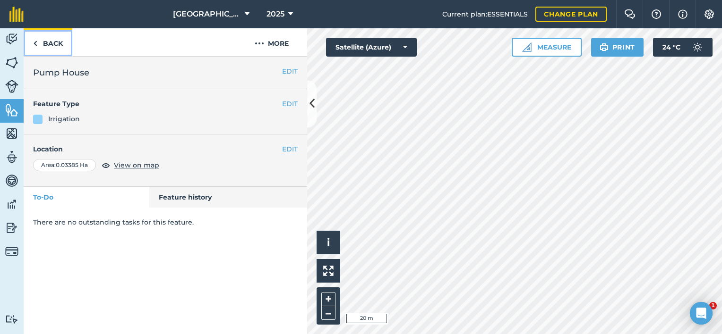
click at [34, 40] on img at bounding box center [35, 43] width 4 height 11
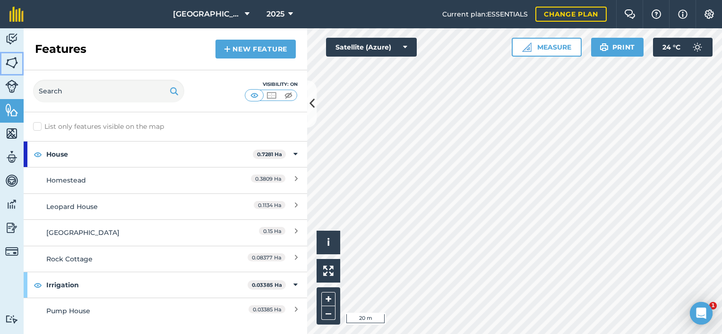
click at [13, 61] on img at bounding box center [11, 63] width 13 height 14
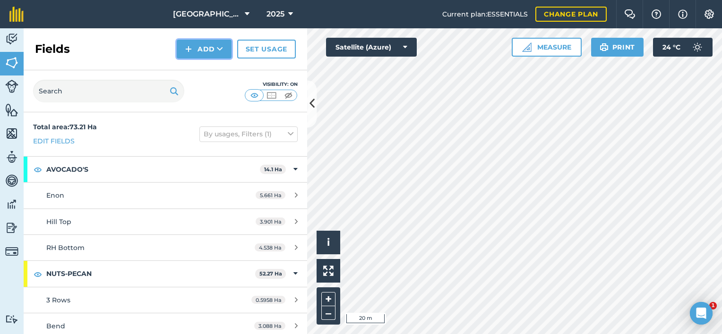
click at [185, 44] on button "Add" at bounding box center [204, 49] width 55 height 19
click at [194, 74] on link "Draw" at bounding box center [204, 70] width 52 height 21
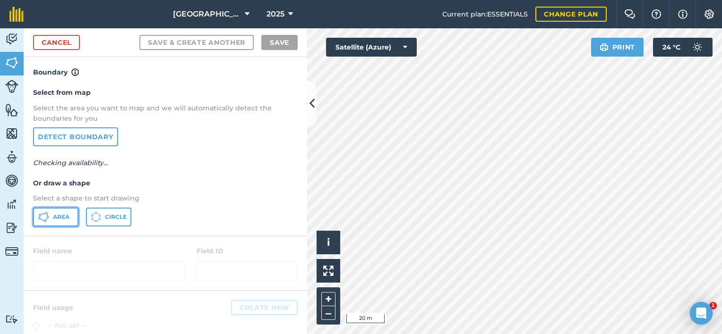
click at [66, 219] on span "Area" at bounding box center [61, 217] width 17 height 8
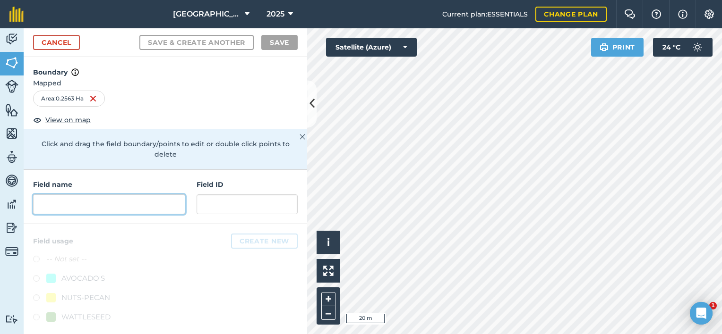
click at [88, 195] on input "text" at bounding box center [109, 205] width 152 height 20
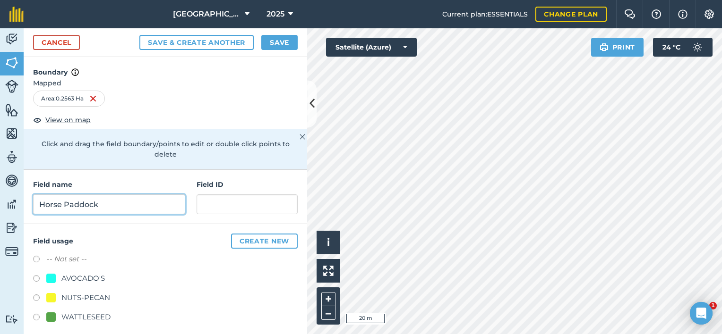
type input "Horse Paddock"
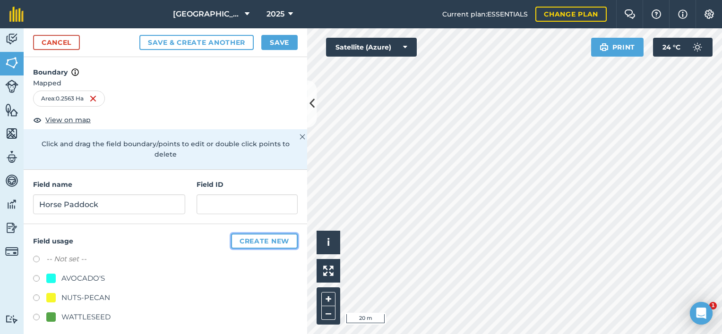
click at [254, 234] on button "Create new" at bounding box center [264, 241] width 67 height 15
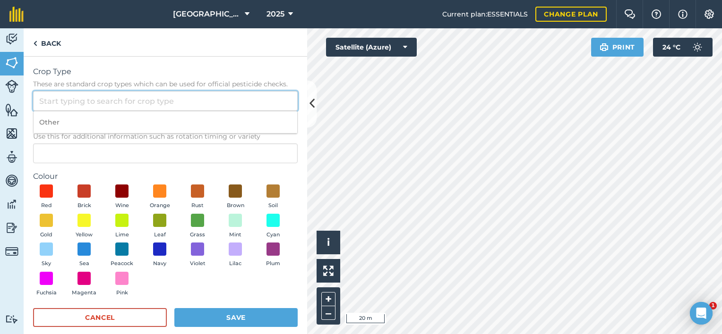
click at [148, 103] on input "Crop Type These are standard crop types which can be used for official pesticid…" at bounding box center [165, 101] width 264 height 20
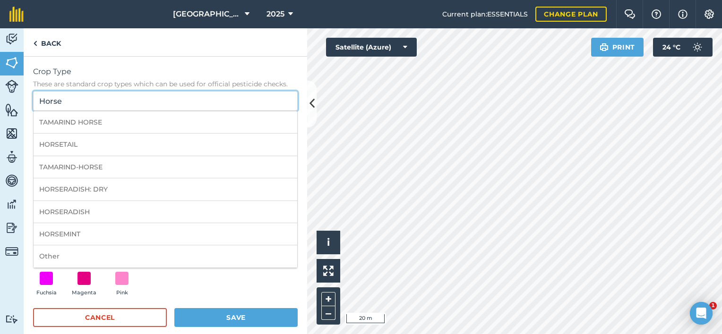
drag, startPoint x: 89, startPoint y: 102, endPoint x: 22, endPoint y: 85, distance: 69.2
click at [32, 99] on div "Crop Type These are standard crop types which can be used for official pesticid…" at bounding box center [165, 202] width 283 height 290
type input "Horse"
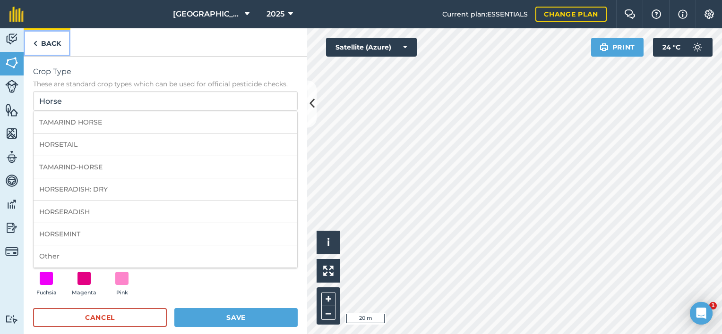
click at [35, 48] on img at bounding box center [35, 43] width 4 height 11
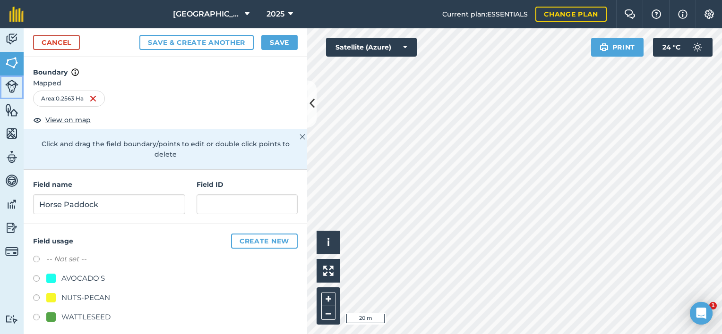
click at [14, 81] on img at bounding box center [11, 86] width 13 height 13
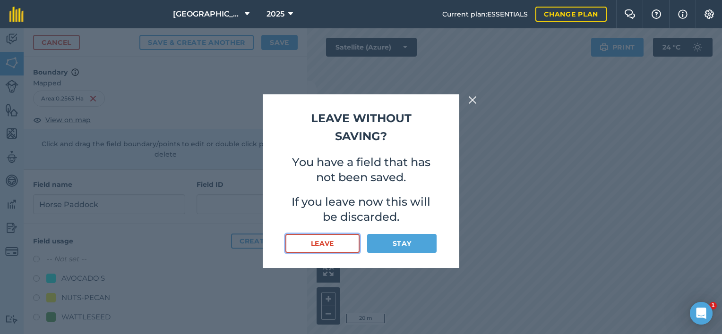
click at [337, 240] on button "Leave" at bounding box center [322, 243] width 74 height 19
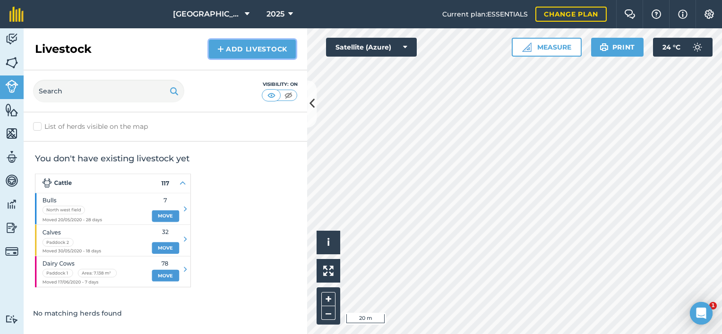
click at [239, 45] on link "Add Livestock" at bounding box center [252, 49] width 87 height 19
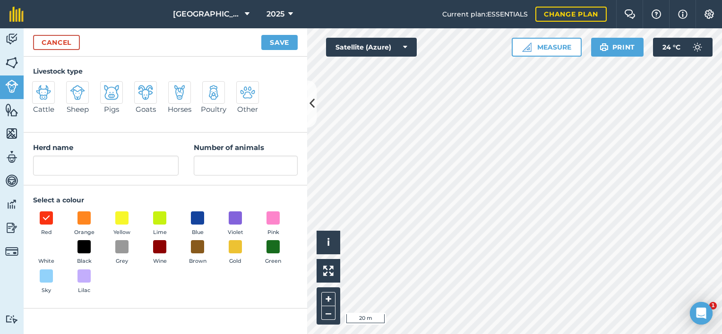
click at [185, 93] on img at bounding box center [179, 92] width 15 height 15
click at [175, 87] on input "Horses" at bounding box center [172, 84] width 6 height 6
radio input "true"
type input "Horses"
click at [224, 168] on input "Number of animals" at bounding box center [246, 166] width 104 height 20
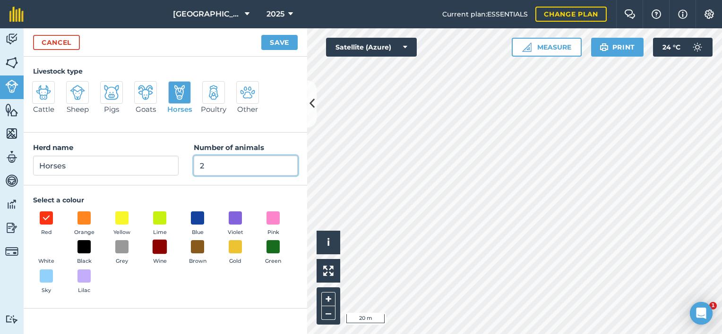
type input "2"
click at [162, 252] on span at bounding box center [160, 247] width 15 height 15
click at [274, 39] on button "Save" at bounding box center [279, 42] width 36 height 15
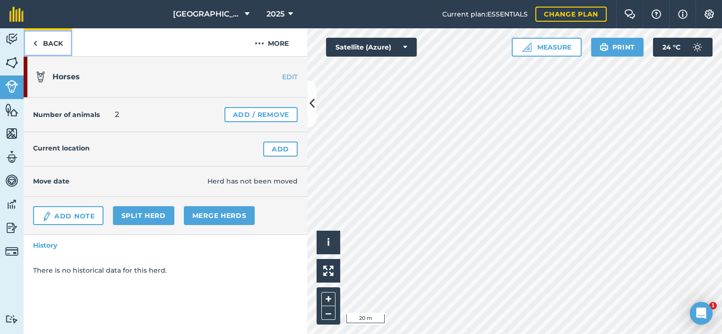
click at [27, 39] on link "Back" at bounding box center [48, 42] width 49 height 28
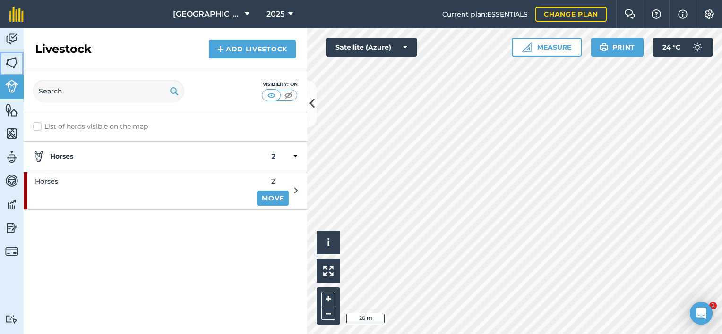
click at [11, 56] on img at bounding box center [11, 63] width 13 height 14
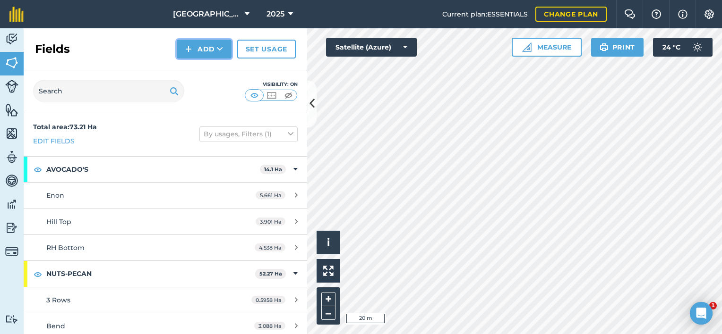
click at [204, 49] on button "Add" at bounding box center [204, 49] width 55 height 19
click at [206, 63] on link "Draw" at bounding box center [204, 70] width 52 height 21
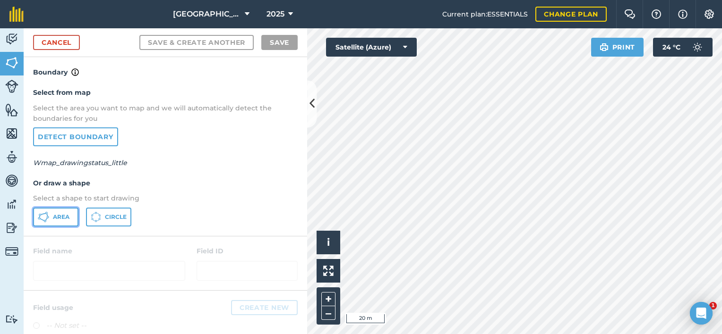
click at [63, 213] on span "Area" at bounding box center [61, 217] width 17 height 8
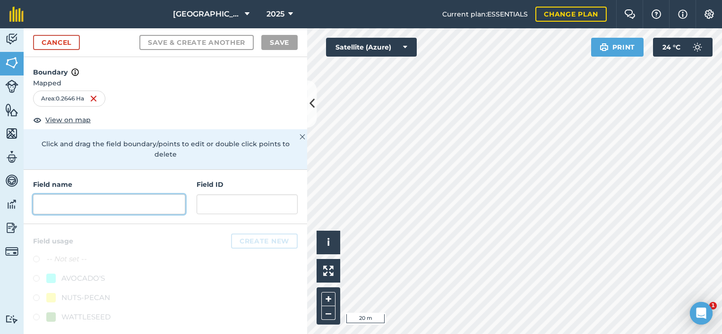
click at [132, 195] on input "text" at bounding box center [109, 205] width 152 height 20
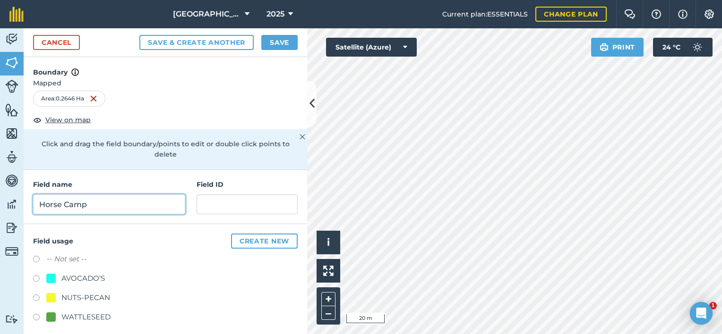
type input "Horse Camp"
click at [94, 254] on div "-- Not set --" at bounding box center [165, 261] width 264 height 14
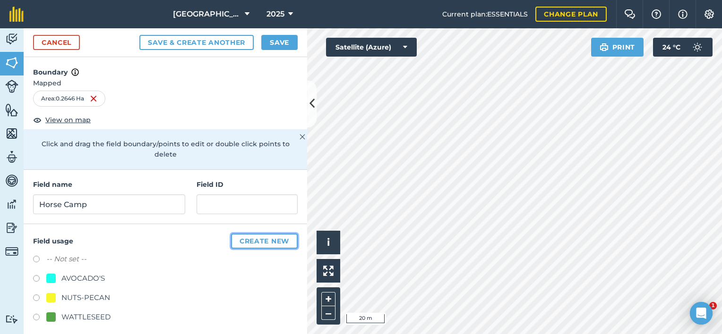
click at [257, 234] on button "Create new" at bounding box center [264, 241] width 67 height 15
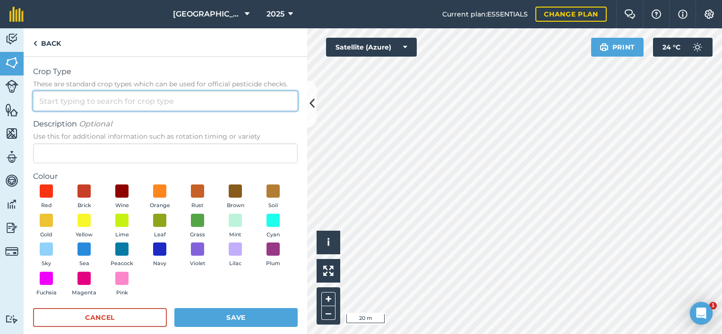
click at [78, 107] on input "Crop Type These are standard crop types which can be used for official pesticid…" at bounding box center [165, 101] width 264 height 20
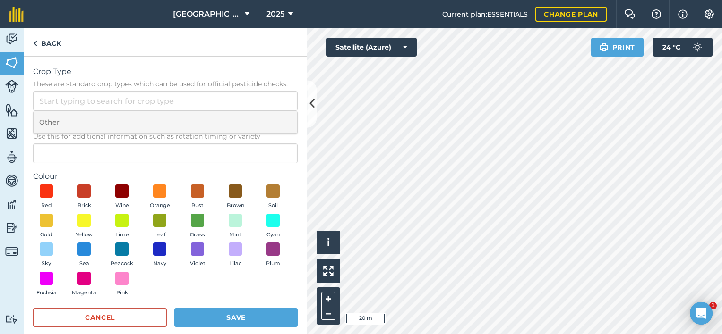
click at [69, 121] on li "Other" at bounding box center [166, 122] width 264 height 22
type input "Other"
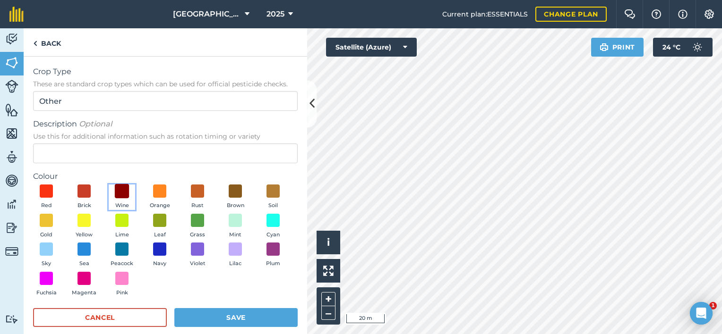
click at [119, 189] on span at bounding box center [122, 191] width 15 height 15
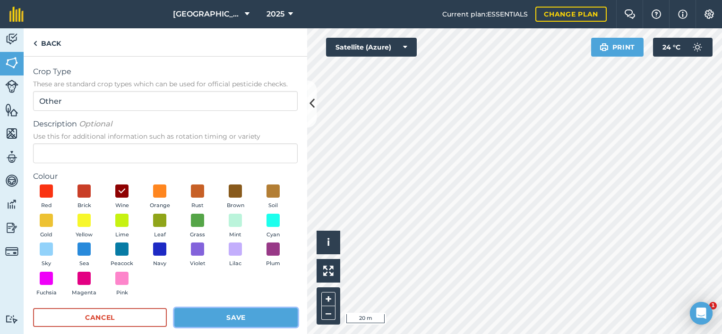
click at [199, 315] on button "Save" at bounding box center [235, 317] width 123 height 19
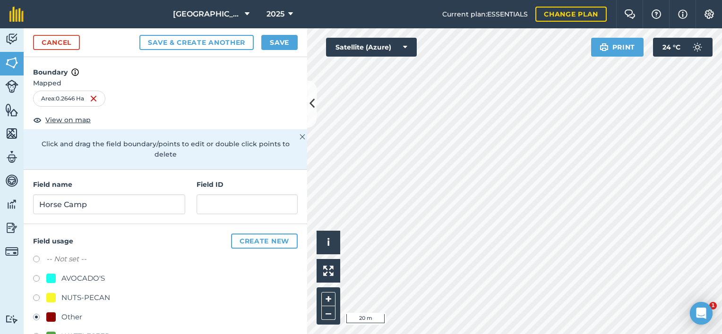
scroll to position [25, 0]
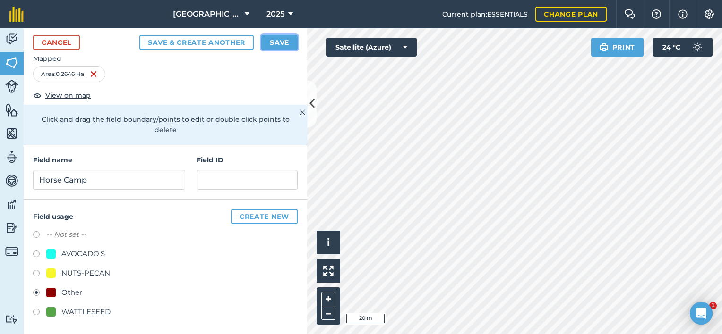
click at [280, 38] on button "Save" at bounding box center [279, 42] width 36 height 15
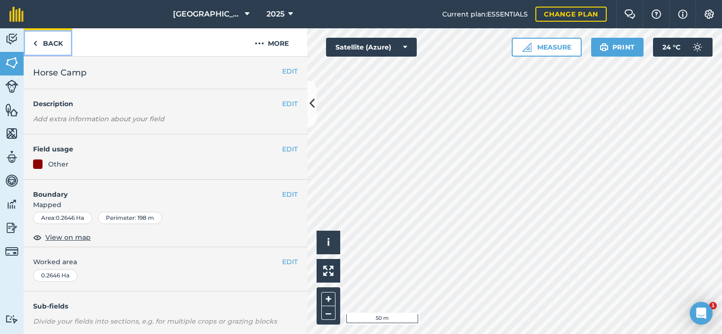
click at [44, 40] on link "Back" at bounding box center [48, 42] width 49 height 28
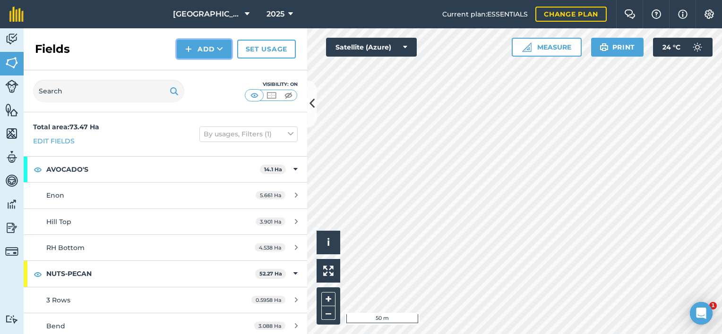
click at [202, 42] on button "Add" at bounding box center [204, 49] width 55 height 19
click at [207, 70] on link "Draw" at bounding box center [204, 70] width 52 height 21
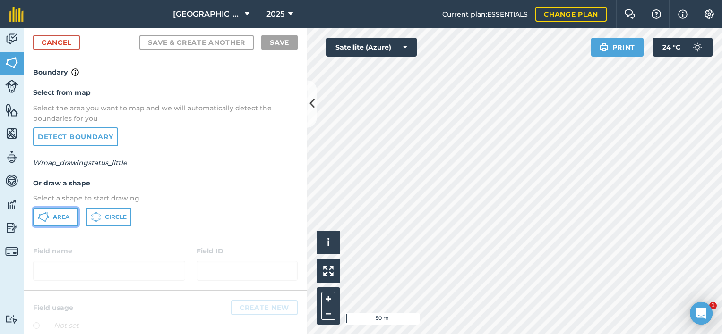
click at [55, 216] on span "Area" at bounding box center [61, 217] width 17 height 8
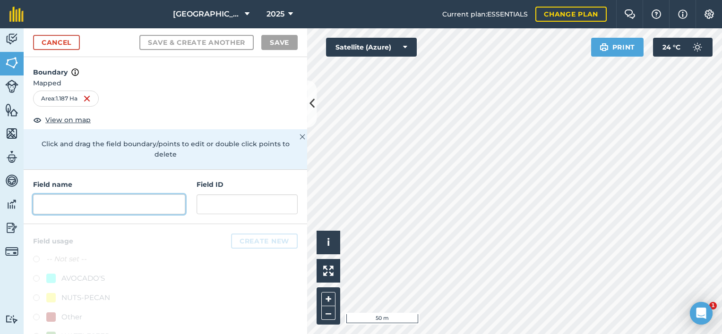
click at [131, 206] on input "text" at bounding box center [109, 205] width 152 height 20
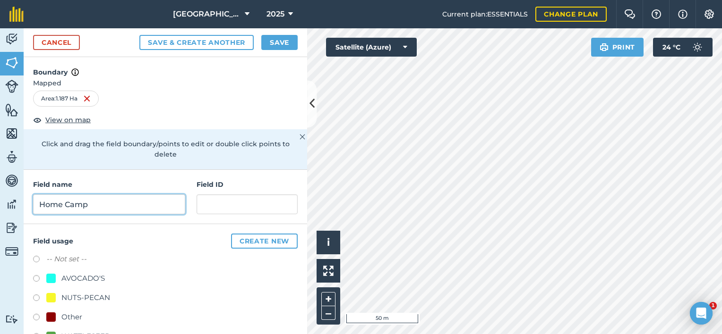
type input "Home Camp"
click at [36, 319] on label at bounding box center [39, 318] width 13 height 9
radio input "true"
click at [274, 38] on button "Save" at bounding box center [279, 42] width 36 height 15
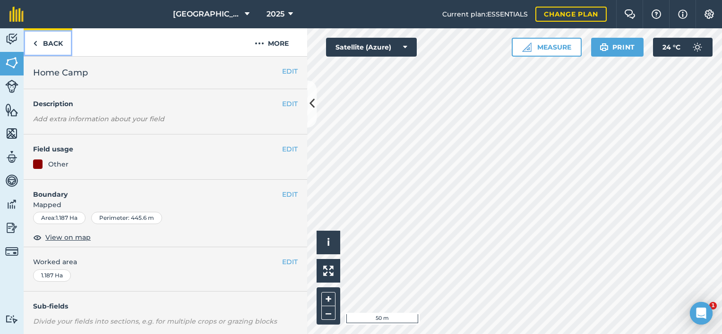
click at [58, 45] on link "Back" at bounding box center [48, 42] width 49 height 28
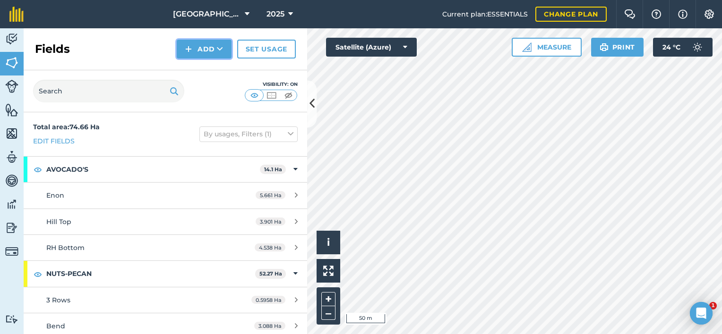
click at [191, 46] on img at bounding box center [188, 48] width 7 height 11
click at [207, 72] on link "Draw" at bounding box center [204, 70] width 52 height 21
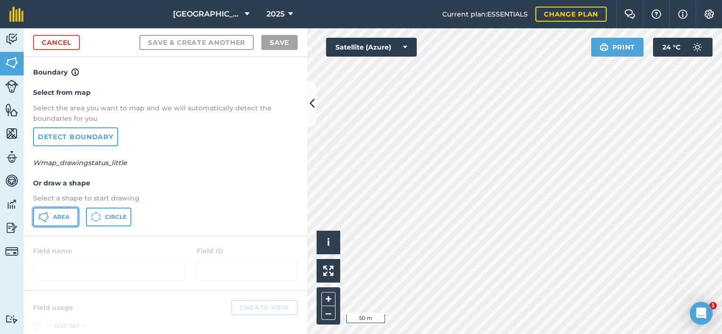
click at [43, 213] on icon at bounding box center [43, 217] width 11 height 11
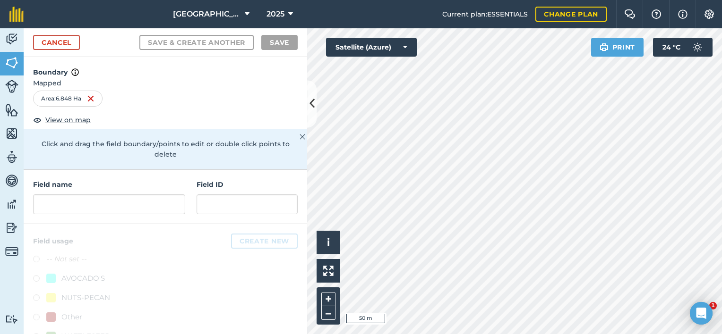
click at [412, 44] on div "Click to start drawing i © 2025 TomTom, Microsoft 50 m + – Satellite (Azure) Pr…" at bounding box center [514, 181] width 415 height 306
click at [108, 206] on input "text" at bounding box center [109, 205] width 152 height 20
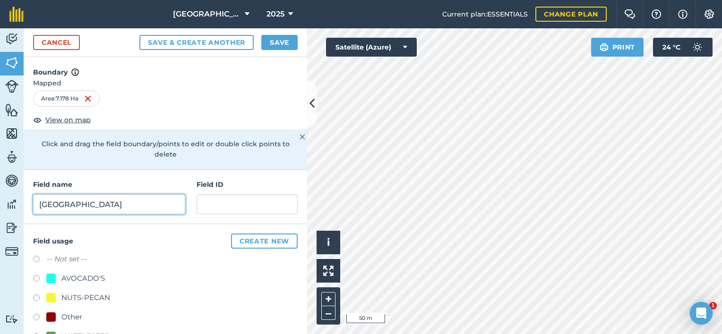
type input "Reservoir Hill"
click at [35, 278] on label at bounding box center [39, 279] width 13 height 9
radio input "true"
click at [286, 42] on button "Save" at bounding box center [279, 42] width 36 height 15
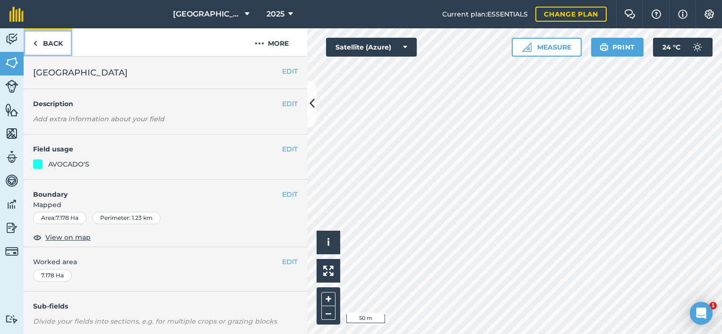
click at [41, 42] on link "Back" at bounding box center [48, 42] width 49 height 28
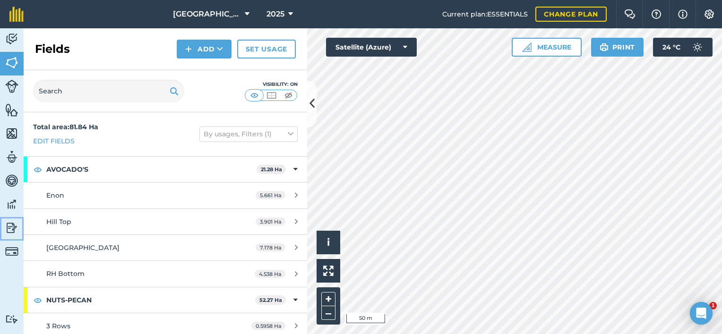
click at [12, 229] on img at bounding box center [11, 228] width 13 height 14
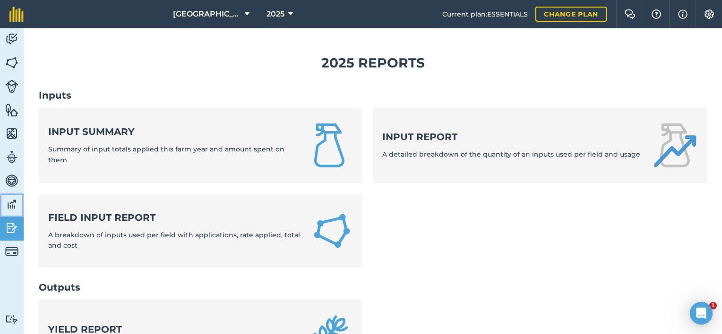
click at [10, 210] on img at bounding box center [11, 204] width 13 height 14
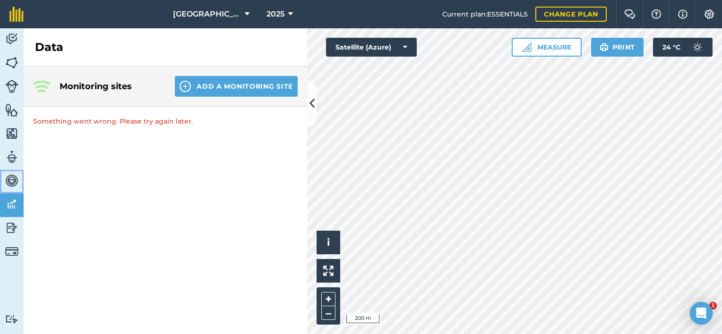
click at [9, 181] on img at bounding box center [11, 181] width 13 height 14
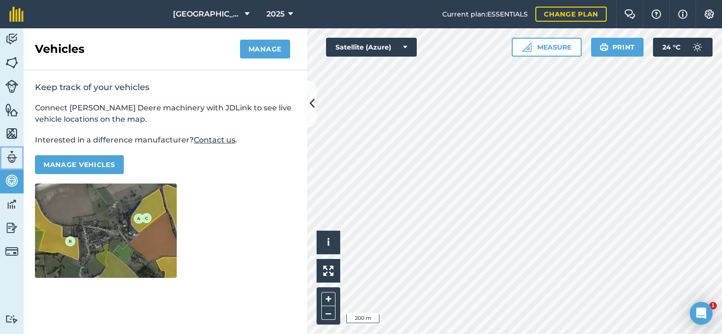
click at [12, 159] on img at bounding box center [11, 157] width 13 height 14
select select "MEMBER"
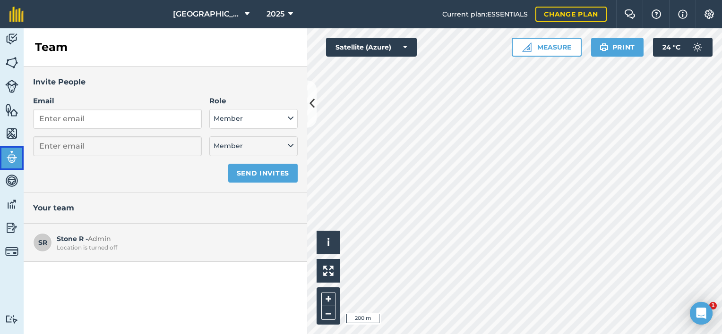
click at [12, 159] on img at bounding box center [11, 157] width 13 height 14
click at [59, 118] on input "Email" at bounding box center [117, 119] width 169 height 20
type input "clint.phipps@excellerate.co.za"
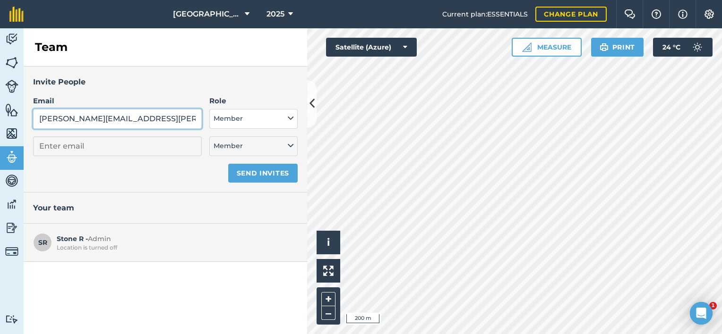
select select "MEMBER"
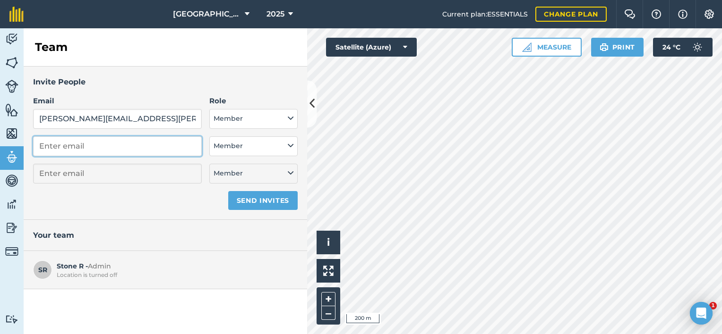
click at [178, 151] on input "email" at bounding box center [117, 146] width 169 height 20
type input "robynphipps2@gmail.com"
select select "MEMBER"
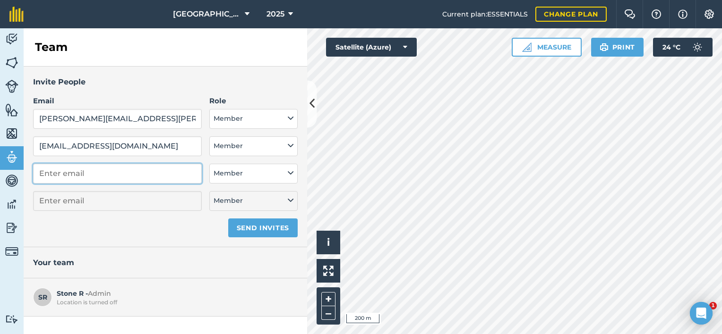
type input "robynphipps2@gmail.com"
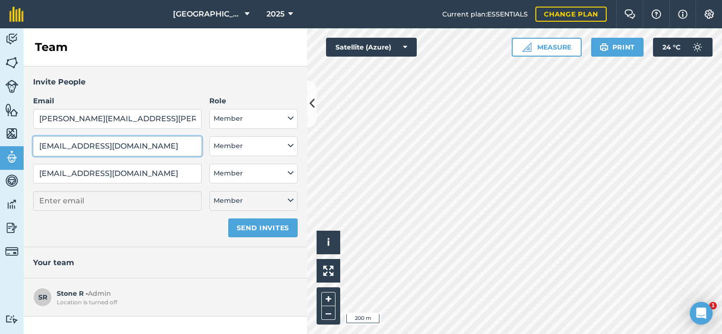
select select "MEMBER"
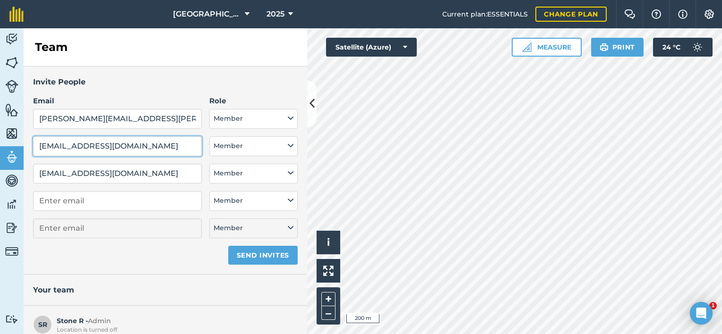
scroll to position [9, 0]
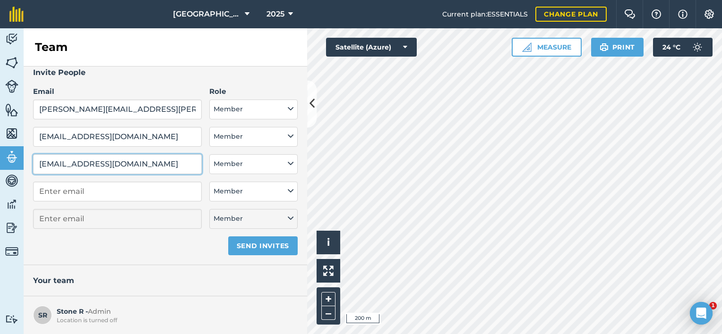
drag, startPoint x: 146, startPoint y: 163, endPoint x: -2, endPoint y: 143, distance: 149.6
click at [0, 143] on html "Stone Ridge Farm 2025 Current plan : ESSENTIALS Change plan Farm Chat Help Info…" at bounding box center [361, 167] width 722 height 334
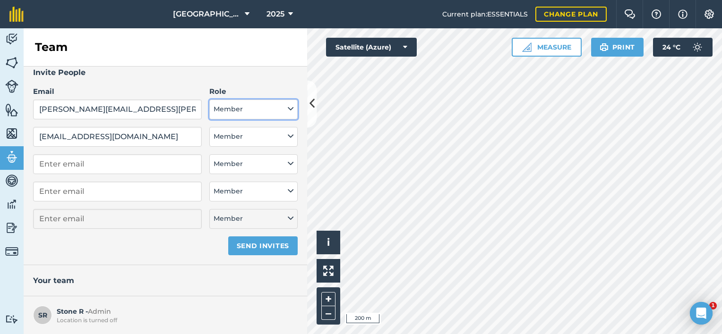
click at [251, 113] on button "Member" at bounding box center [253, 110] width 88 height 20
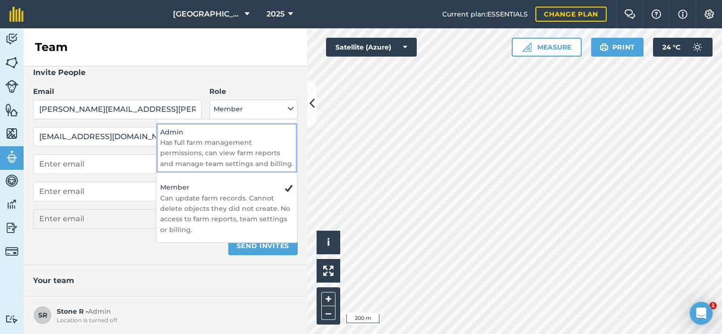
click at [250, 144] on p "Has full farm management permissions, can view farm reports and manage team set…" at bounding box center [226, 153] width 133 height 32
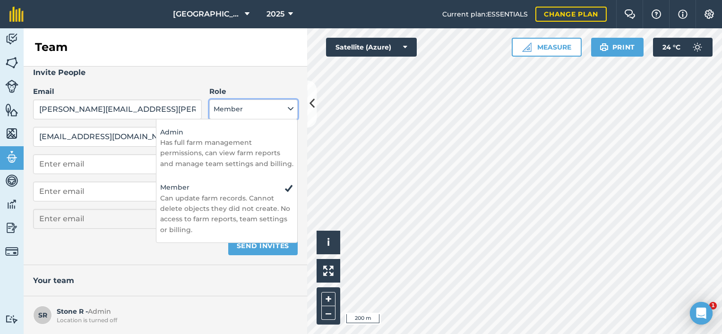
select select "ADMIN"
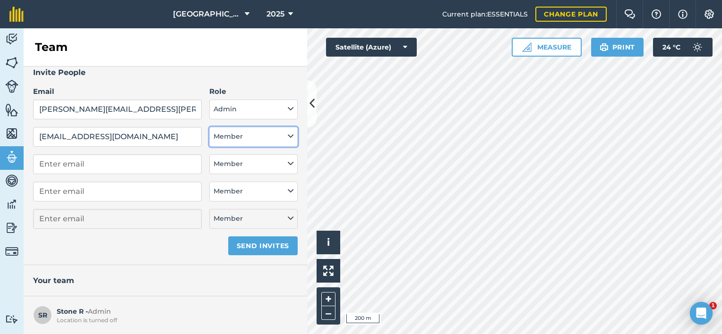
click at [255, 136] on button "Member" at bounding box center [253, 137] width 88 height 20
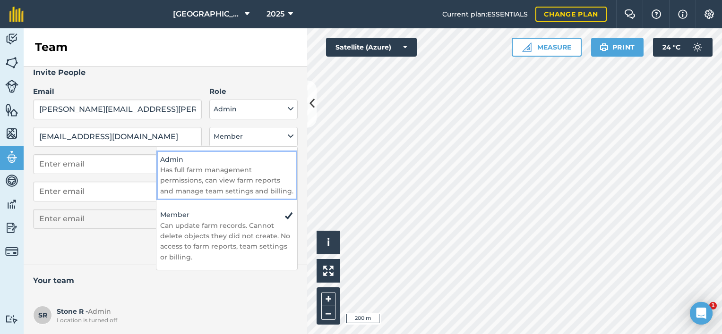
click at [244, 166] on p "Has full farm management permissions, can view farm reports and manage team set…" at bounding box center [226, 181] width 133 height 32
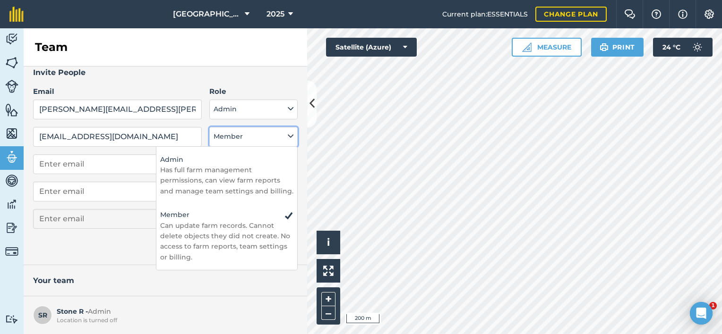
select select "ADMIN"
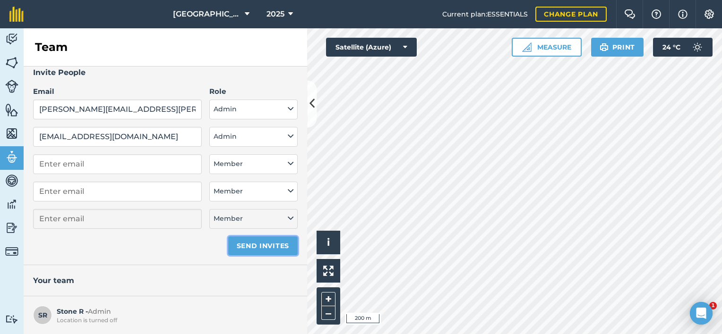
click at [262, 246] on button "Send invites" at bounding box center [262, 246] width 69 height 19
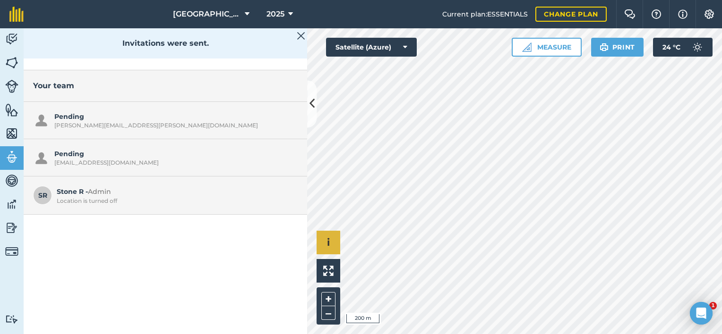
scroll to position [0, 0]
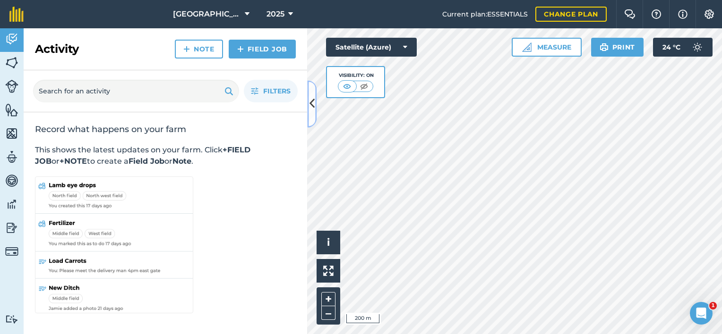
click at [314, 113] on button at bounding box center [311, 103] width 9 height 47
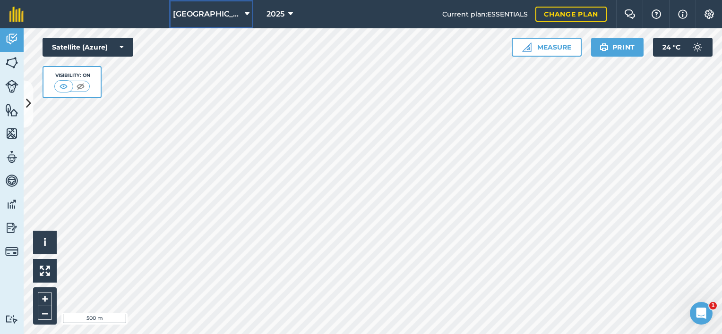
click at [246, 17] on icon at bounding box center [247, 14] width 5 height 11
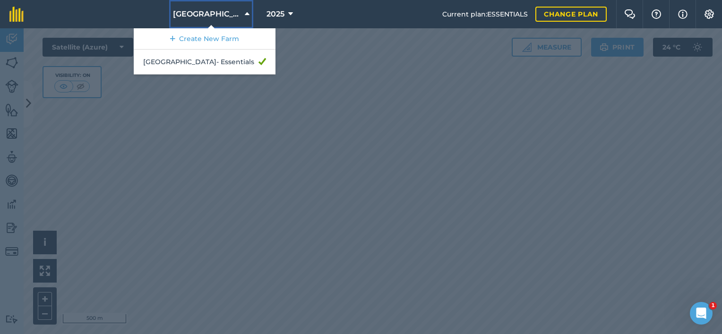
click at [245, 17] on icon at bounding box center [247, 14] width 5 height 11
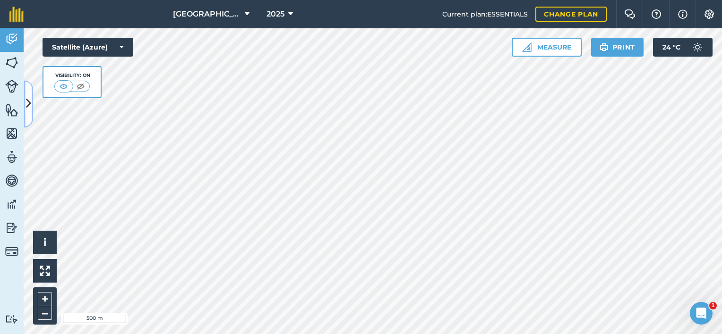
click at [26, 106] on icon at bounding box center [28, 104] width 5 height 17
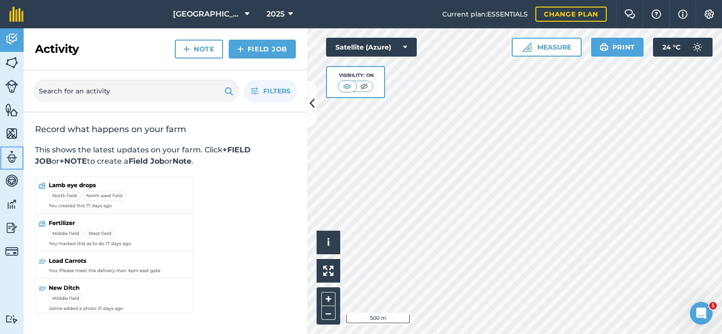
click at [16, 152] on img at bounding box center [11, 157] width 13 height 14
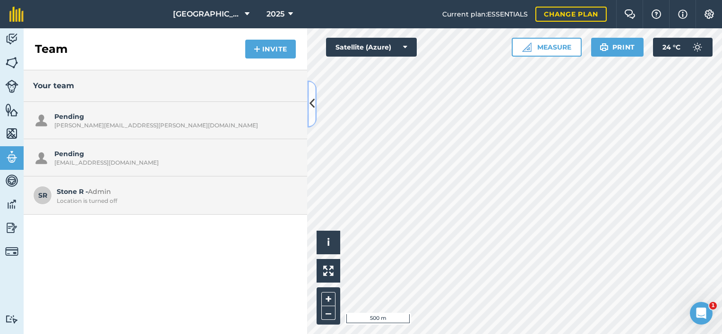
click at [311, 115] on button at bounding box center [311, 103] width 9 height 47
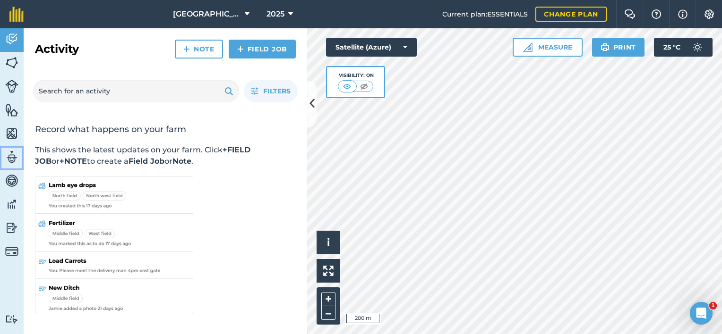
click at [16, 159] on img at bounding box center [11, 157] width 13 height 14
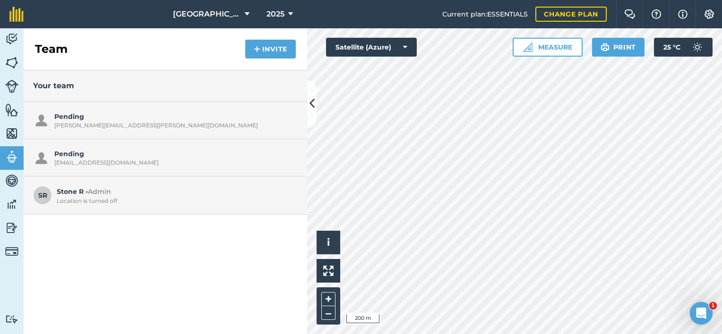
click at [84, 158] on div "Pending robynphipps2@gmail.com" at bounding box center [173, 158] width 238 height 18
click at [715, 16] on button "Settings" at bounding box center [708, 14] width 26 height 28
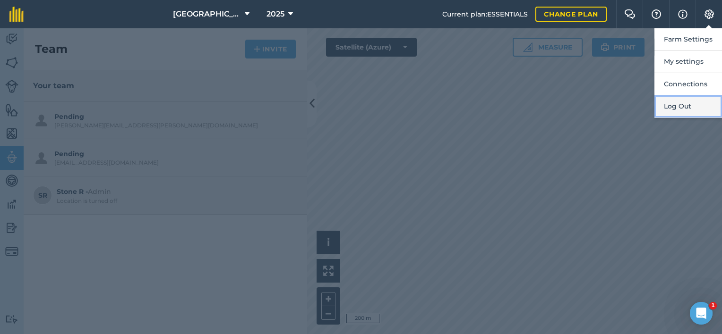
click at [684, 107] on button "Log Out" at bounding box center [688, 106] width 68 height 22
